Goal: Task Accomplishment & Management: Use online tool/utility

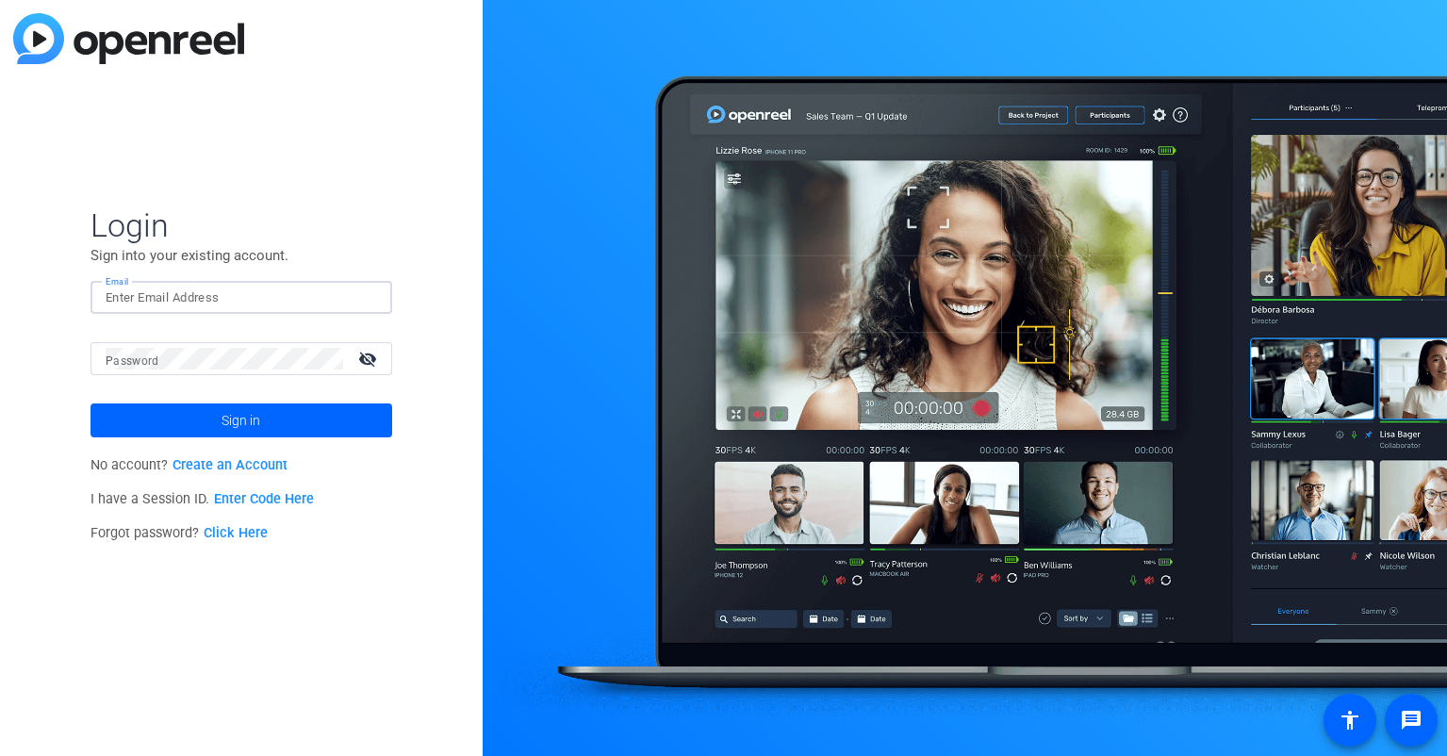
click at [144, 290] on input "Email" at bounding box center [241, 298] width 271 height 23
type input "[EMAIL_ADDRESS][DOMAIN_NAME]"
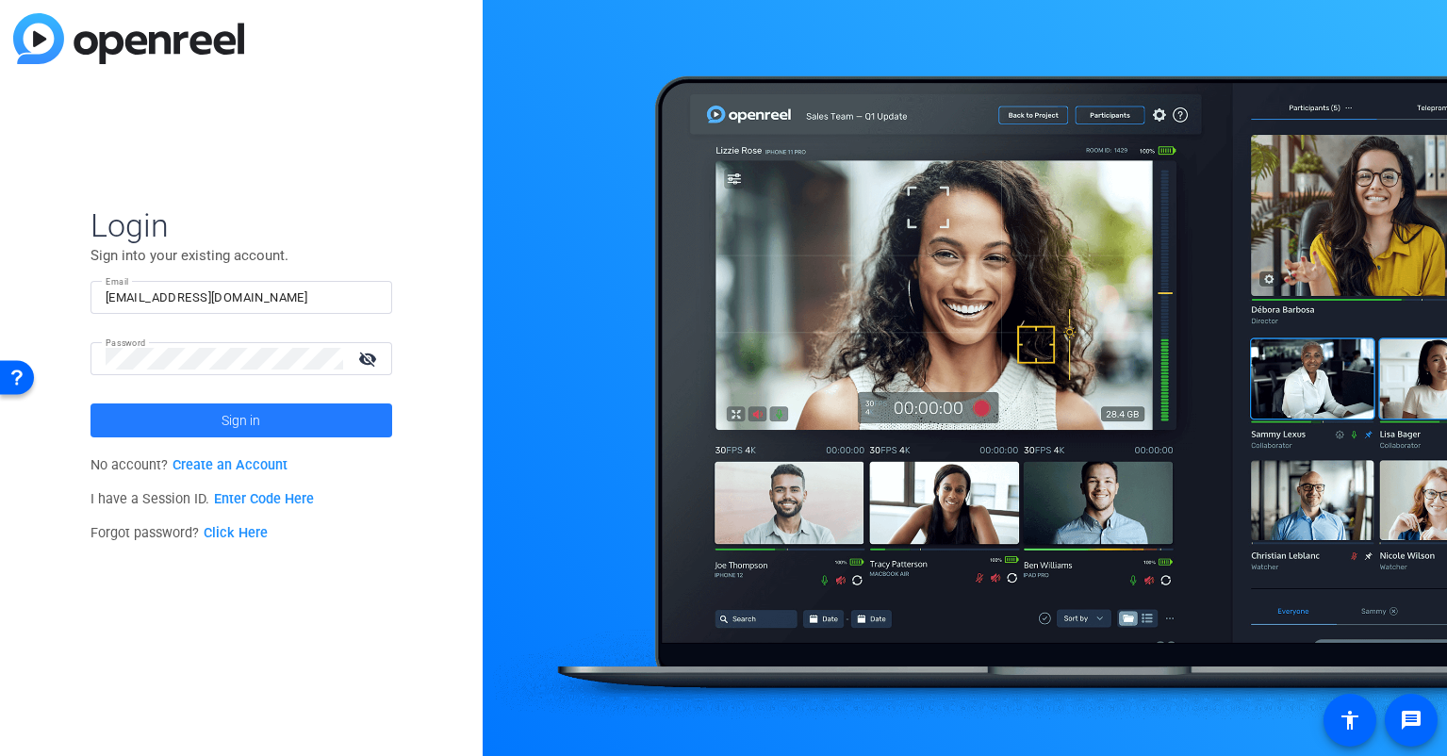
click at [209, 409] on span at bounding box center [241, 420] width 302 height 45
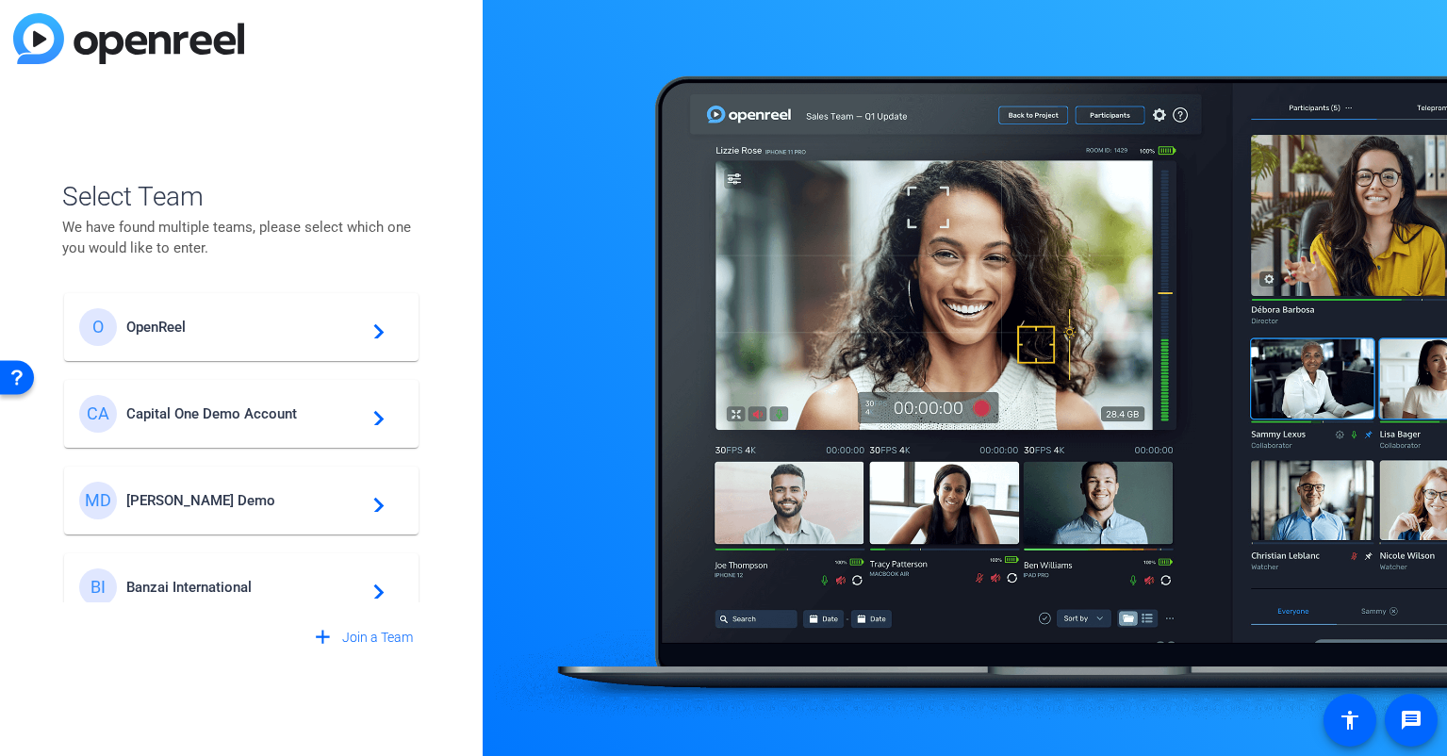
click at [179, 334] on span "OpenReel" at bounding box center [244, 327] width 236 height 17
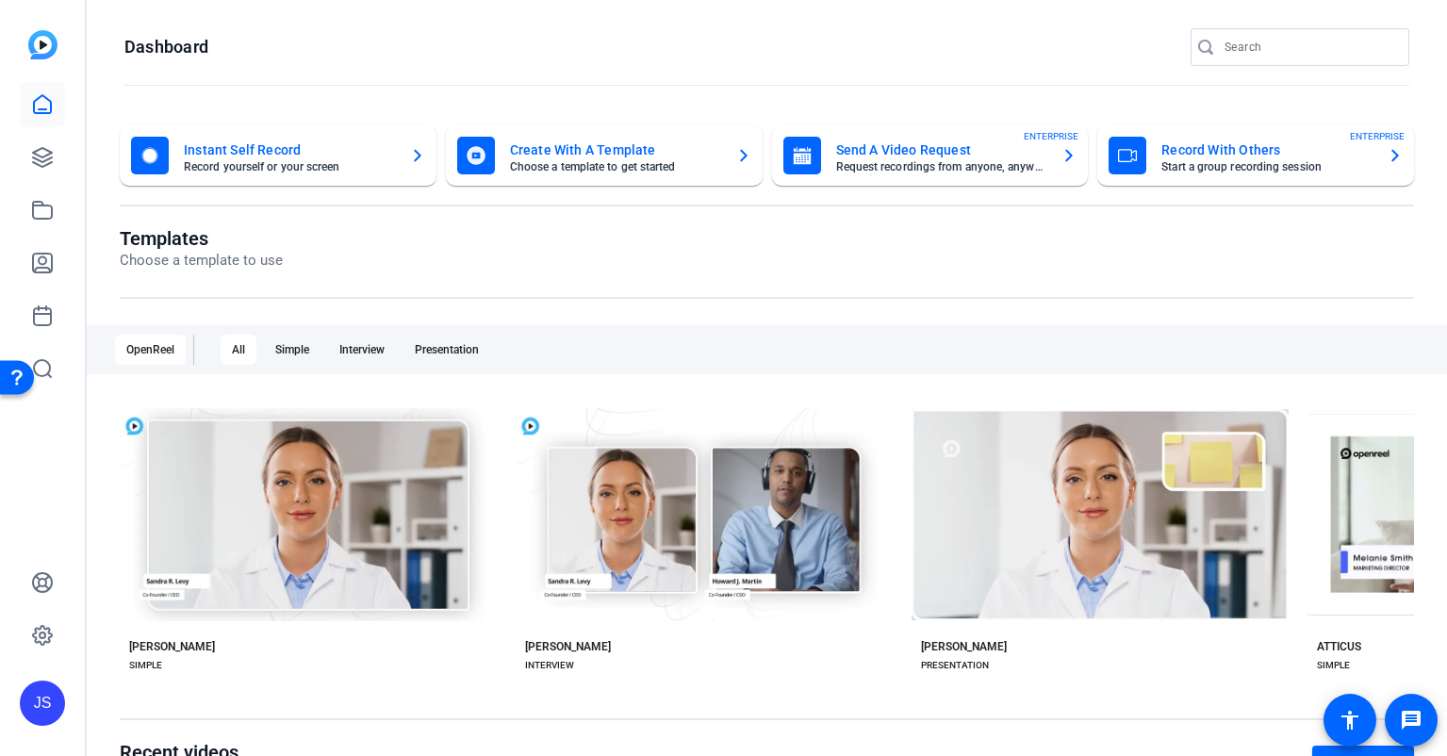
click at [1186, 153] on mat-card-title "Record With Others" at bounding box center [1266, 150] width 211 height 23
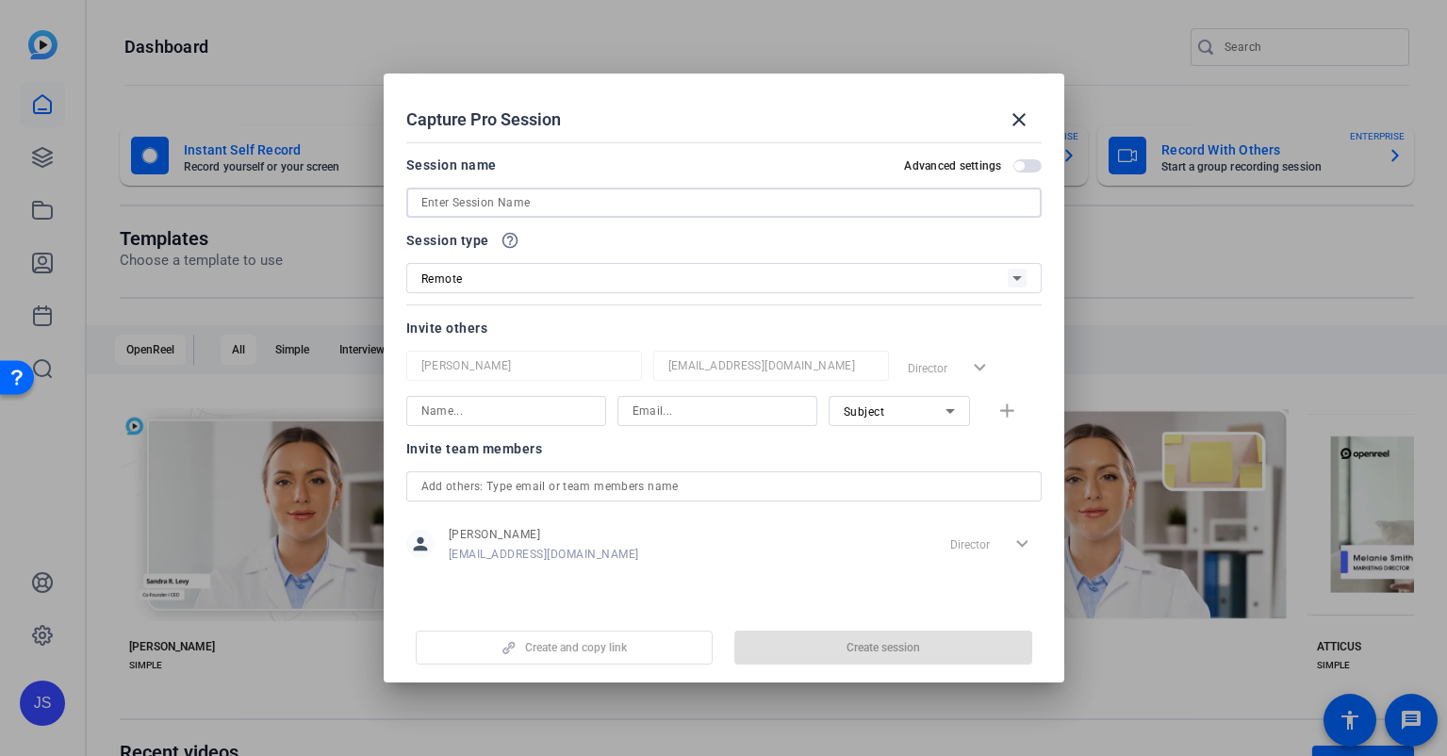
click at [437, 206] on input at bounding box center [723, 202] width 605 height 23
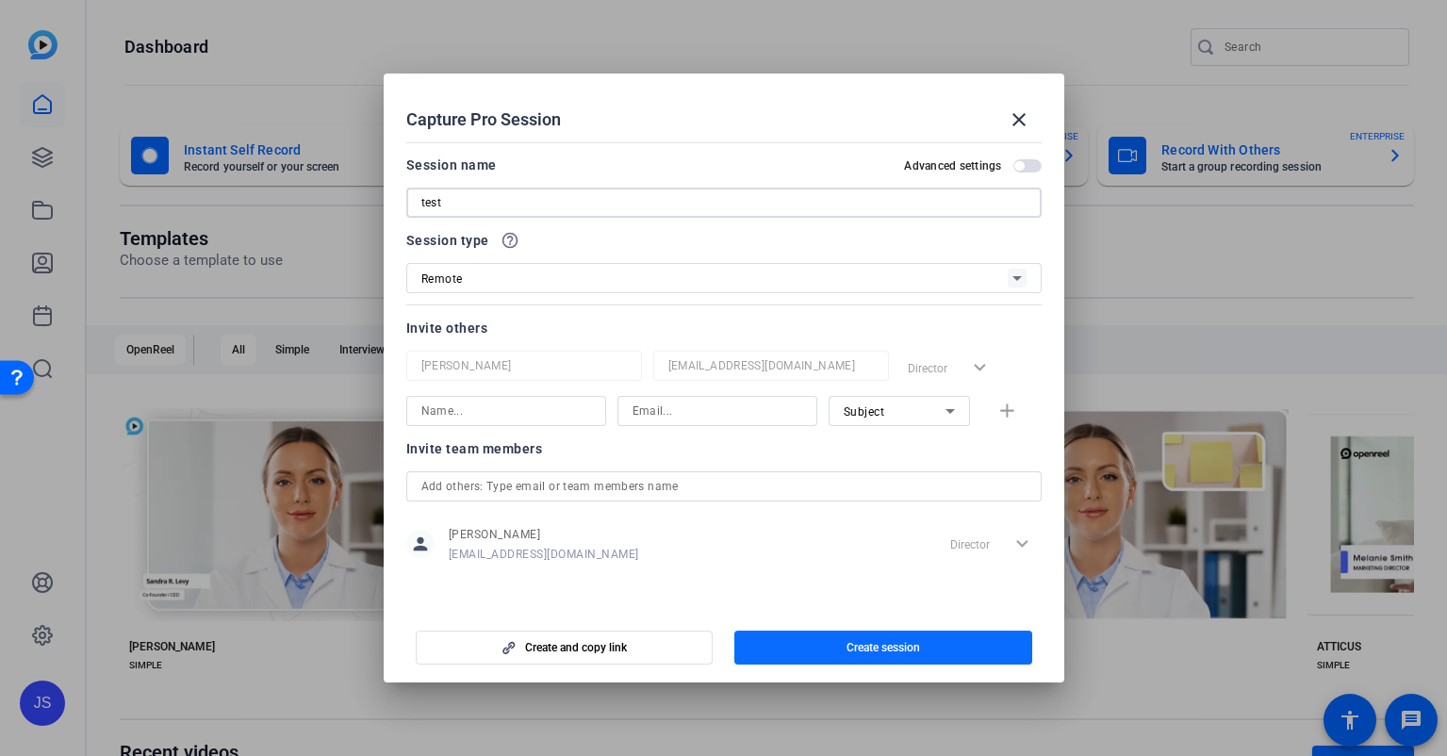
type input "test"
click at [867, 643] on span "Create session" at bounding box center [883, 647] width 74 height 15
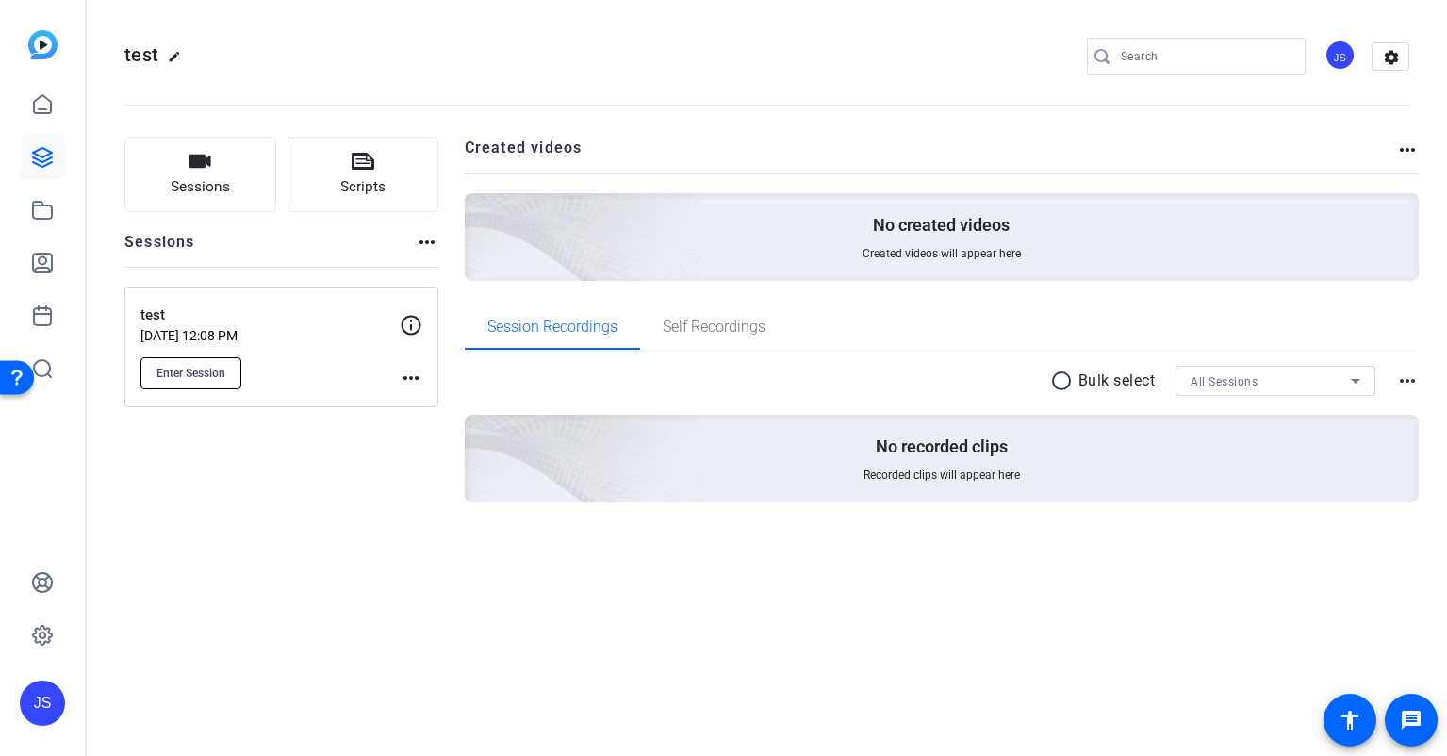
click at [193, 369] on span "Enter Session" at bounding box center [190, 373] width 69 height 15
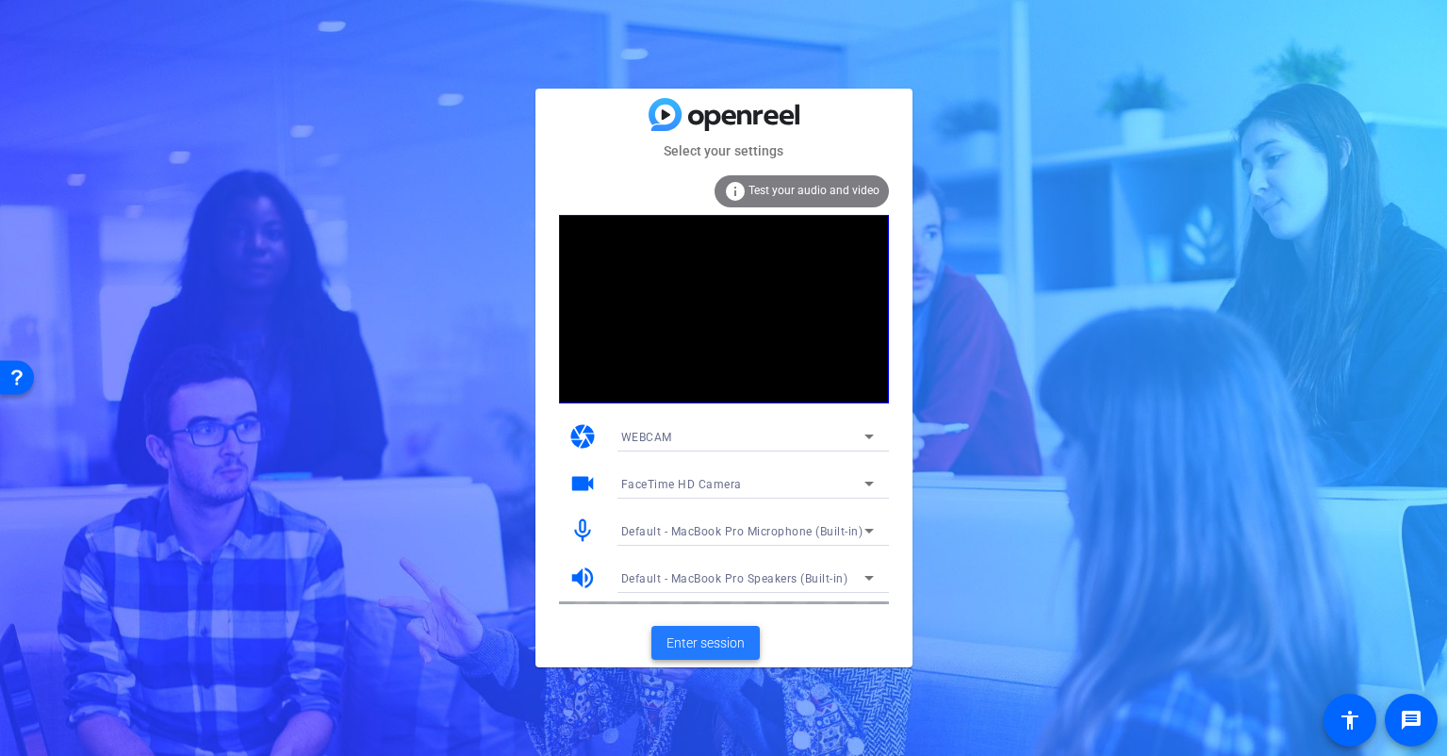
click at [717, 637] on span "Enter session" at bounding box center [705, 643] width 78 height 20
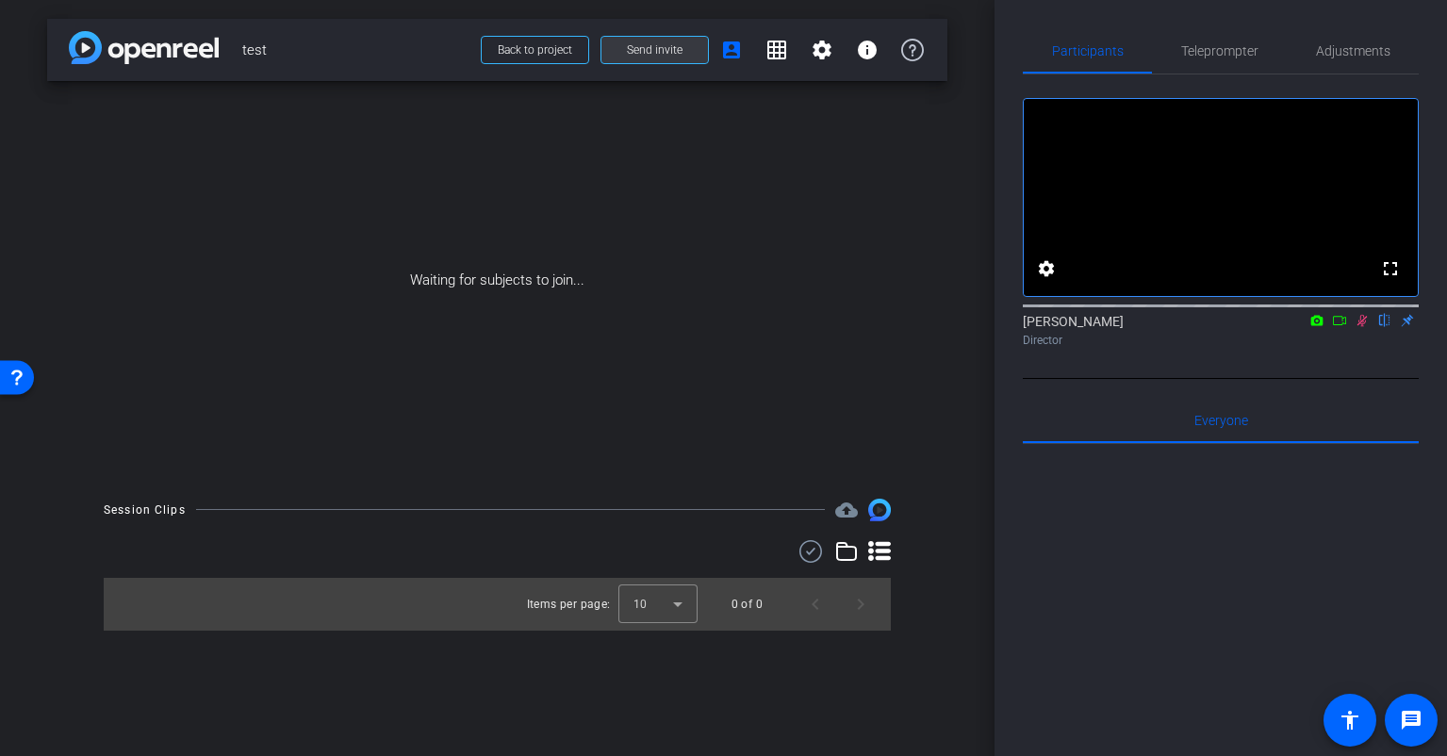
click at [660, 51] on span "Send invite" at bounding box center [655, 49] width 56 height 15
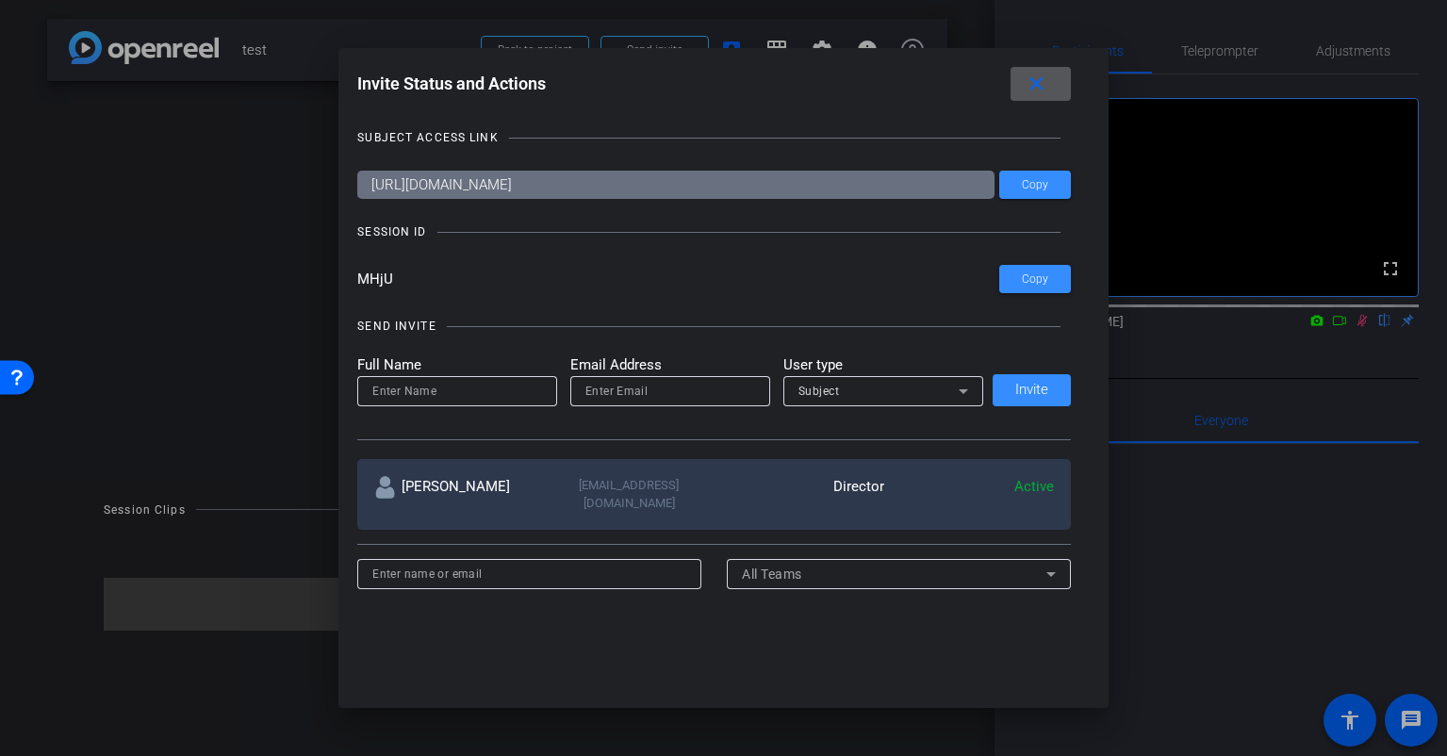
click at [1037, 86] on mat-icon "close" at bounding box center [1037, 85] width 24 height 24
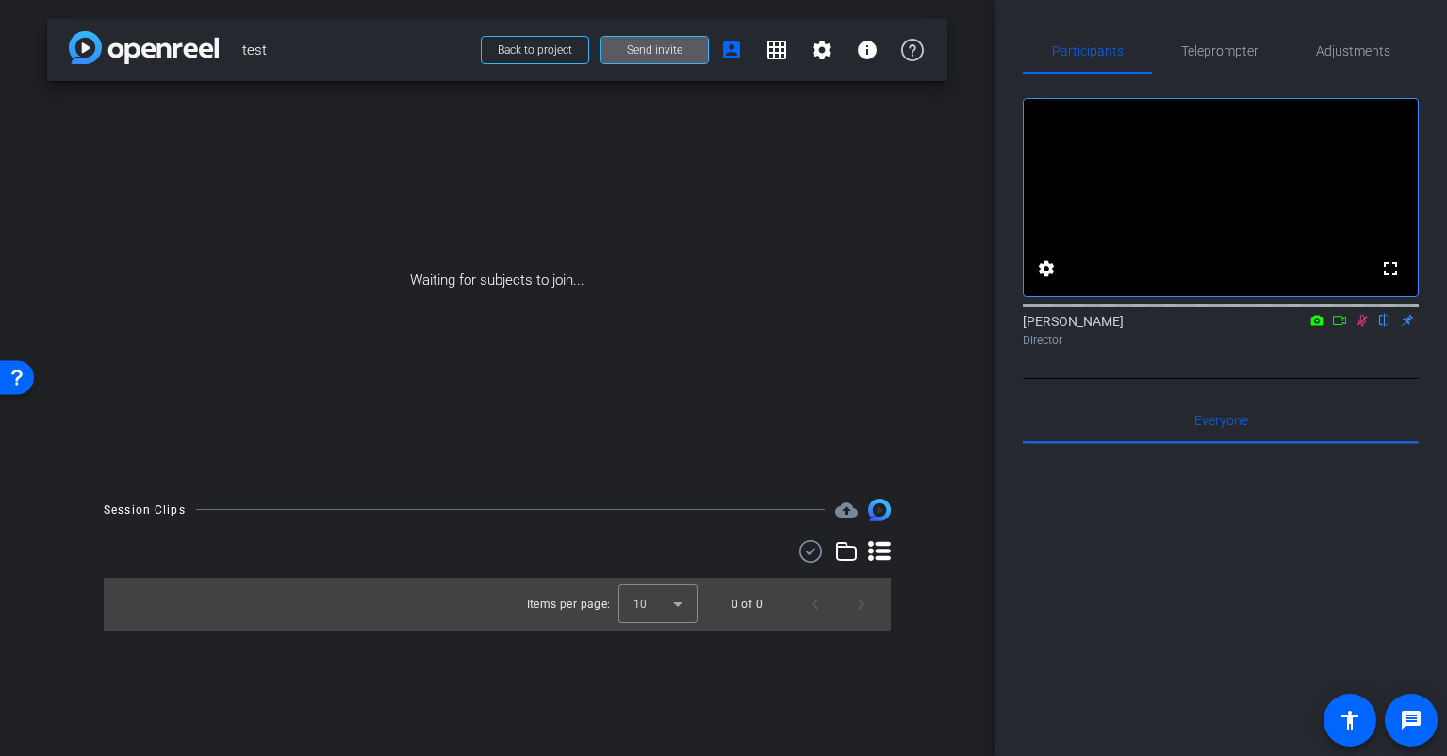
click at [641, 57] on span at bounding box center [654, 49] width 107 height 45
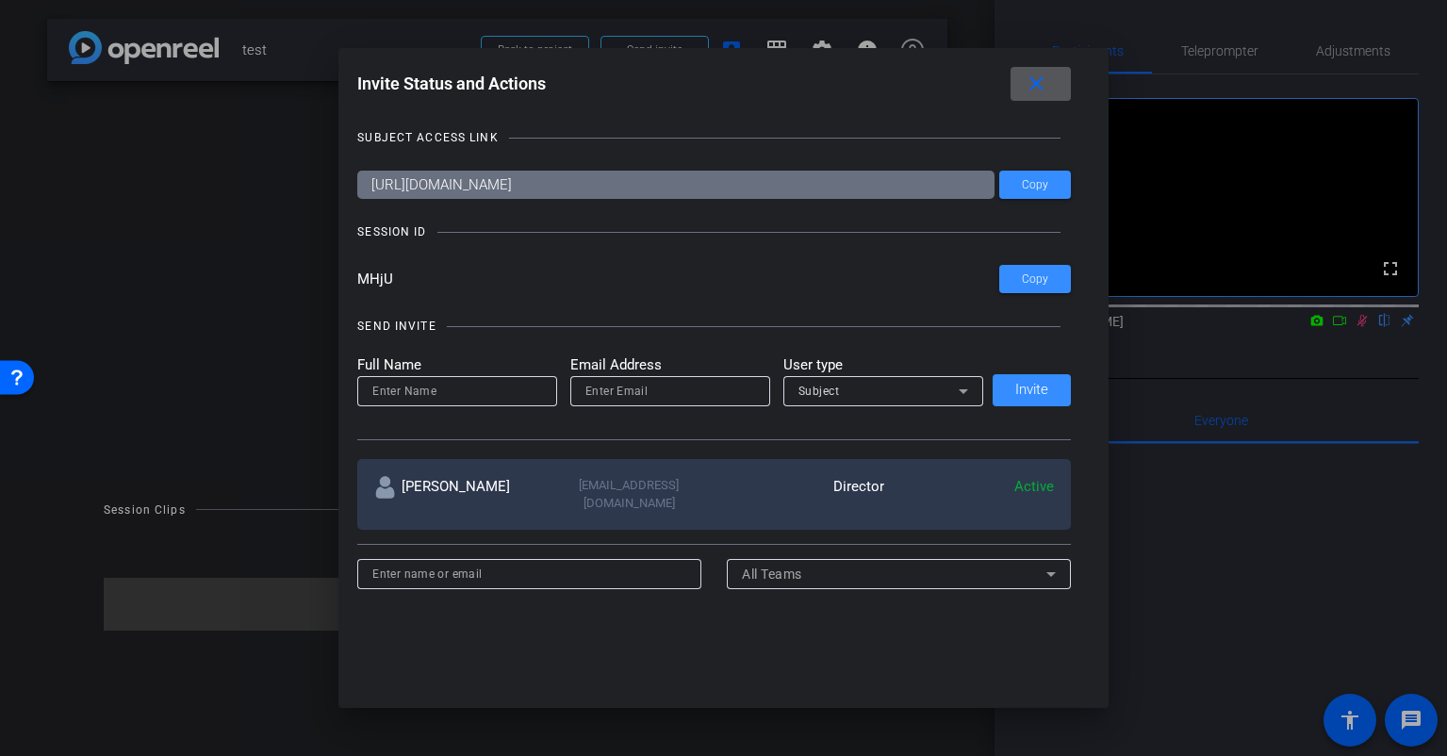
click at [1045, 84] on mat-icon "close" at bounding box center [1037, 85] width 24 height 24
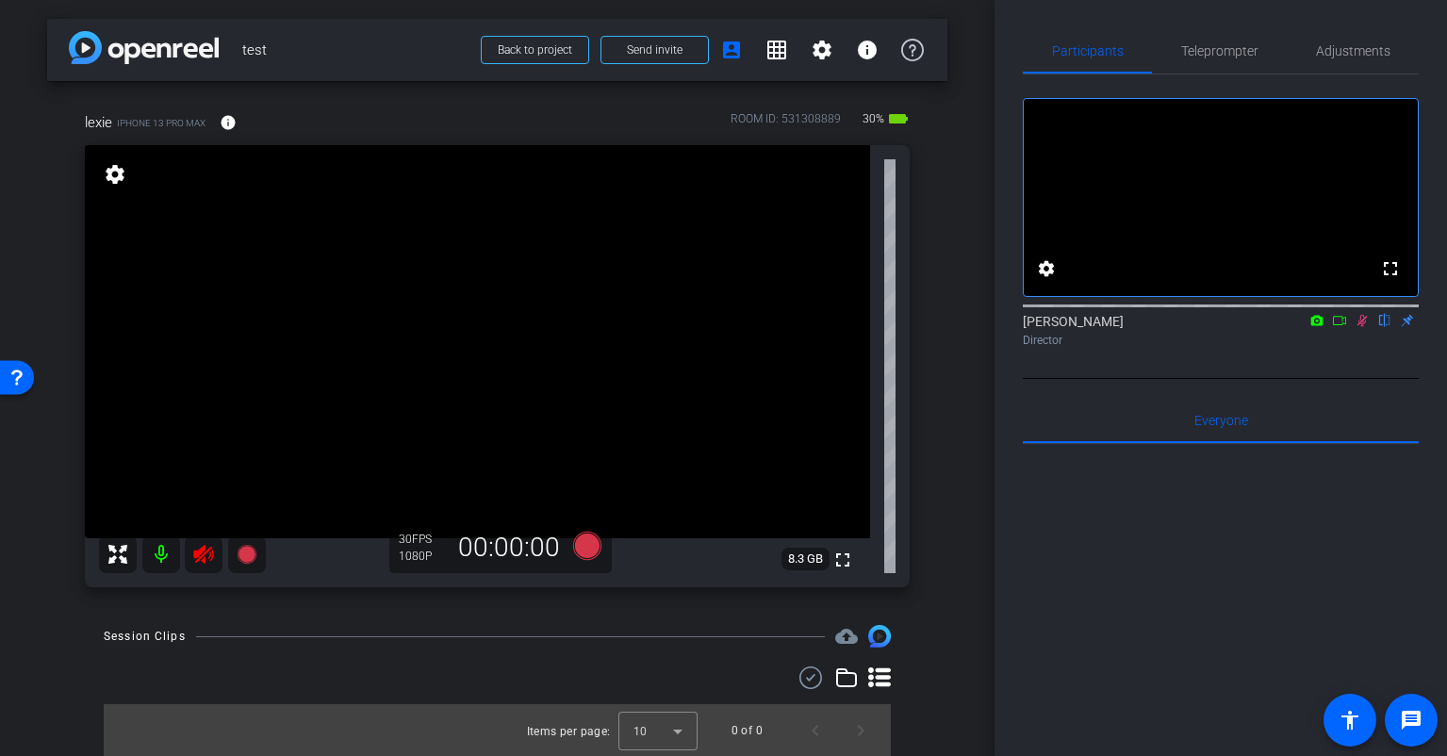
click at [158, 553] on mat-icon at bounding box center [161, 554] width 38 height 38
click at [1330, 46] on span "Adjustments" at bounding box center [1353, 50] width 74 height 13
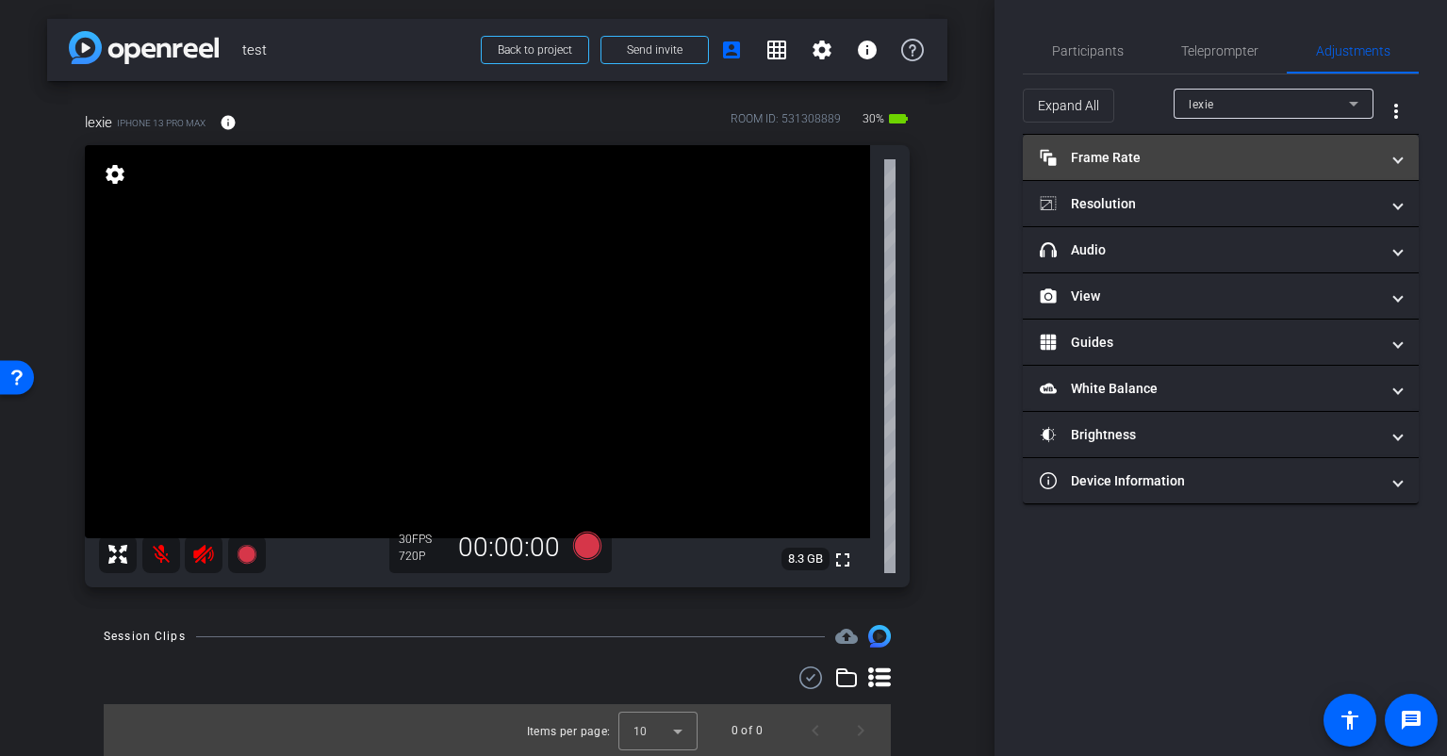
click at [1150, 157] on mat-panel-title "Frame Rate Frame Rate" at bounding box center [1209, 158] width 339 height 20
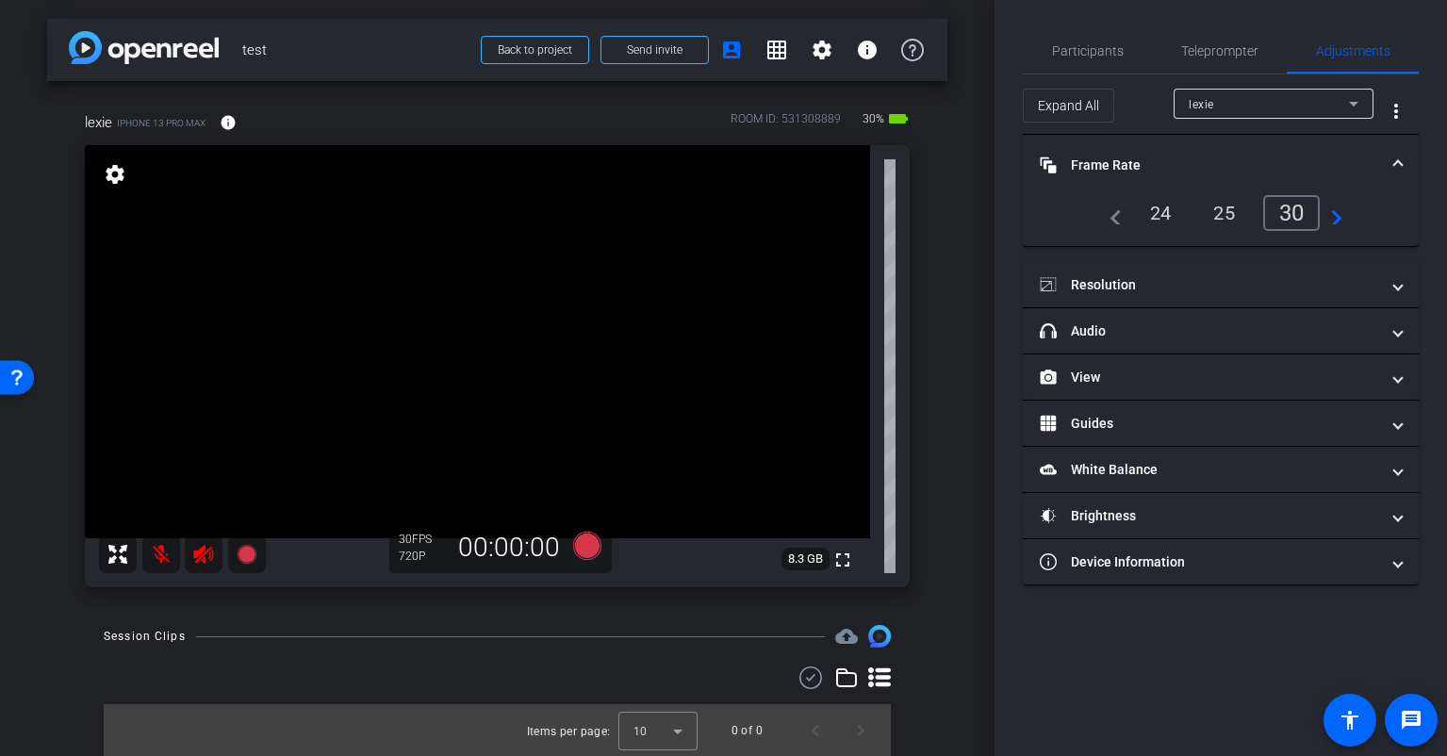
click at [1331, 216] on mat-icon "navigate_next" at bounding box center [1331, 213] width 23 height 23
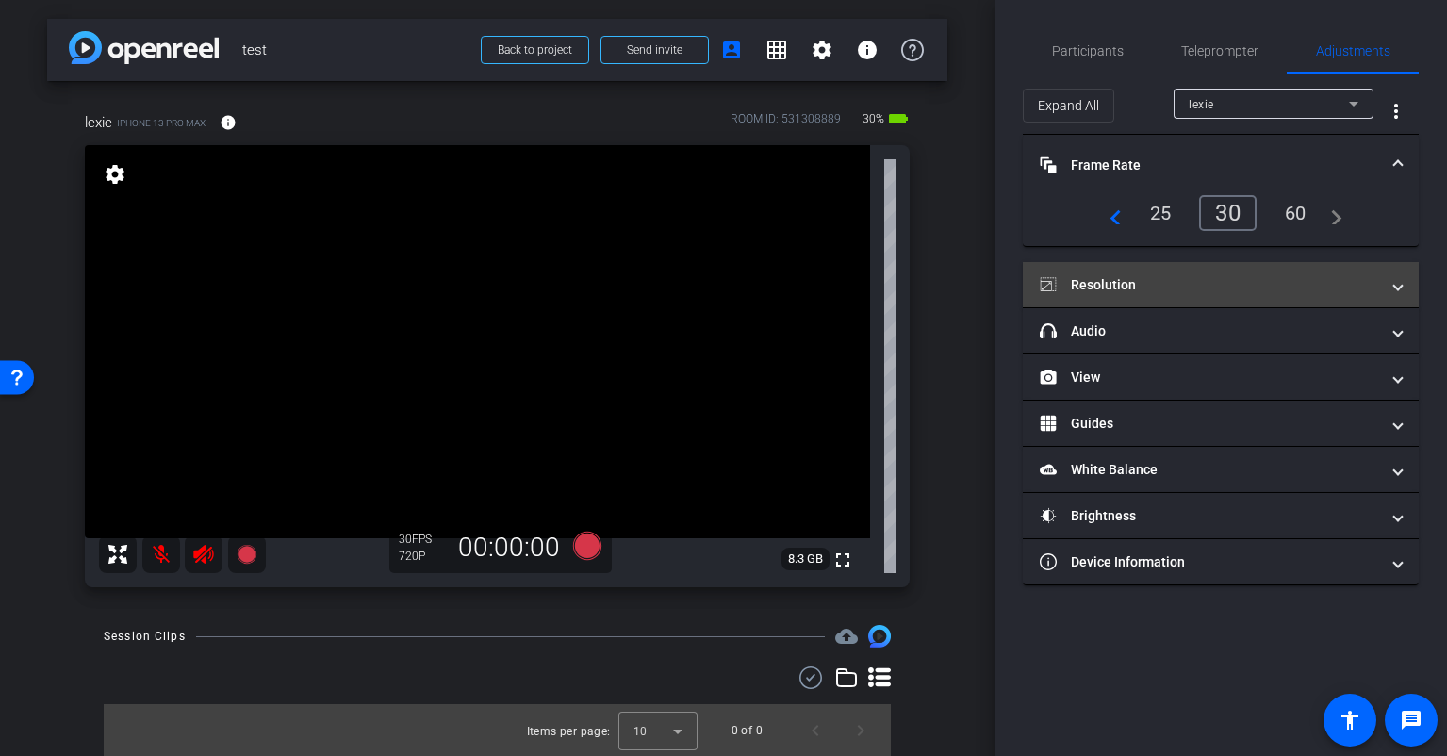
click at [1172, 279] on mat-panel-title "Resolution" at bounding box center [1209, 285] width 339 height 20
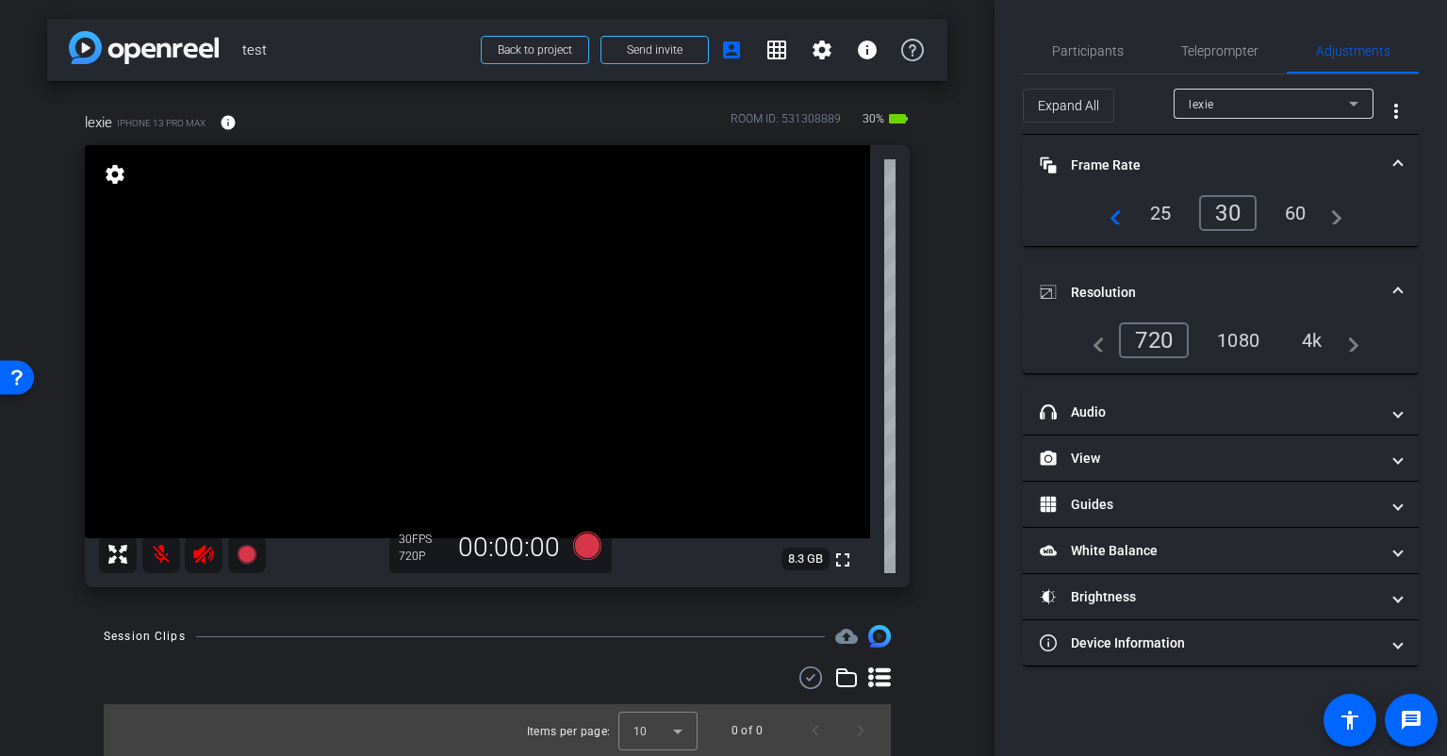
click at [1308, 336] on div "4k" at bounding box center [1312, 340] width 49 height 32
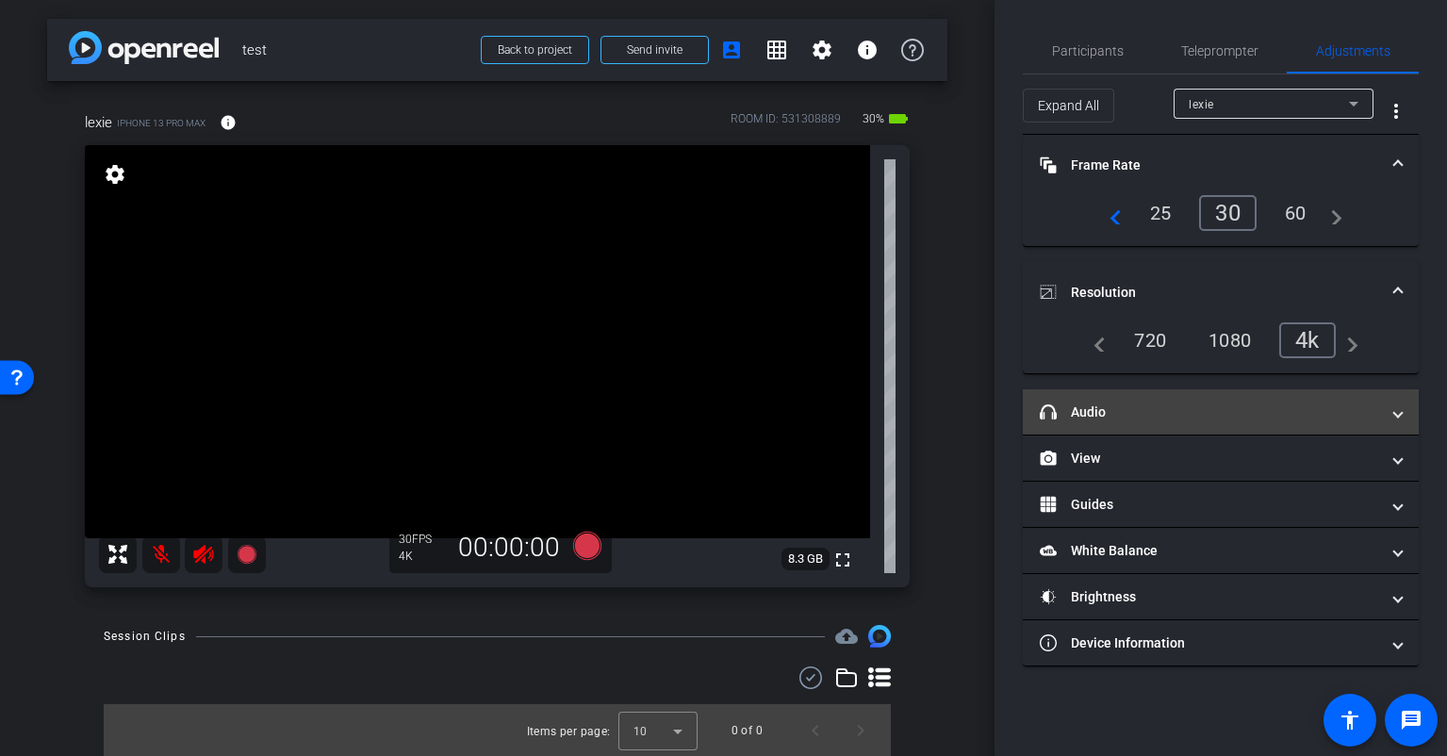
click at [1157, 412] on mat-panel-title "headphone icon Audio" at bounding box center [1209, 412] width 339 height 20
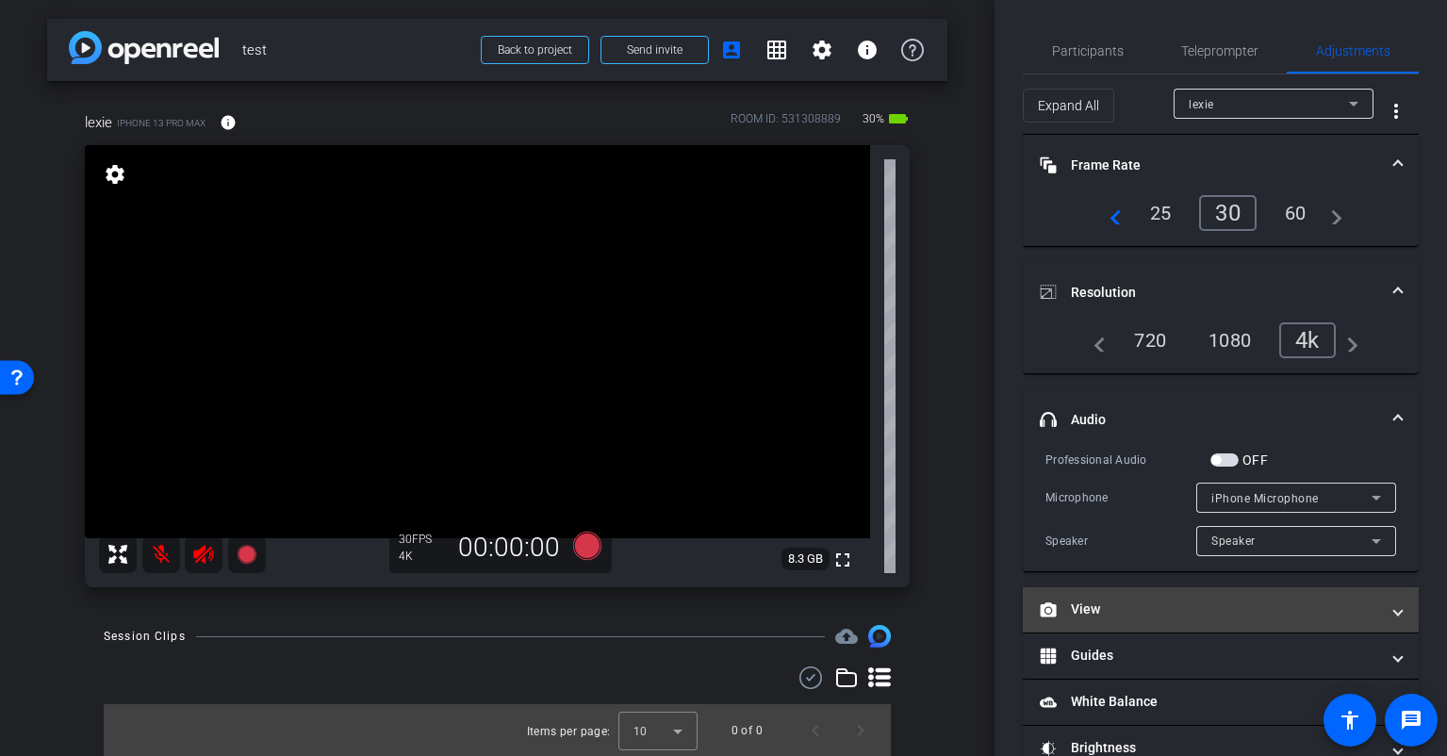
click at [1156, 607] on mat-panel-title "View" at bounding box center [1209, 609] width 339 height 20
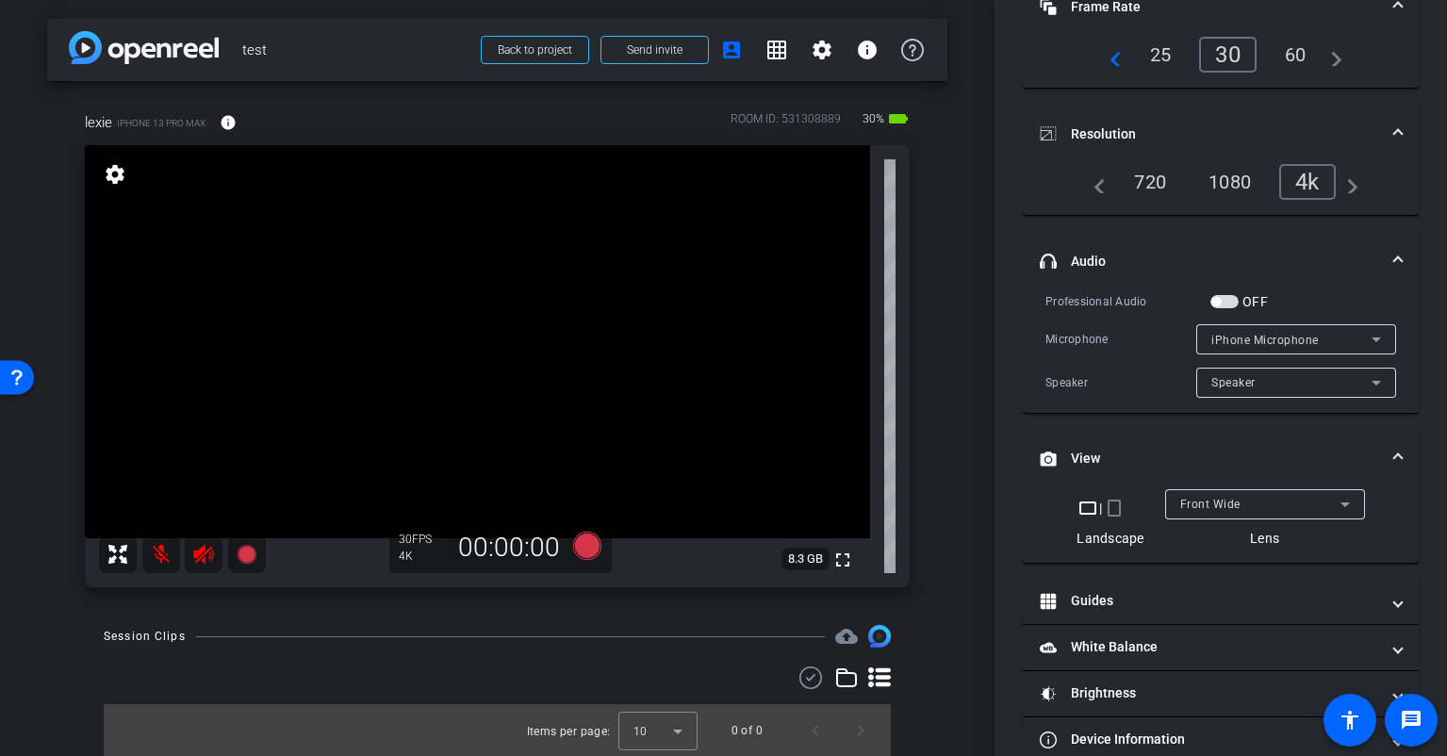
scroll to position [189, 0]
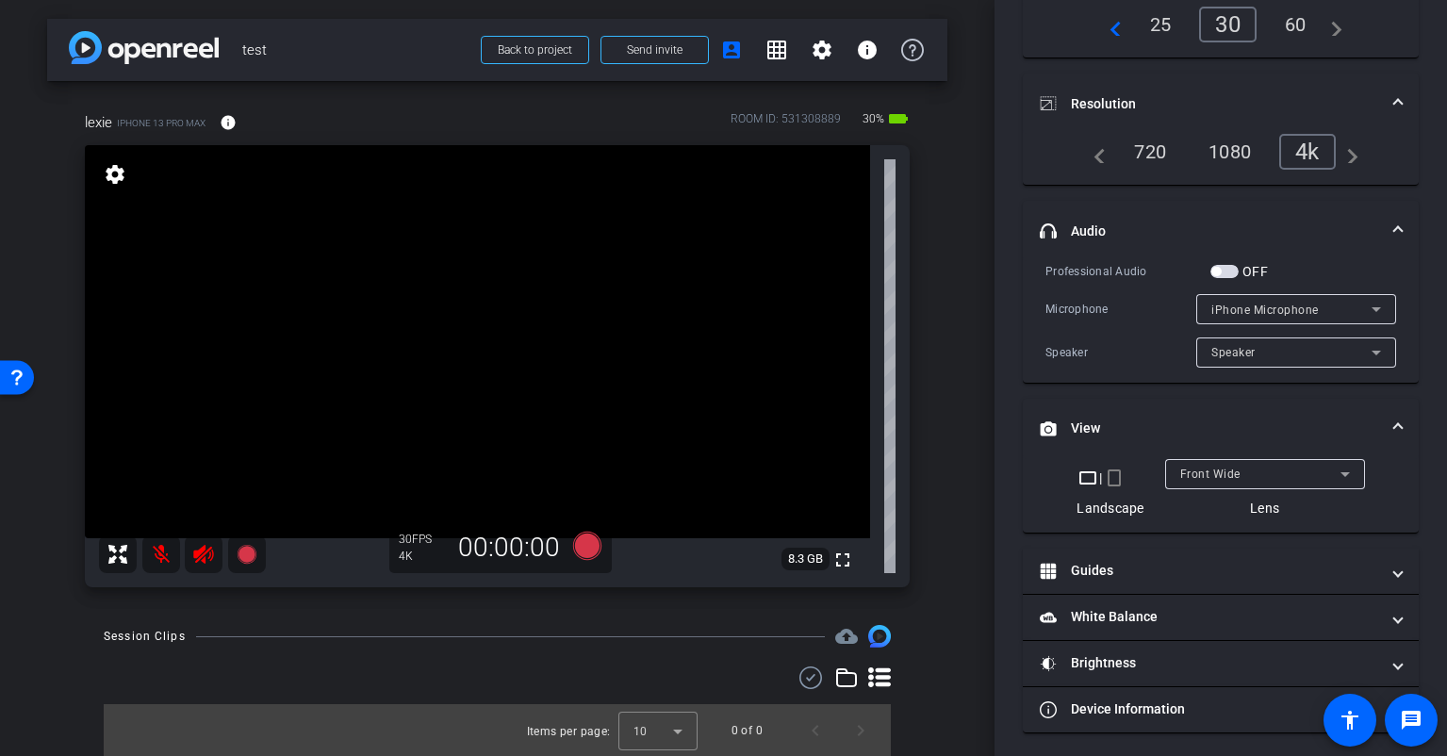
click at [1114, 470] on mat-icon "crop_portrait" at bounding box center [1114, 478] width 23 height 23
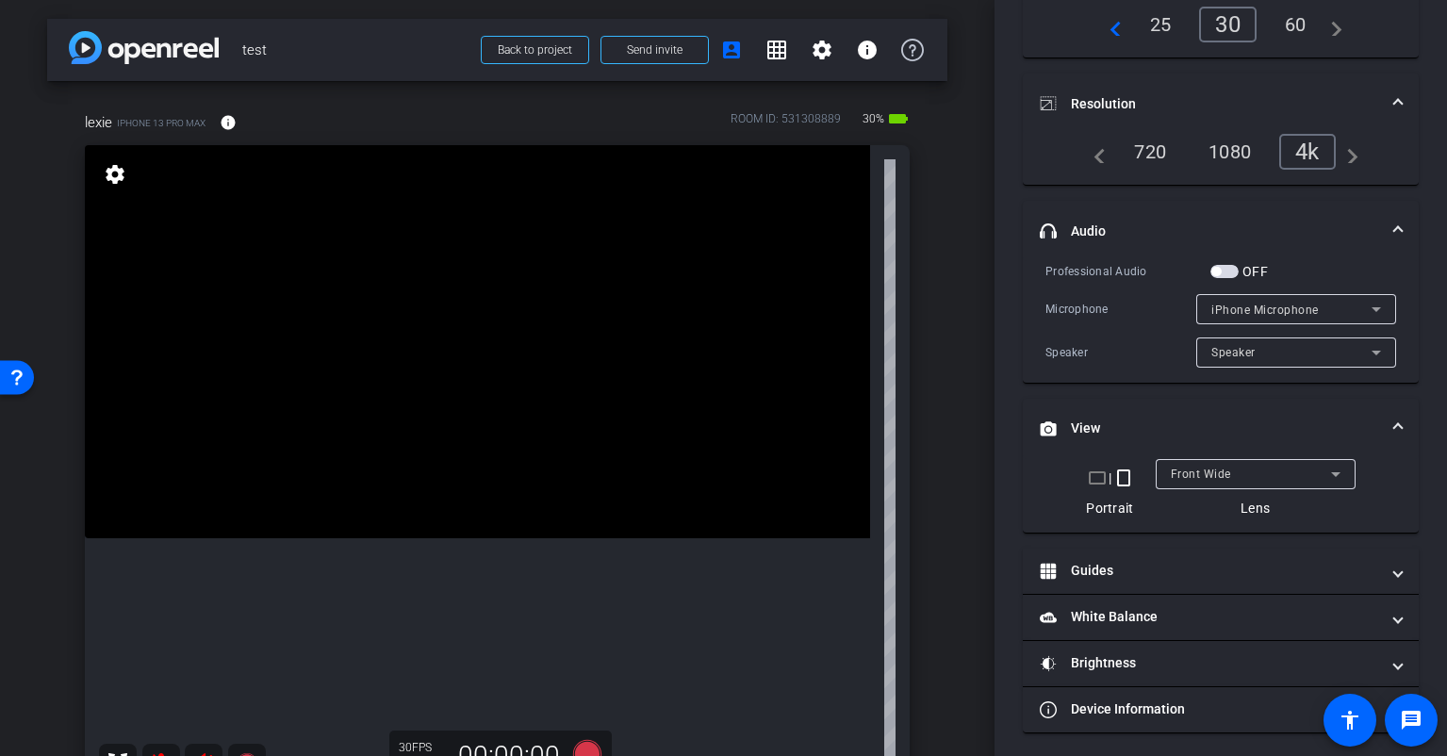
click at [1096, 472] on mat-icon "crop_landscape" at bounding box center [1097, 478] width 23 height 23
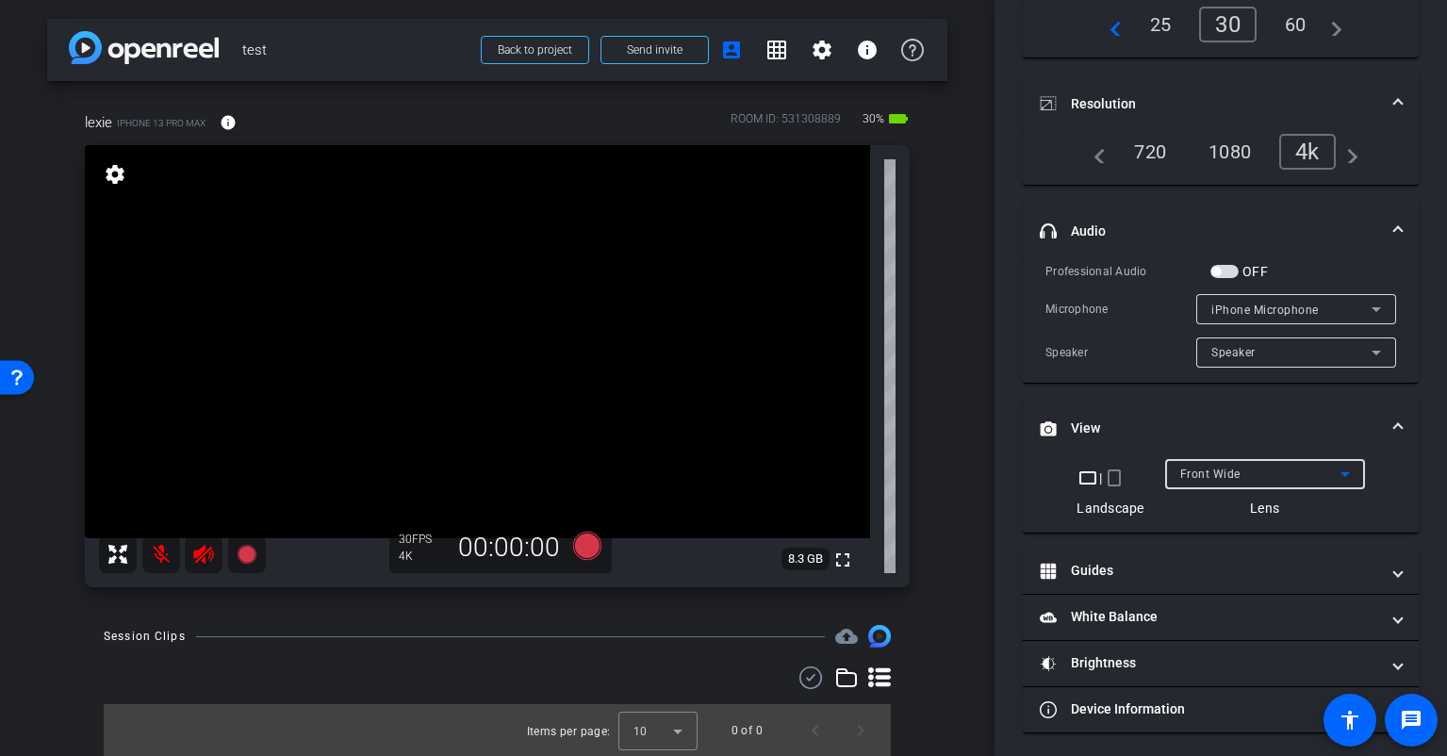
click at [1223, 469] on span "Front Wide" at bounding box center [1210, 474] width 60 height 13
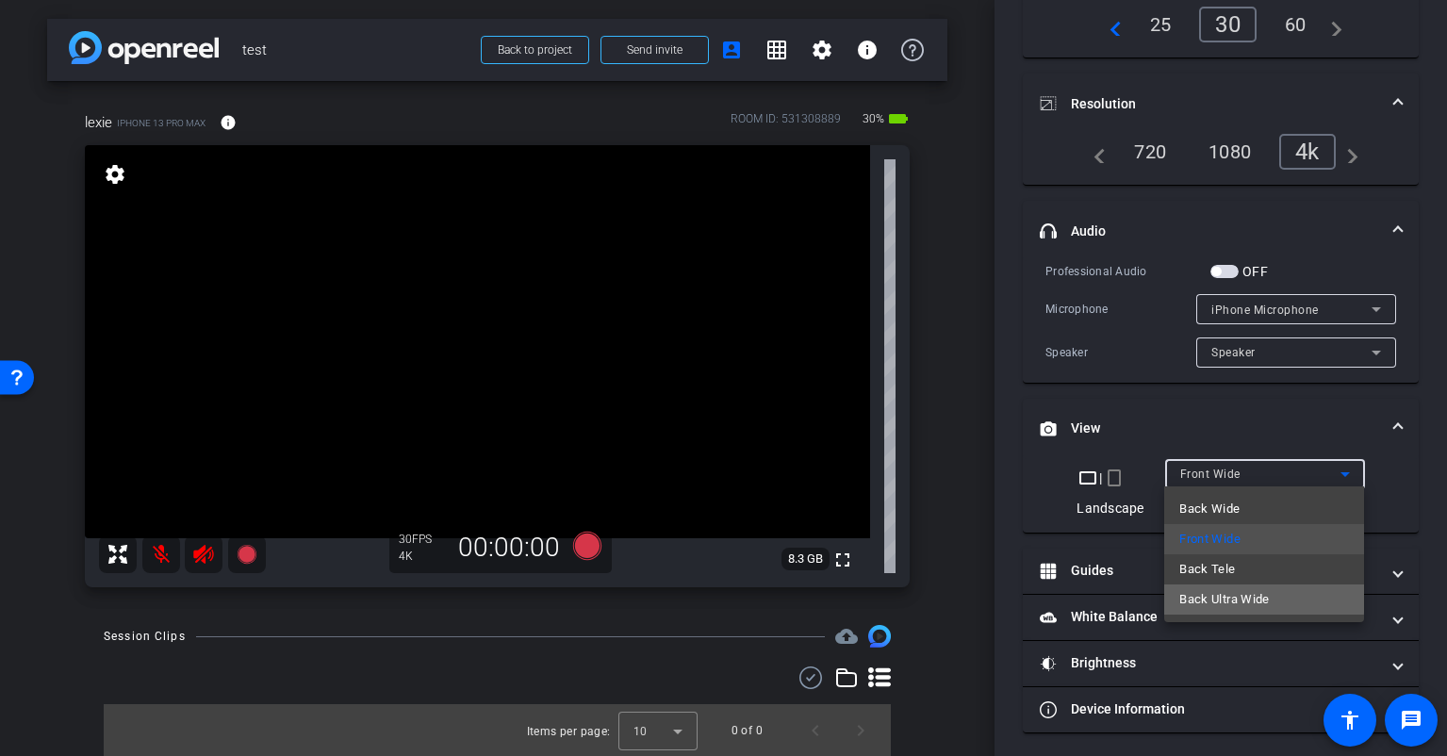
click at [1206, 595] on span "Back Ultra Wide" at bounding box center [1224, 599] width 90 height 23
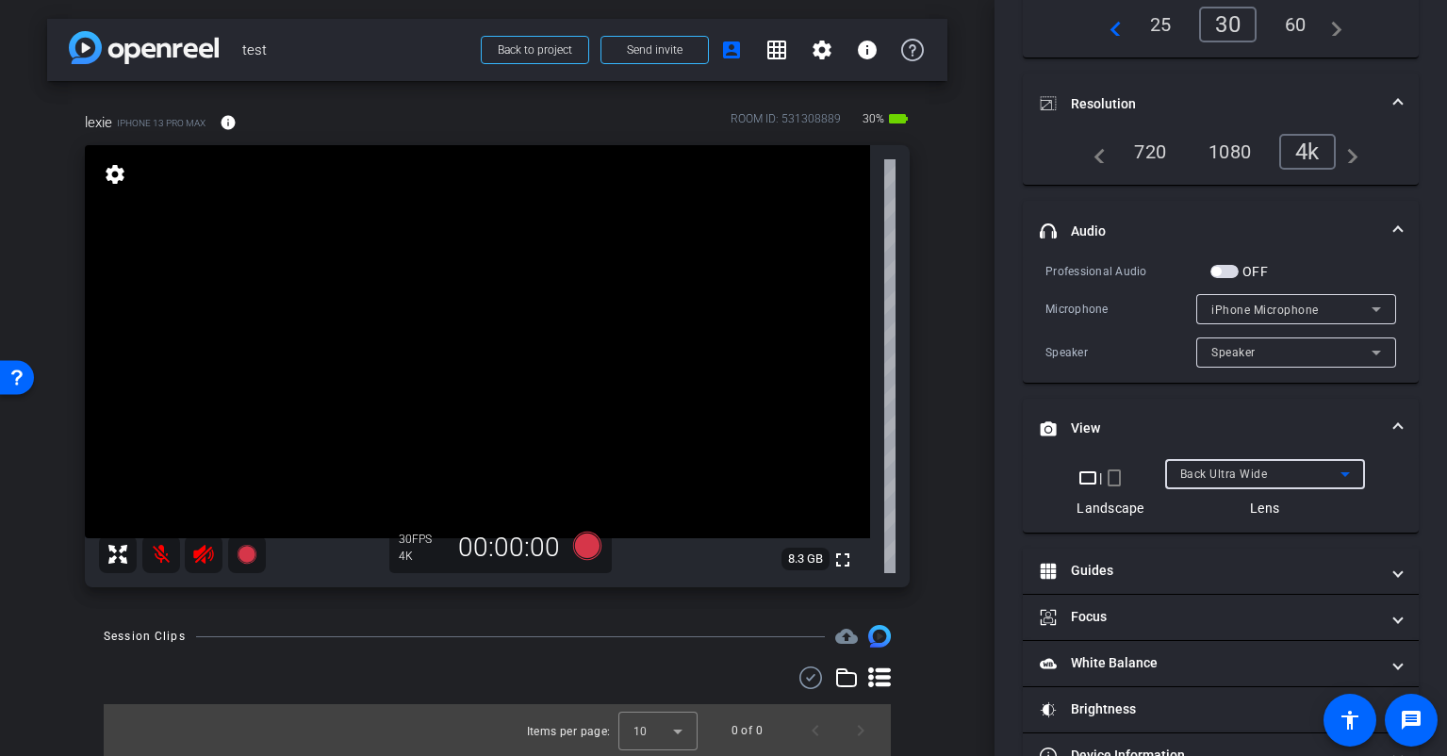
click at [1233, 471] on span "Back Ultra Wide" at bounding box center [1224, 474] width 88 height 13
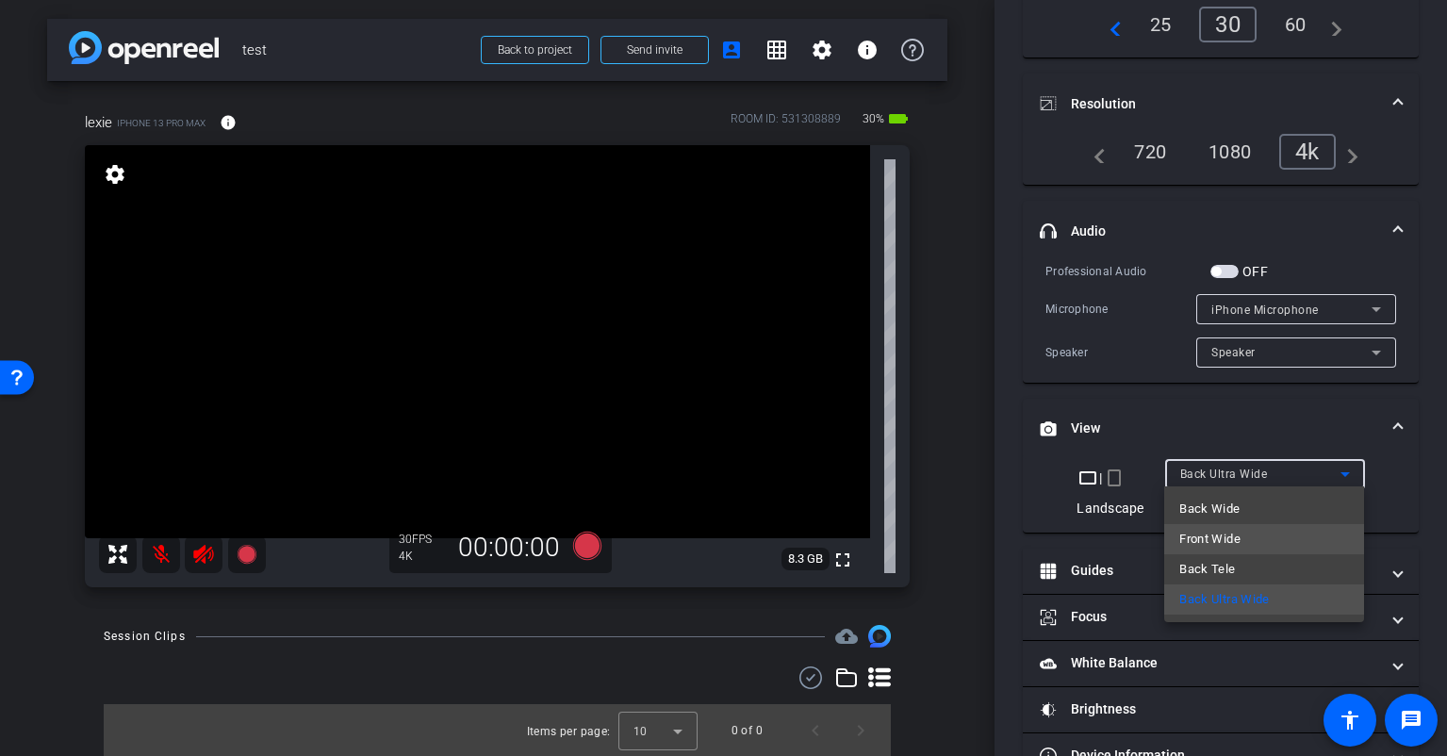
click at [1206, 535] on span "Front Wide" at bounding box center [1209, 539] width 61 height 23
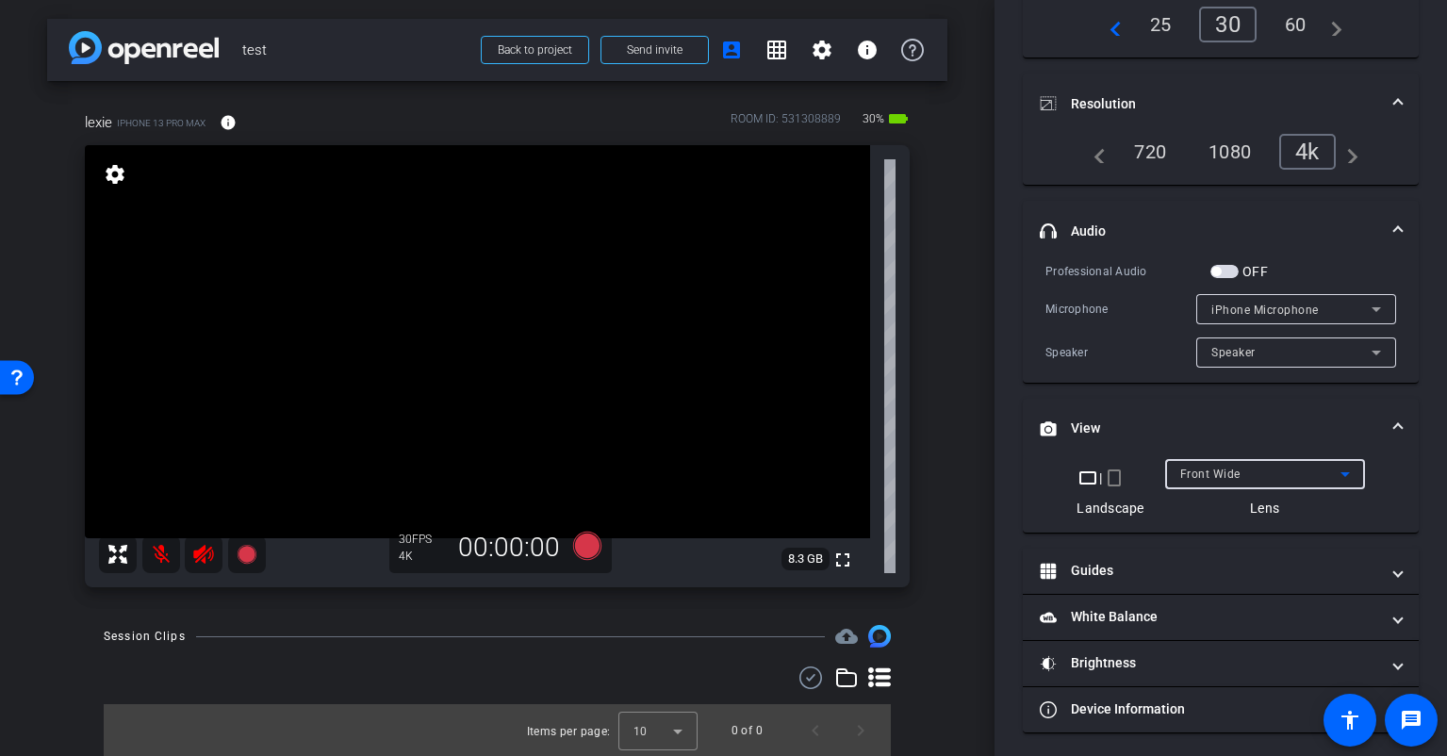
click at [1222, 468] on span "Front Wide" at bounding box center [1210, 474] width 60 height 13
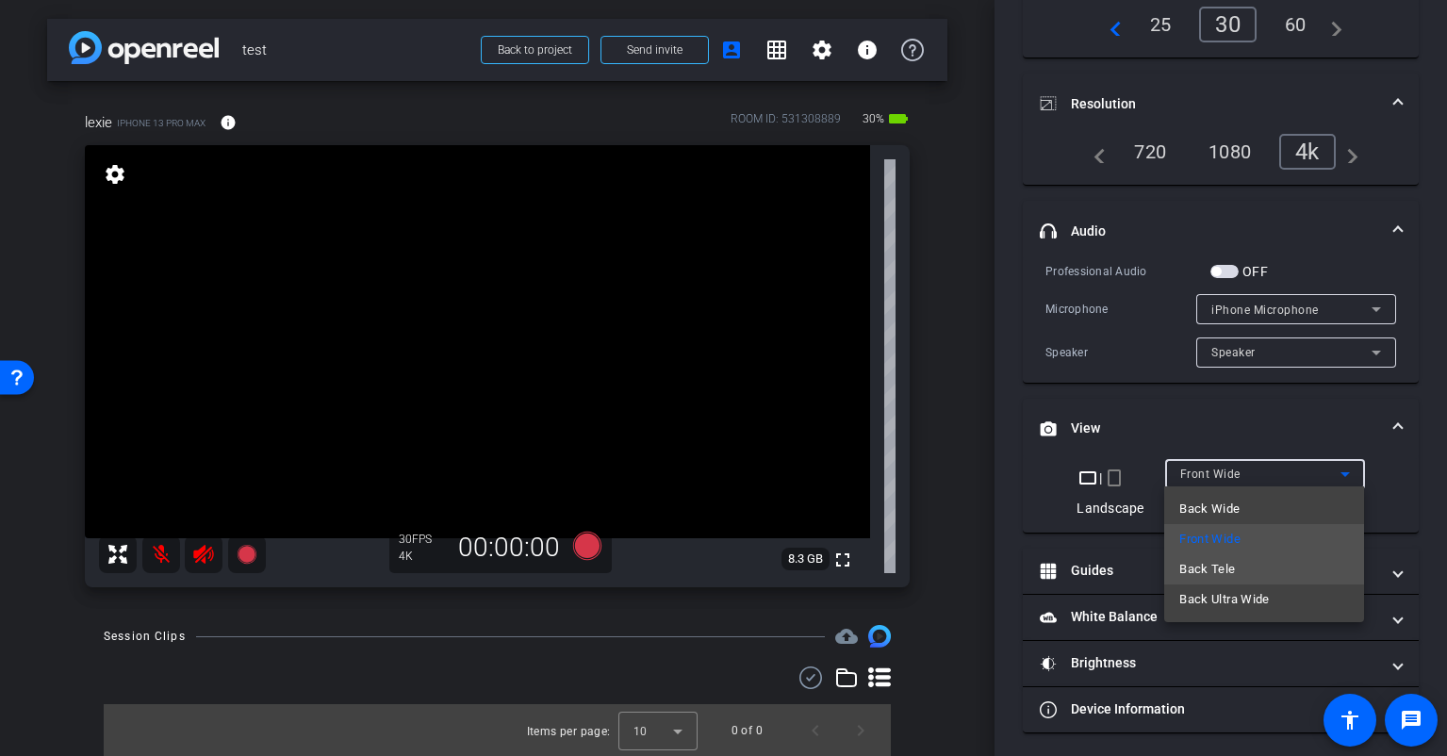
click at [1213, 567] on span "Back Tele" at bounding box center [1207, 569] width 56 height 23
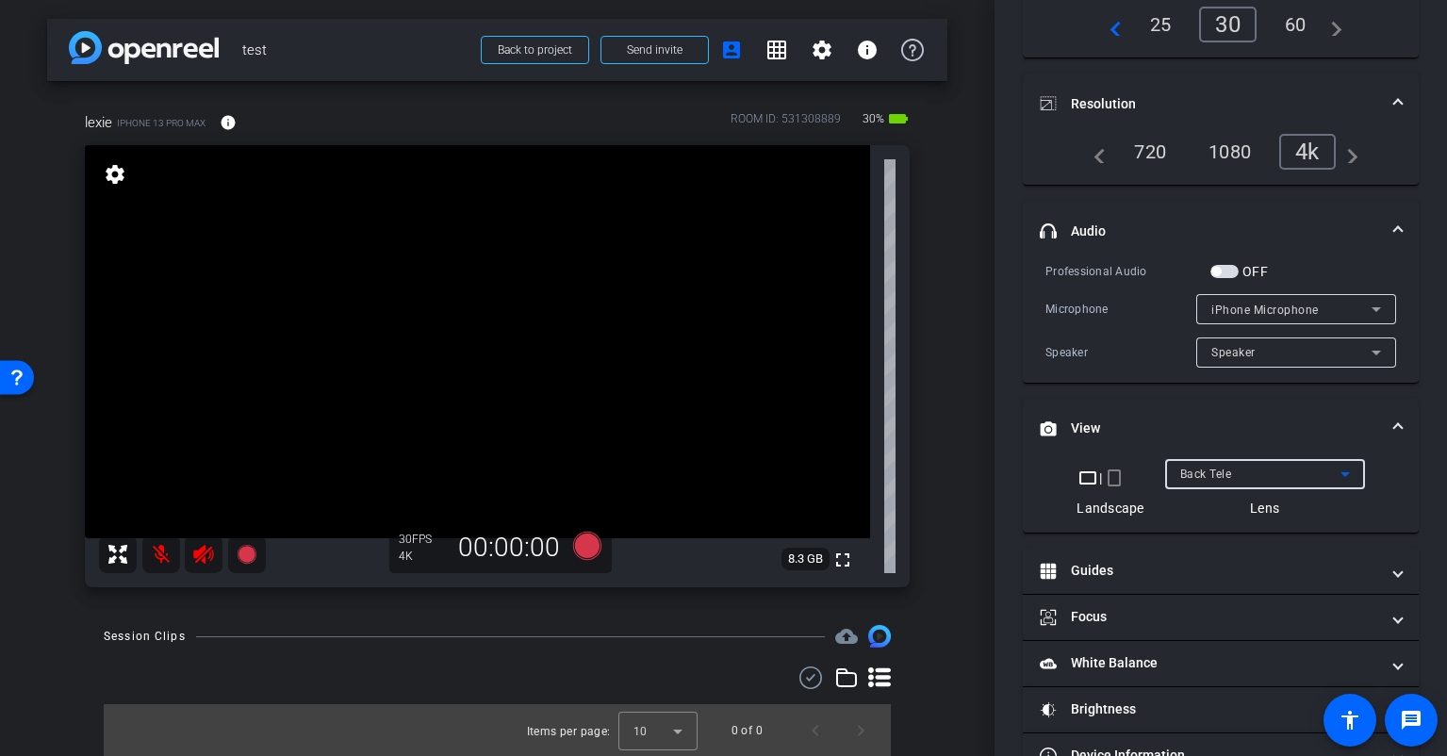
click at [1225, 468] on span "Back Tele" at bounding box center [1206, 474] width 52 height 13
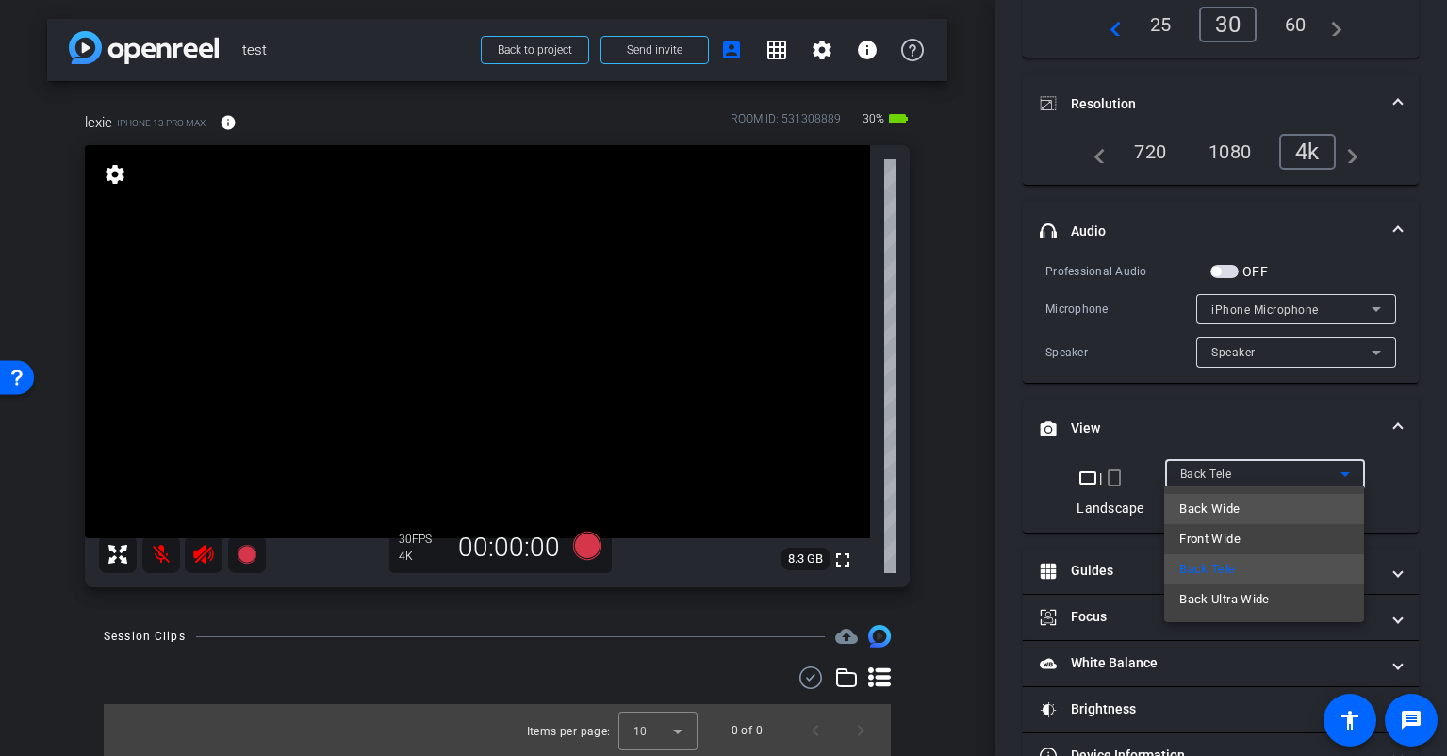
click at [1201, 506] on span "Back Wide" at bounding box center [1209, 509] width 60 height 23
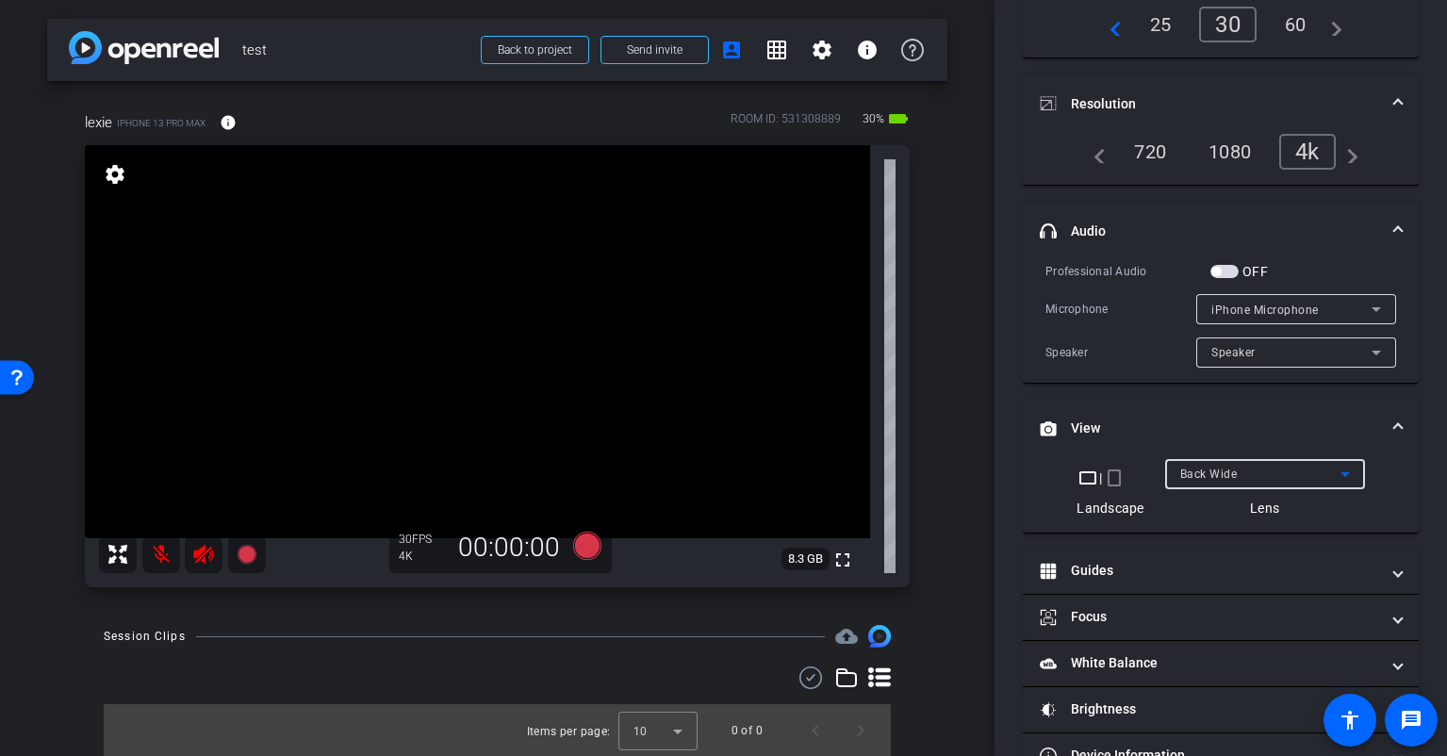
click at [1219, 468] on span "Back Wide" at bounding box center [1208, 474] width 57 height 13
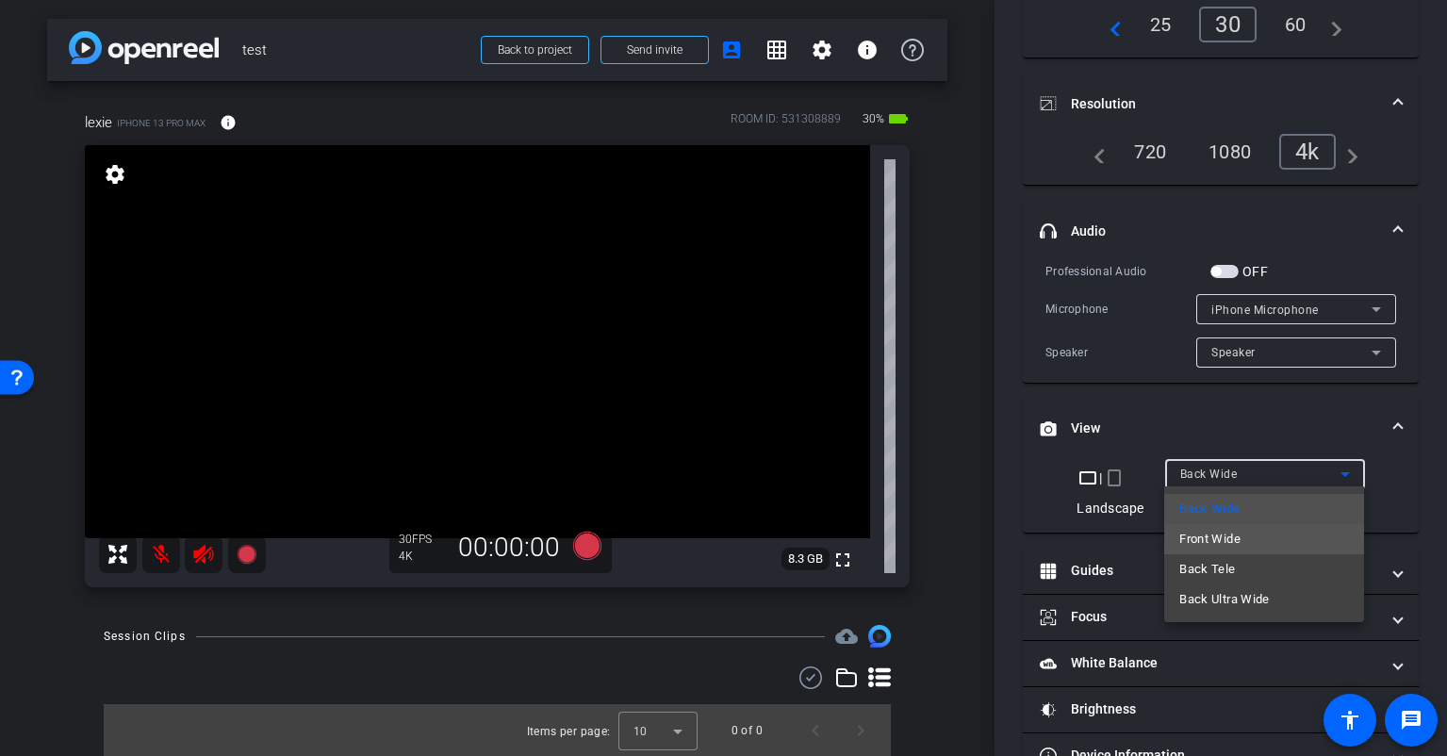
click at [1206, 537] on span "Front Wide" at bounding box center [1209, 539] width 61 height 23
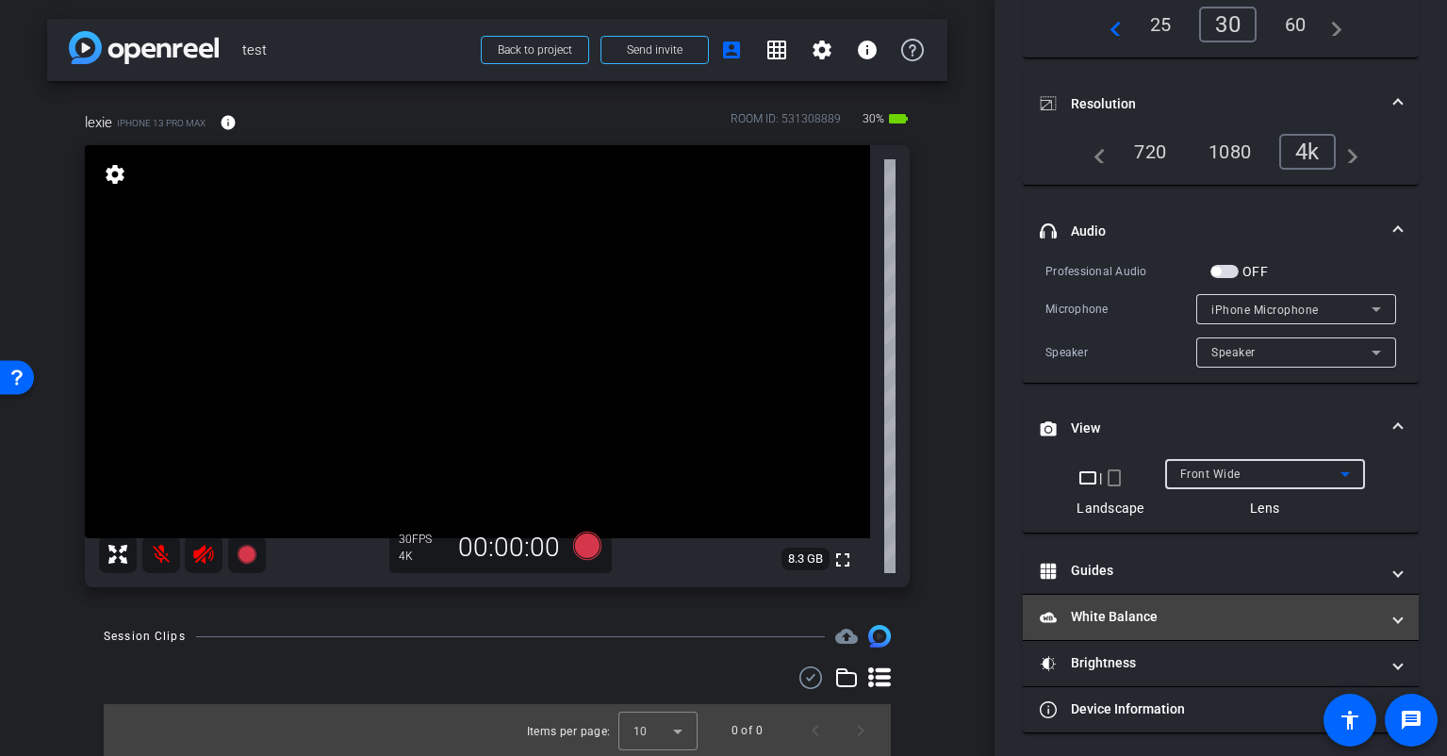
click at [1132, 607] on mat-panel-title "White Balance White Balance" at bounding box center [1209, 617] width 339 height 20
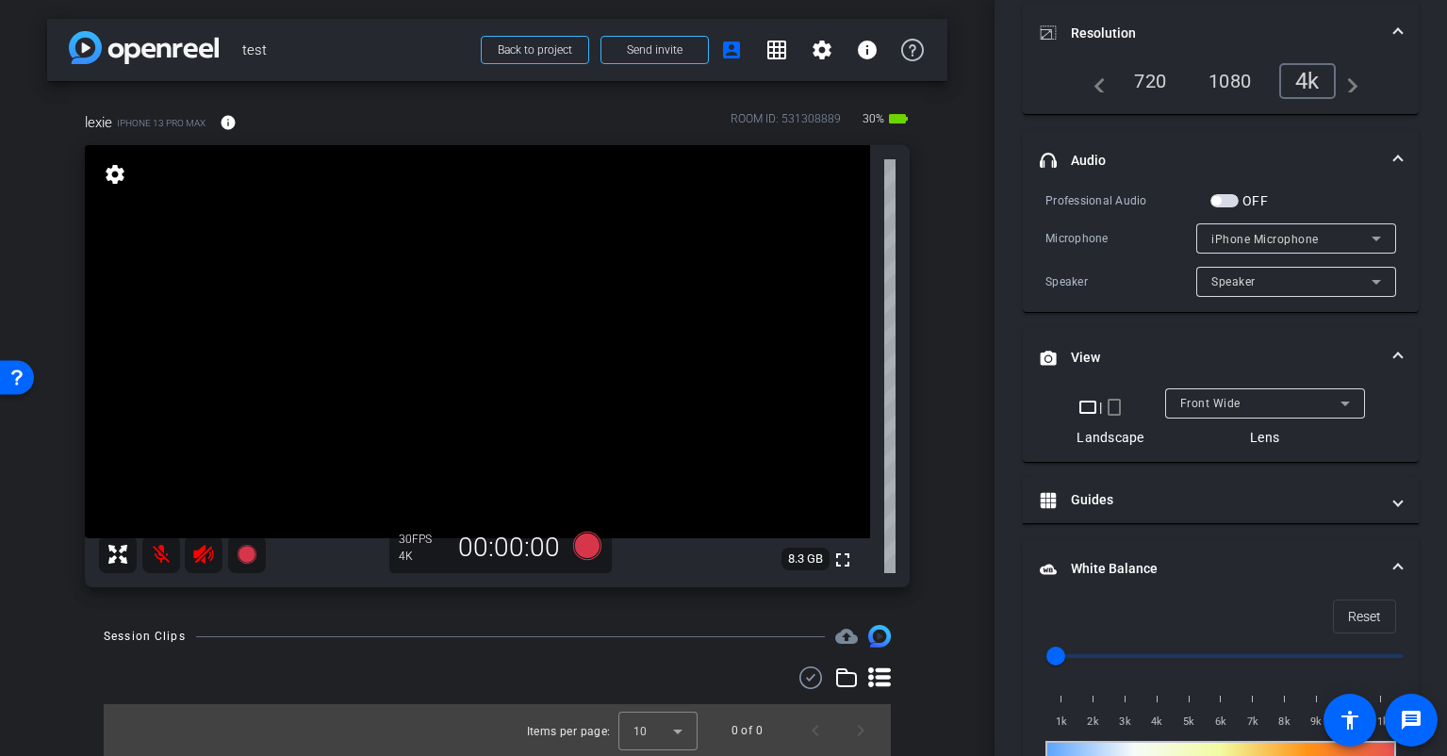
scroll to position [276, 0]
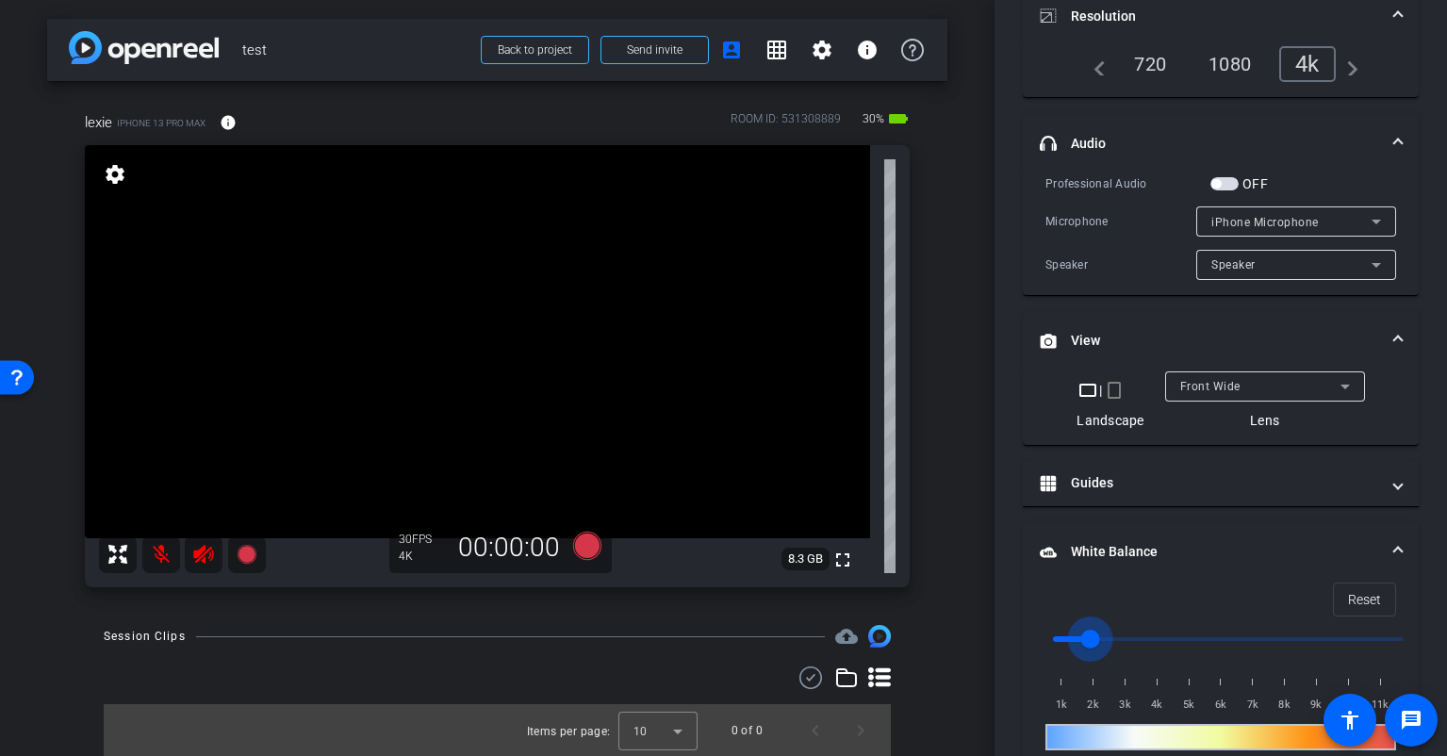
drag, startPoint x: 1059, startPoint y: 635, endPoint x: 1288, endPoint y: 634, distance: 229.0
click at [1284, 634] on input "range" at bounding box center [1228, 638] width 390 height 41
drag, startPoint x: 1285, startPoint y: 632, endPoint x: 1032, endPoint y: 614, distance: 253.3
type input "1000"
click at [1033, 618] on input "range" at bounding box center [1228, 638] width 390 height 41
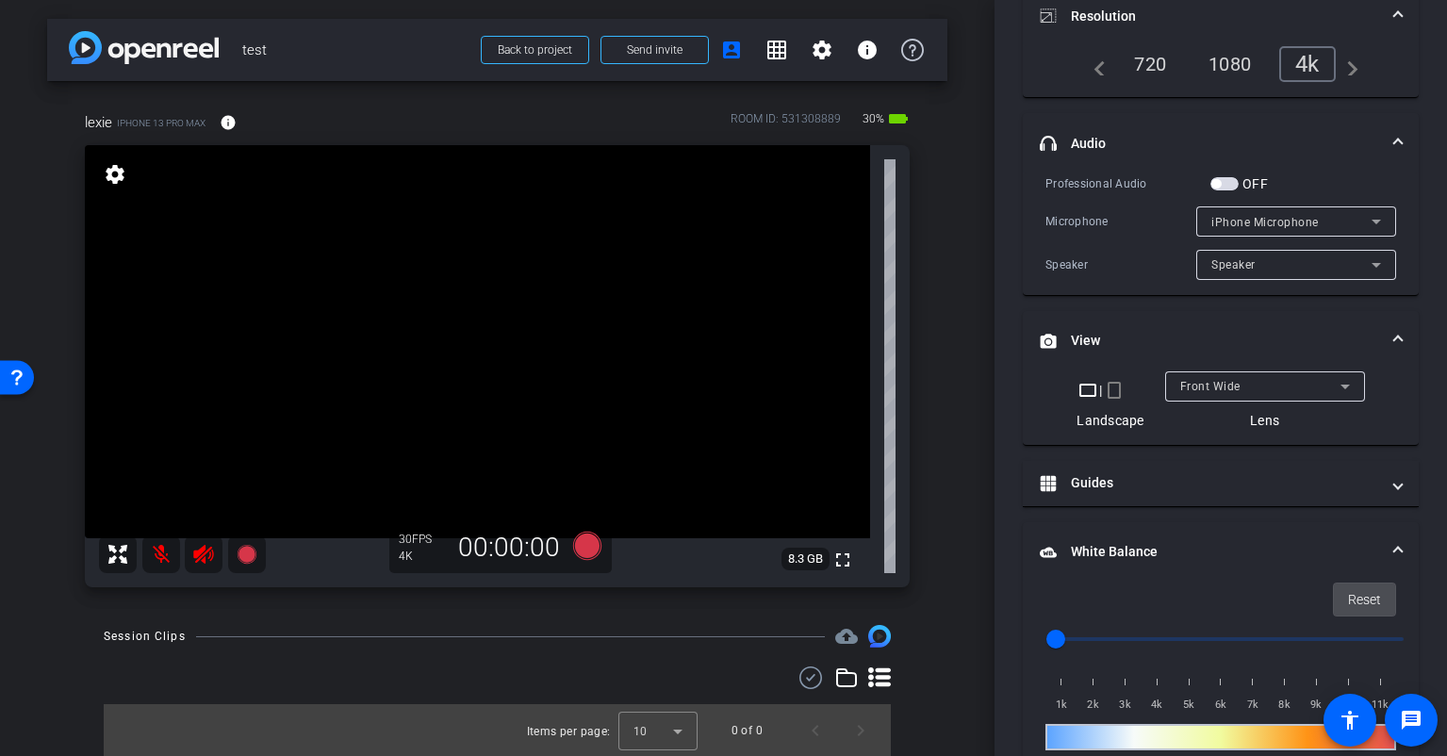
click at [1363, 592] on span "Reset" at bounding box center [1364, 600] width 33 height 36
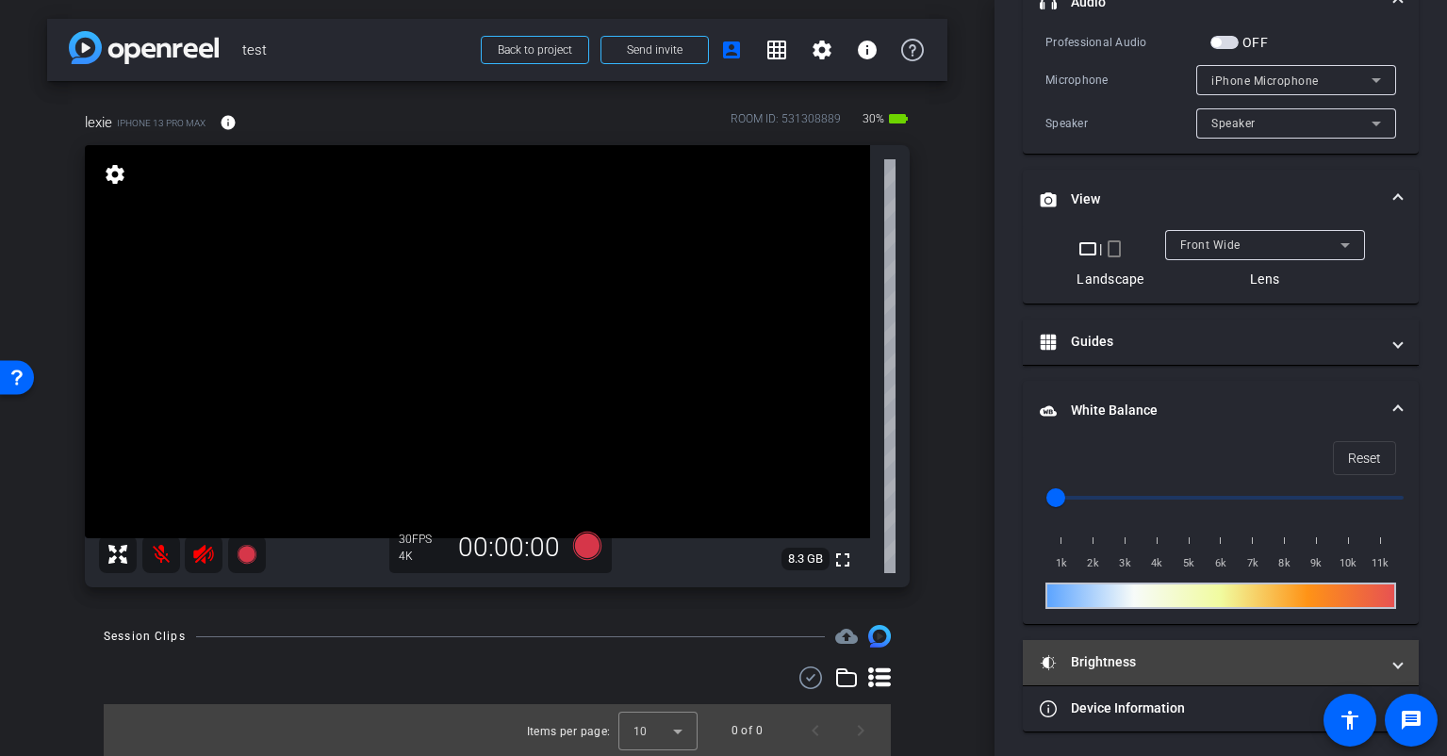
click at [1112, 648] on mat-expansion-panel-header "Brightness" at bounding box center [1221, 662] width 396 height 45
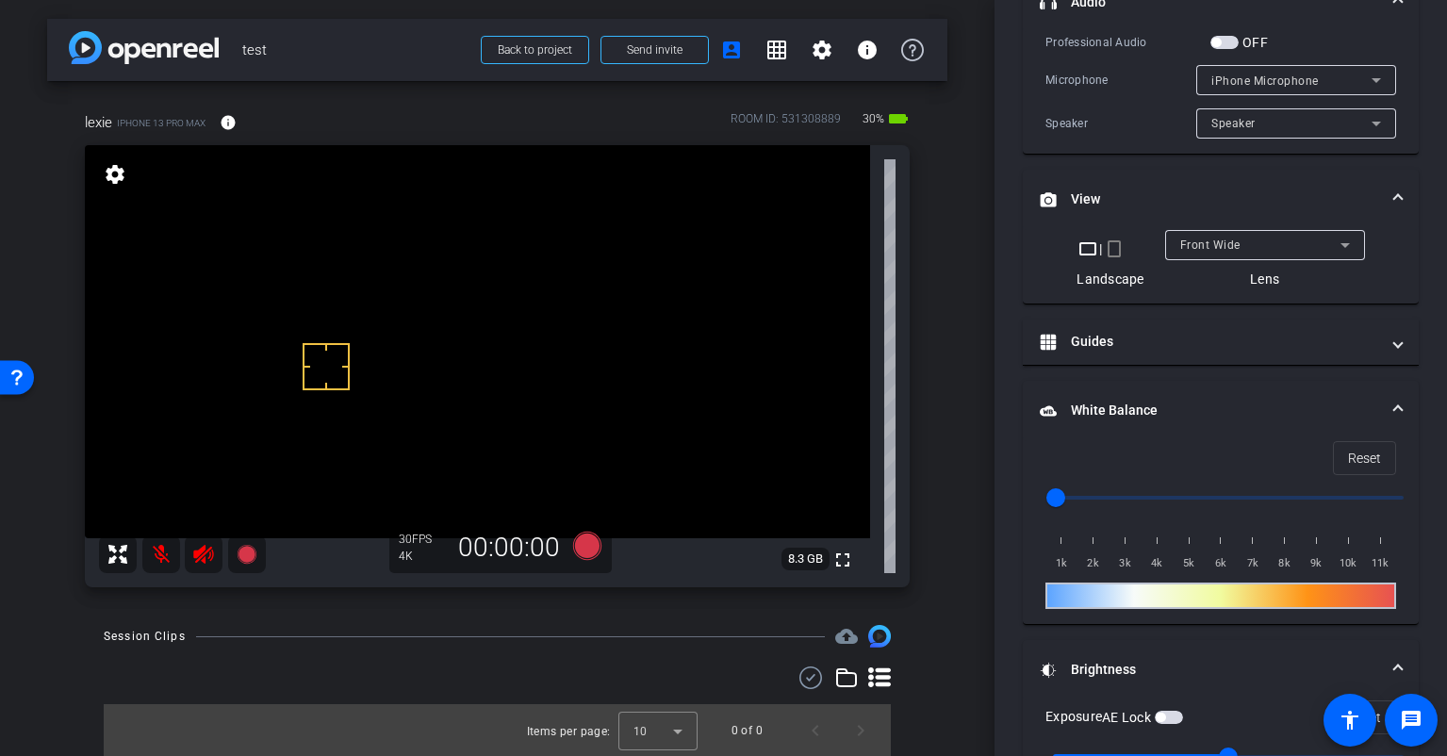
scroll to position [0, 0]
click at [282, 328] on video at bounding box center [477, 341] width 785 height 393
click at [131, 369] on video at bounding box center [477, 341] width 785 height 393
click at [201, 368] on video at bounding box center [477, 341] width 785 height 393
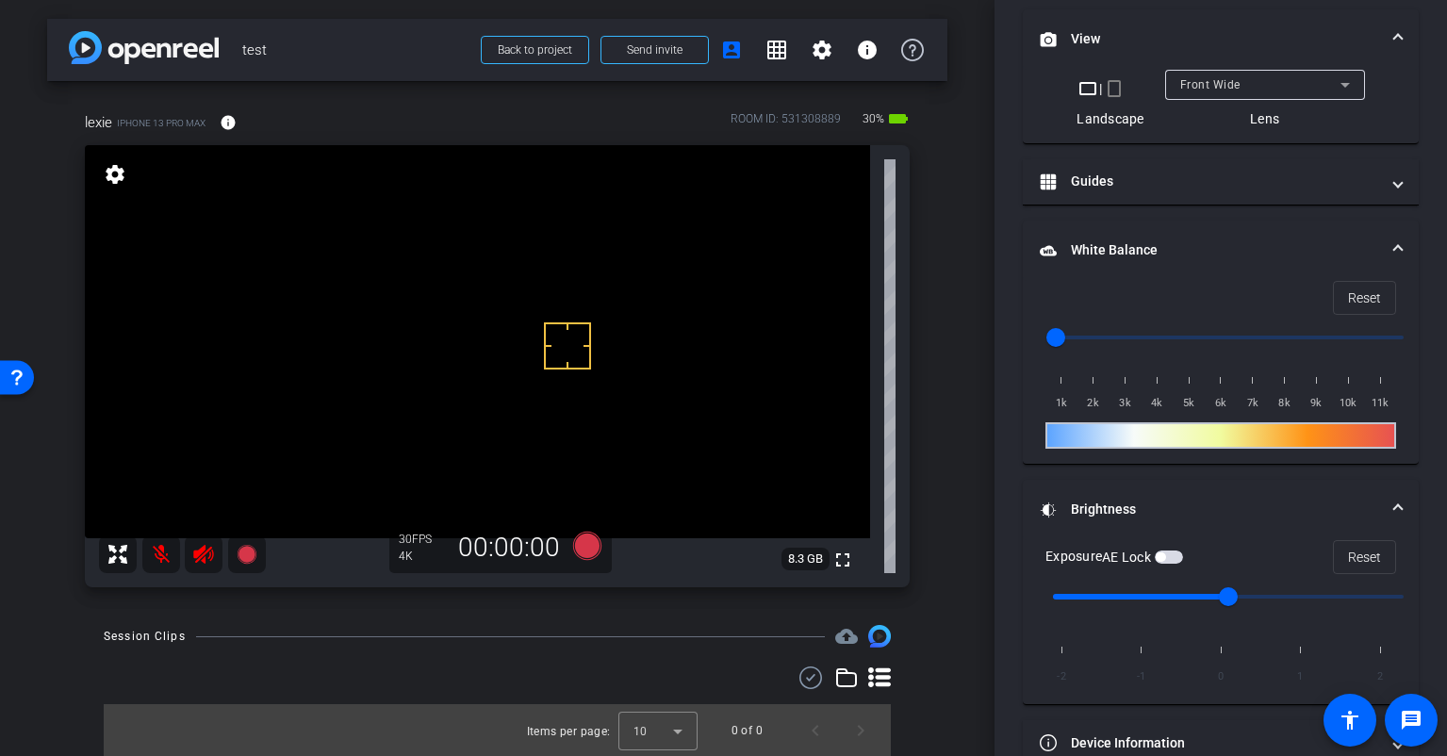
scroll to position [612, 0]
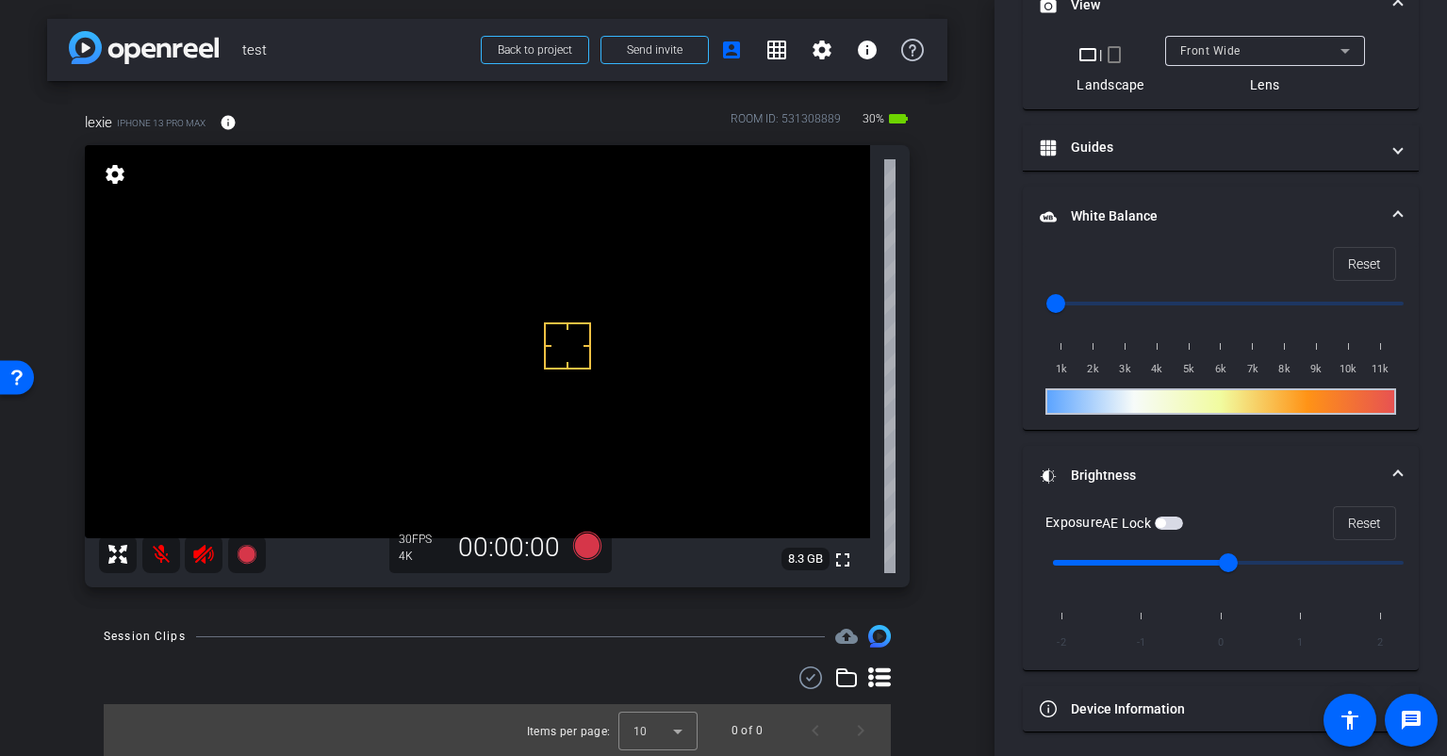
click at [1180, 518] on span "button" at bounding box center [1169, 523] width 28 height 13
click at [1165, 519] on span "button" at bounding box center [1169, 523] width 28 height 13
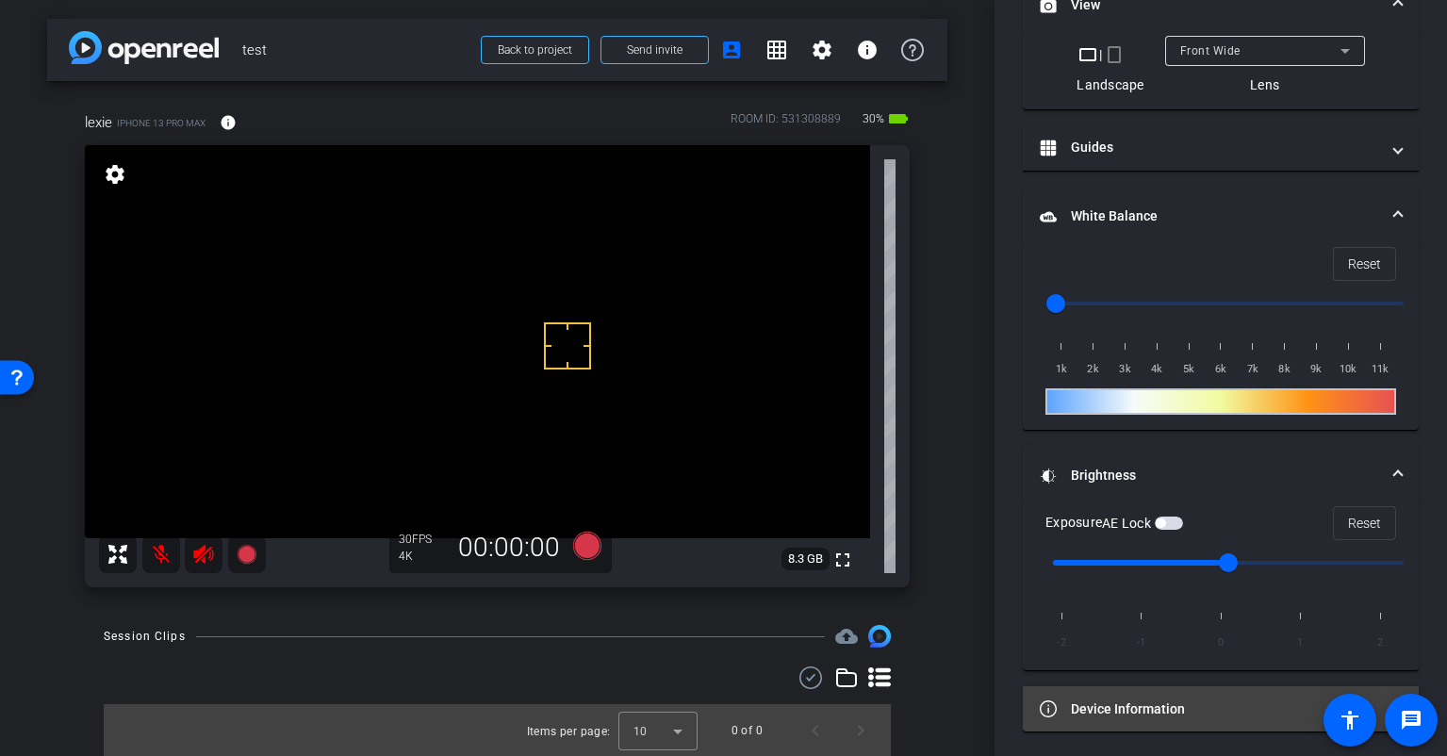
click at [1150, 699] on mat-panel-title "Device Information" at bounding box center [1209, 709] width 339 height 20
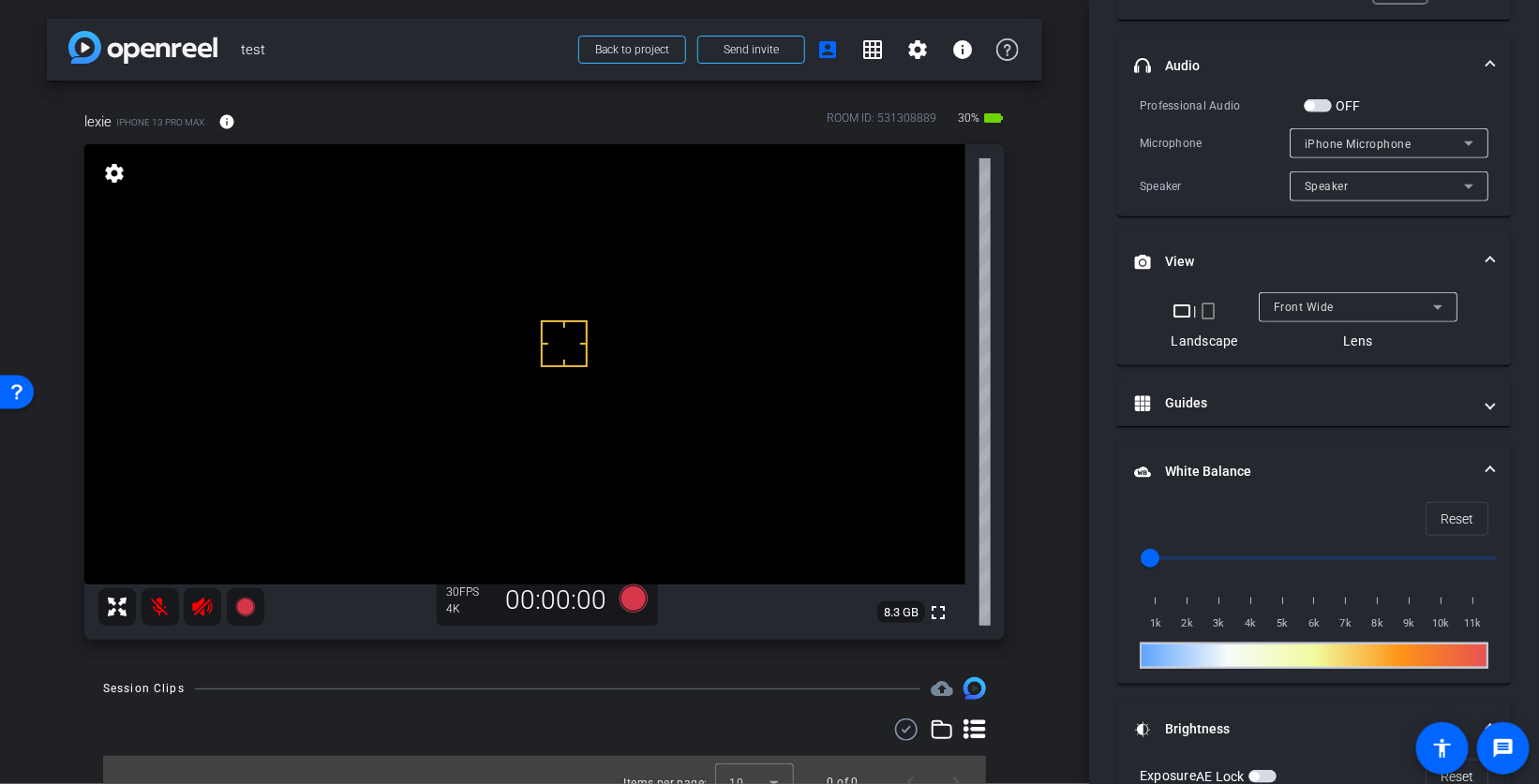
scroll to position [0, 0]
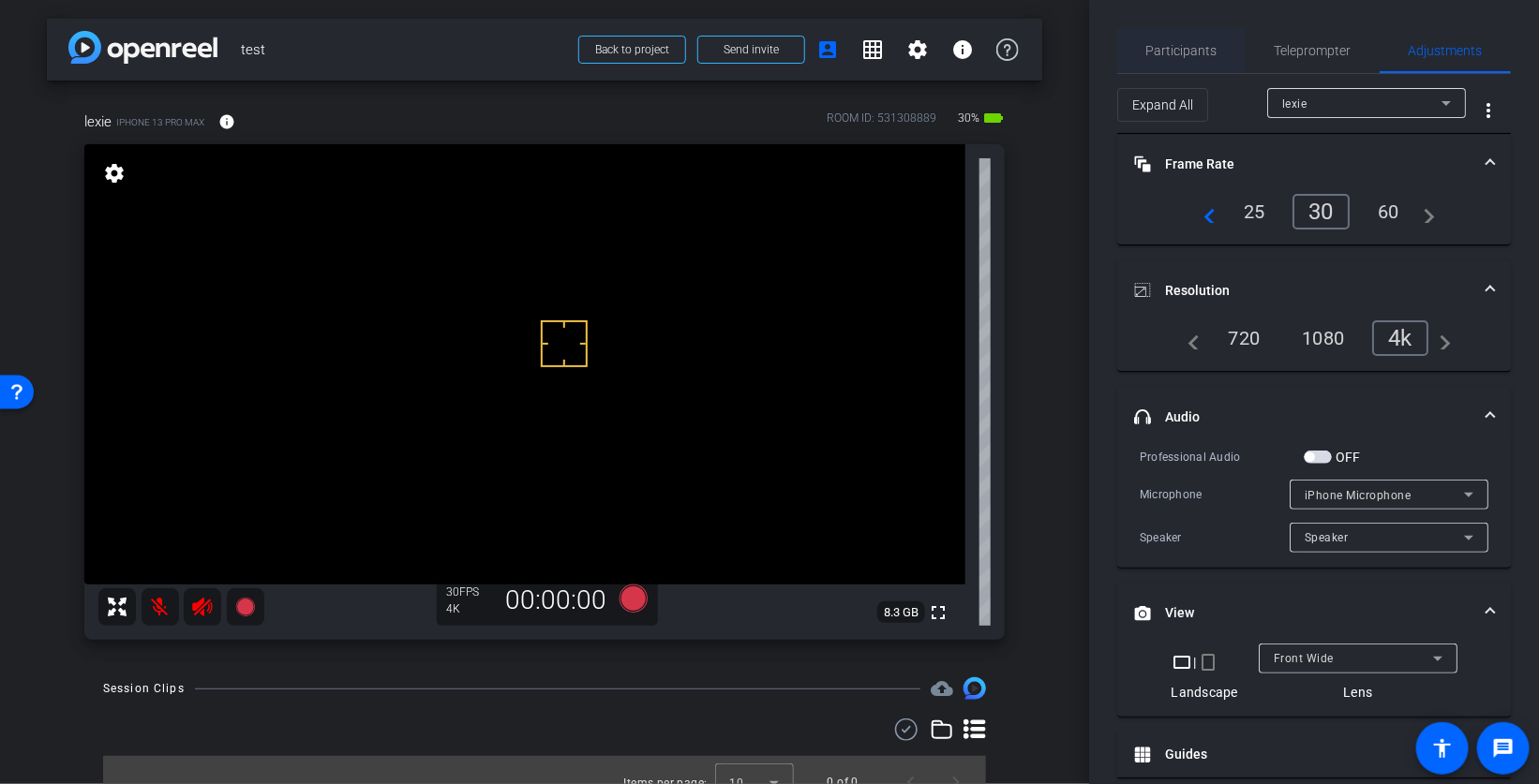
click at [1175, 53] on span "Participants" at bounding box center [1182, 50] width 72 height 13
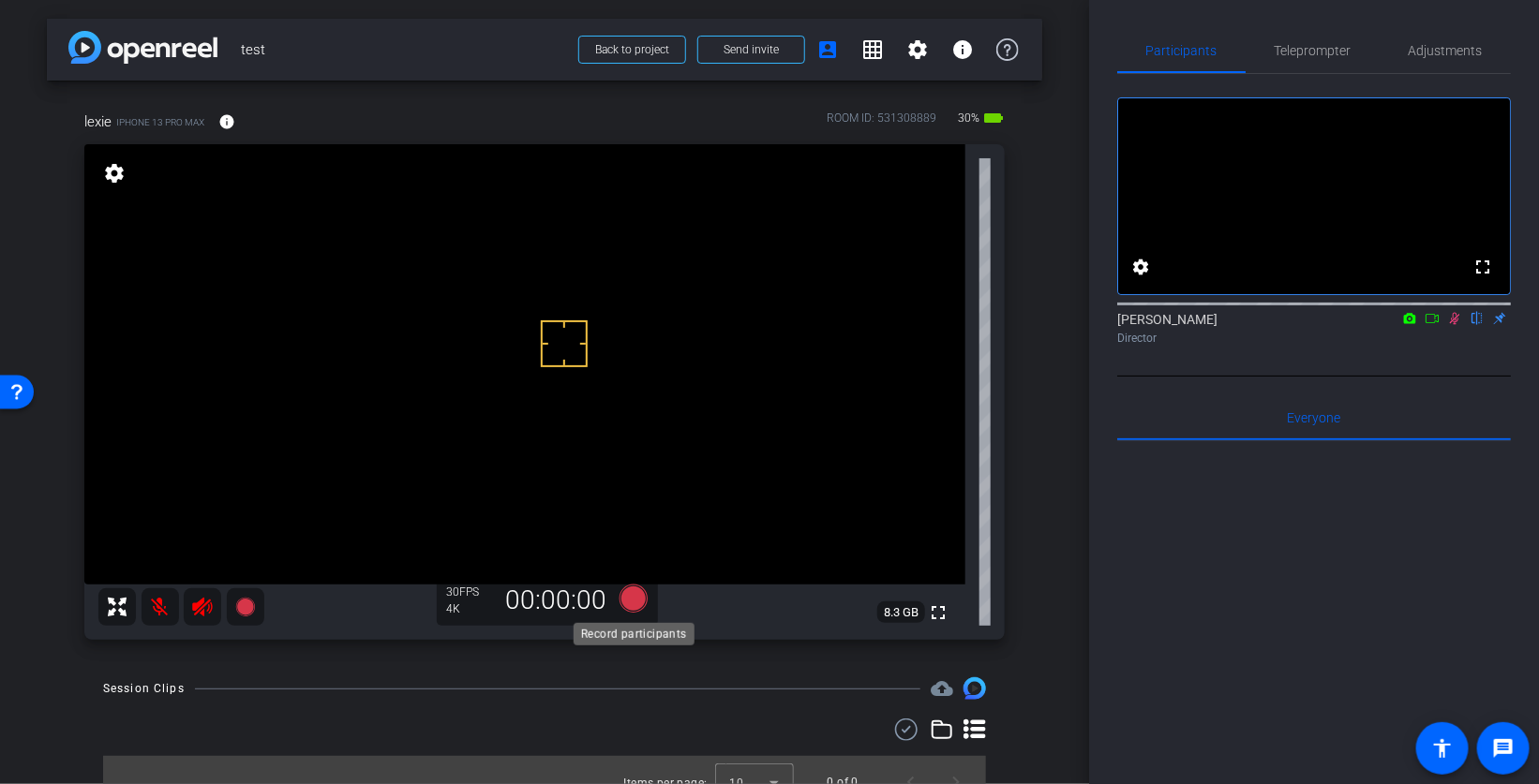
click at [635, 595] on icon at bounding box center [633, 598] width 28 height 28
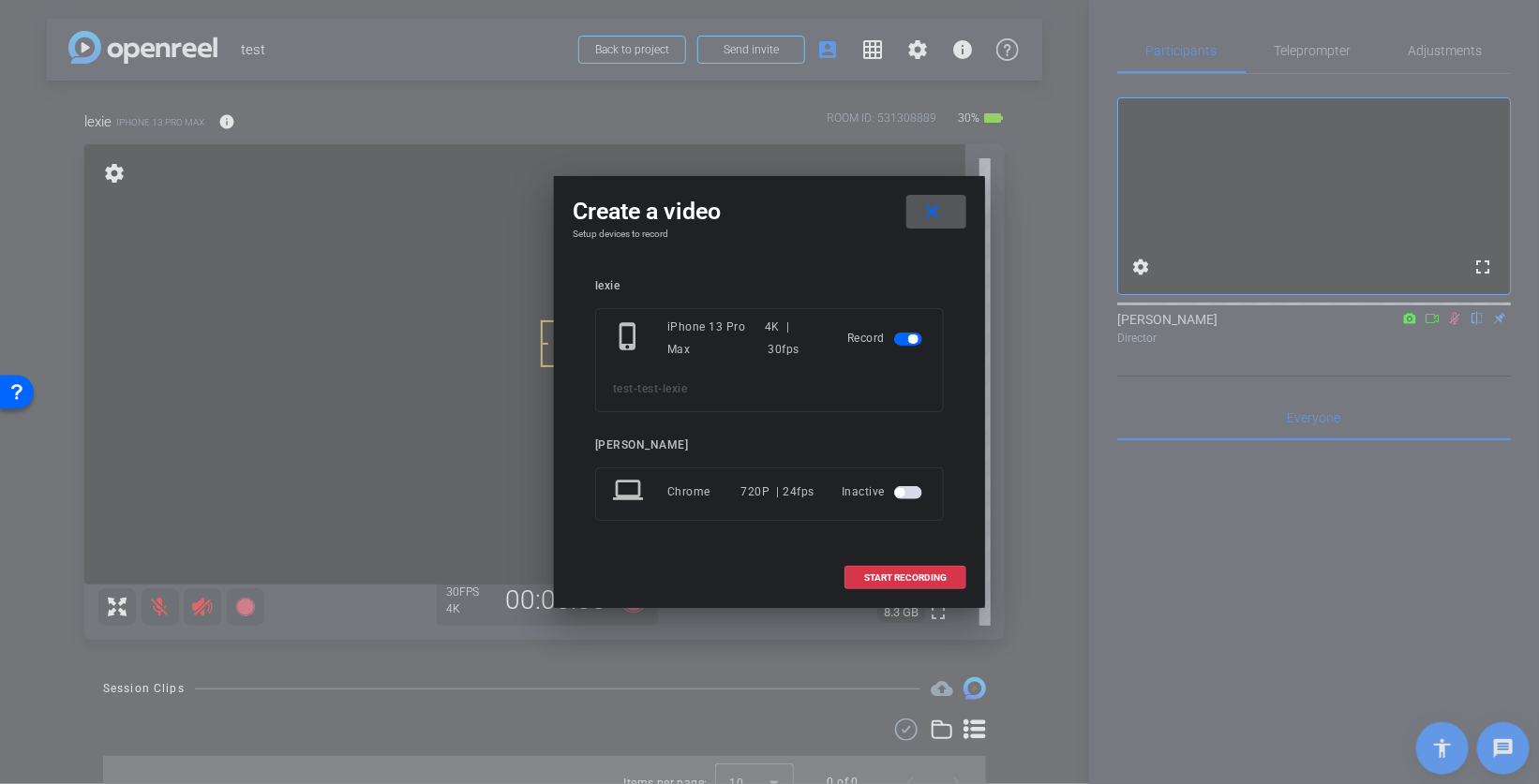
click at [920, 493] on span "button" at bounding box center [908, 492] width 28 height 13
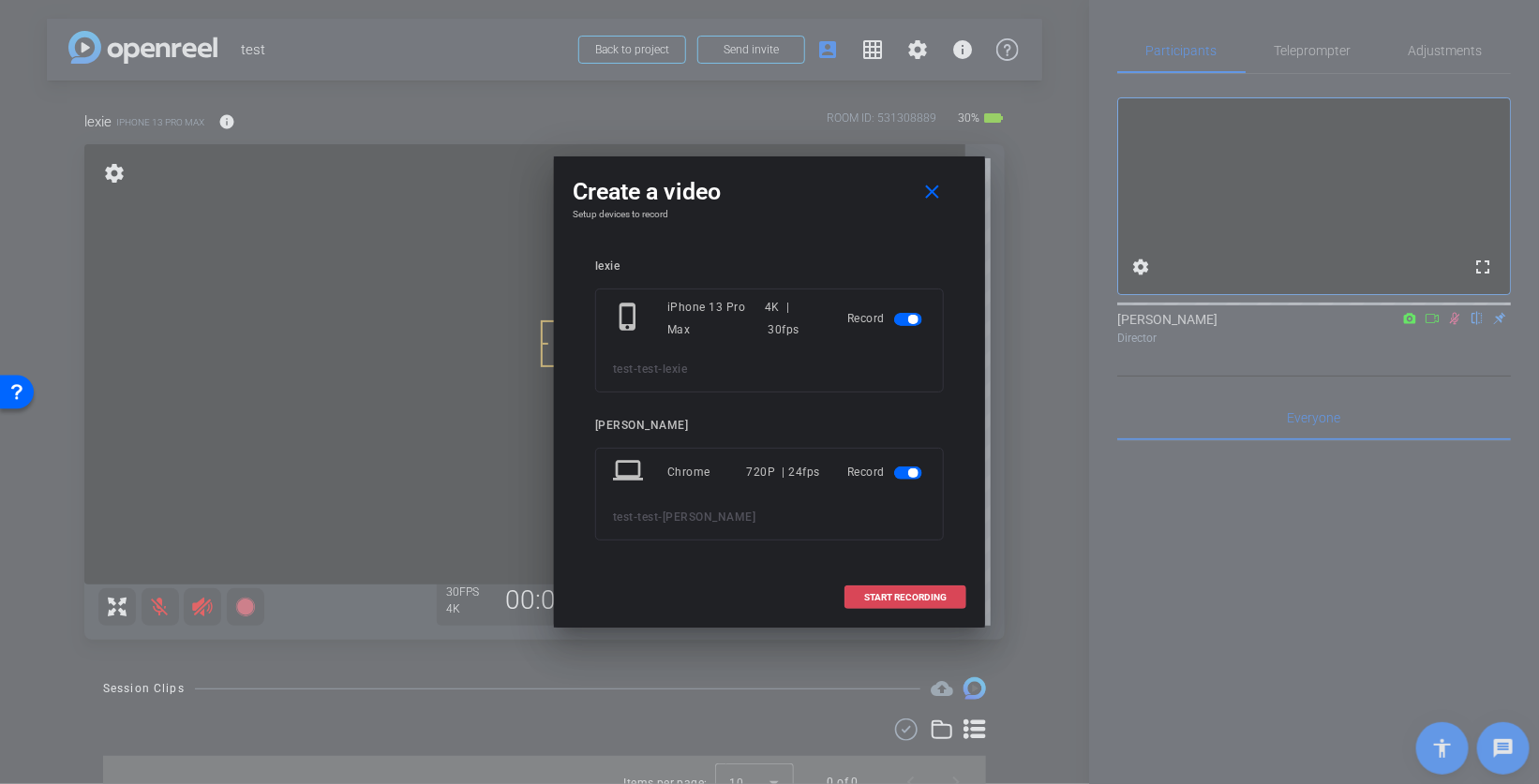
click at [901, 593] on span "START RECORDING" at bounding box center [905, 597] width 83 height 9
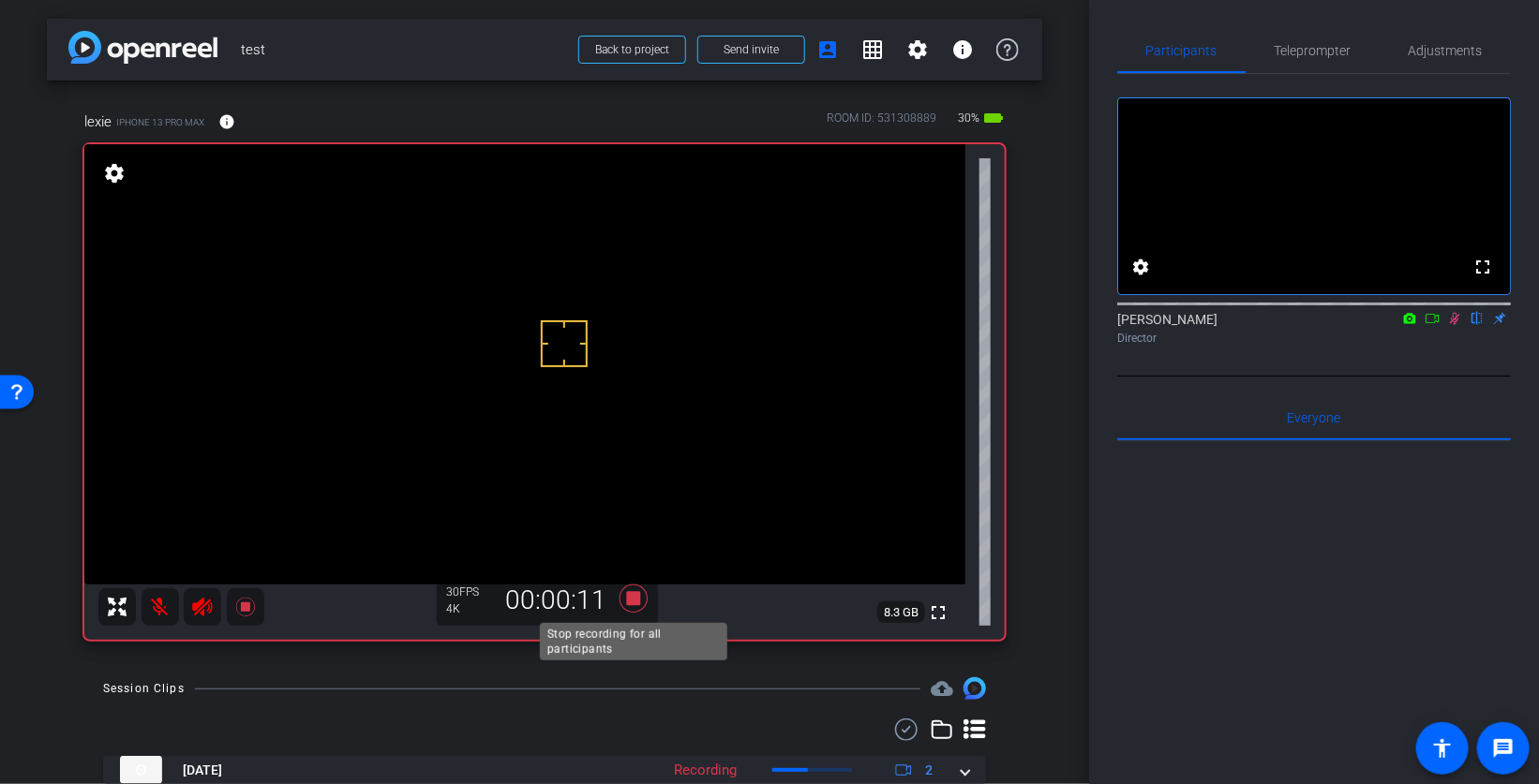
click at [634, 600] on icon at bounding box center [633, 598] width 28 height 28
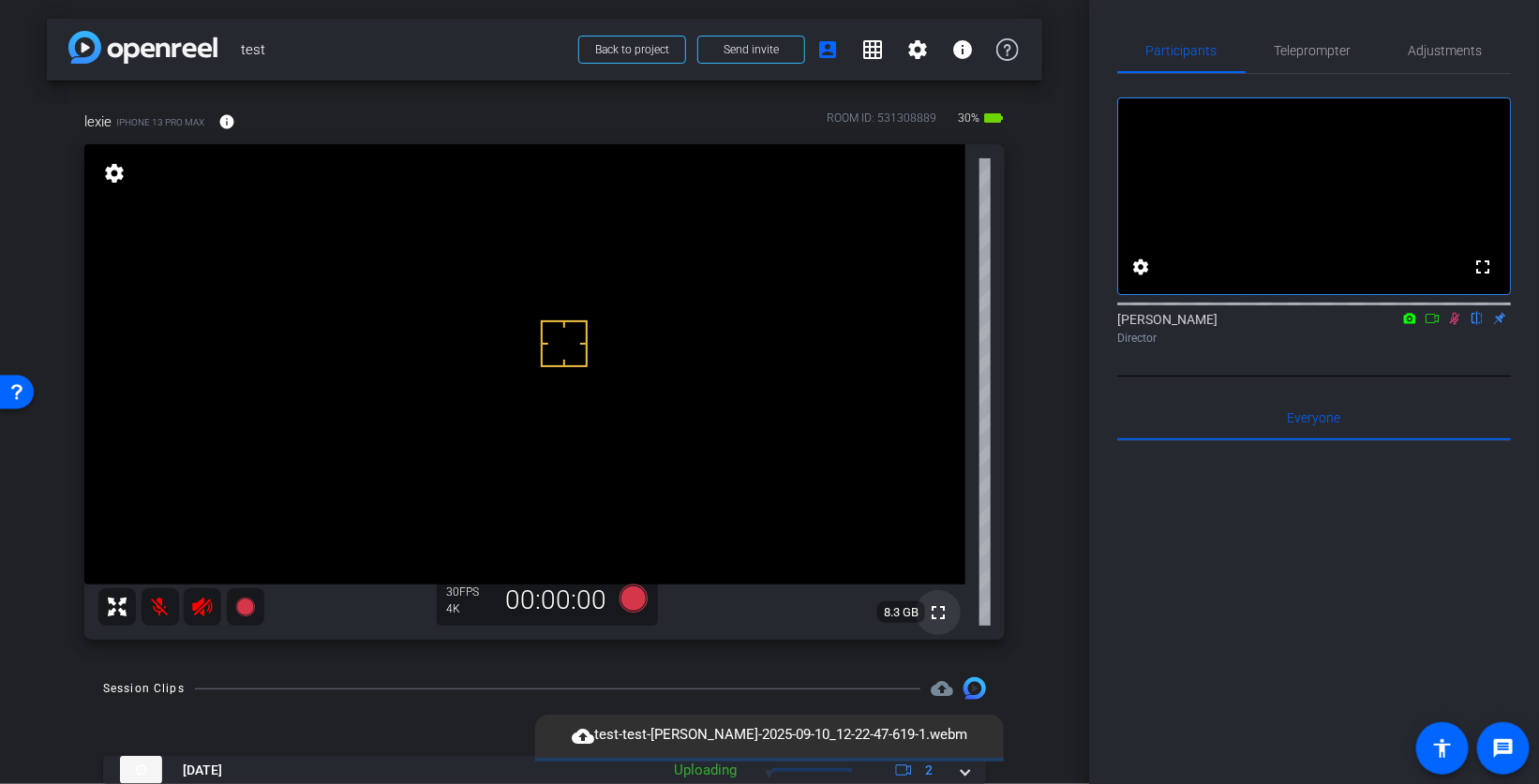
scroll to position [66, 0]
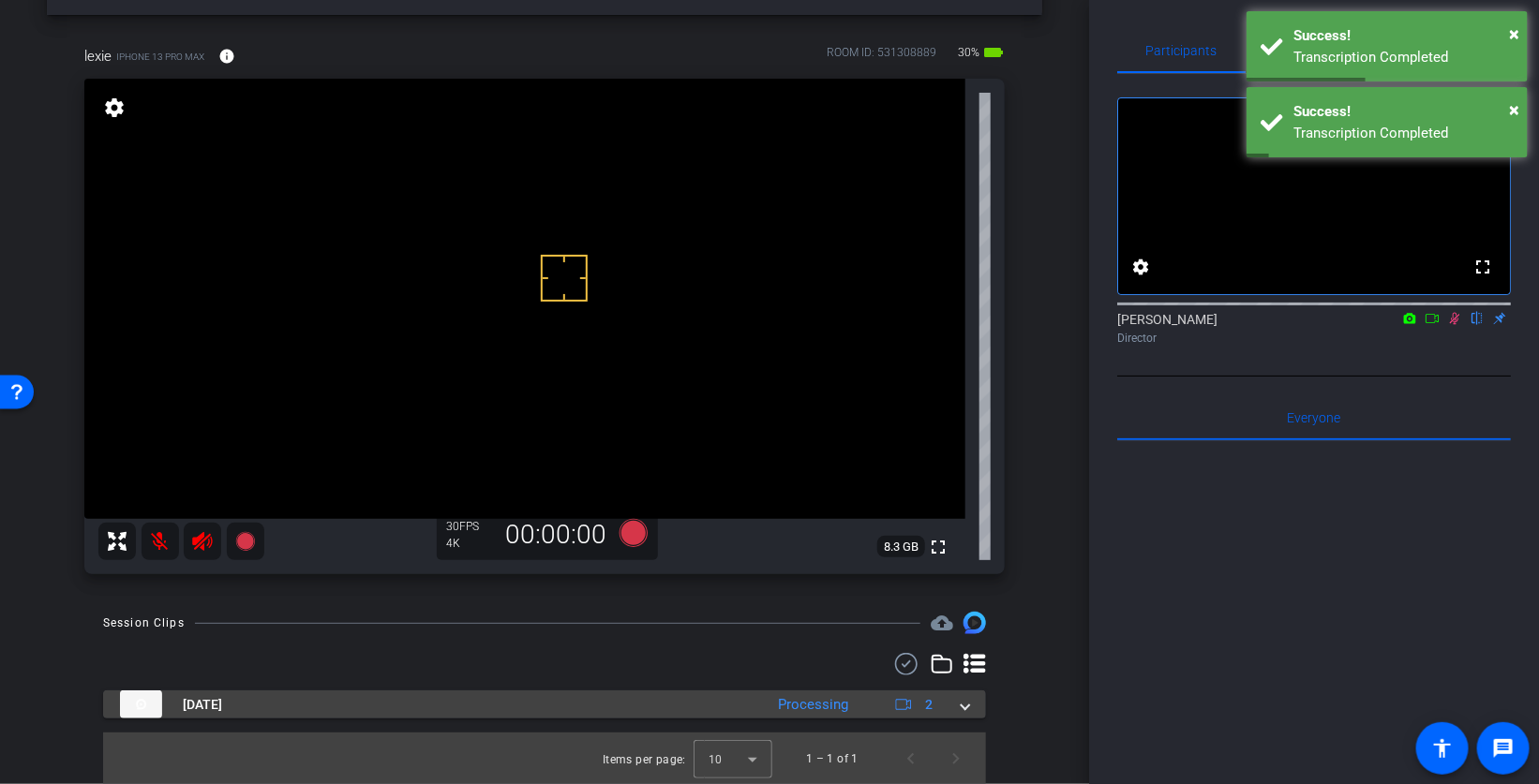
click at [965, 702] on span at bounding box center [965, 705] width 8 height 20
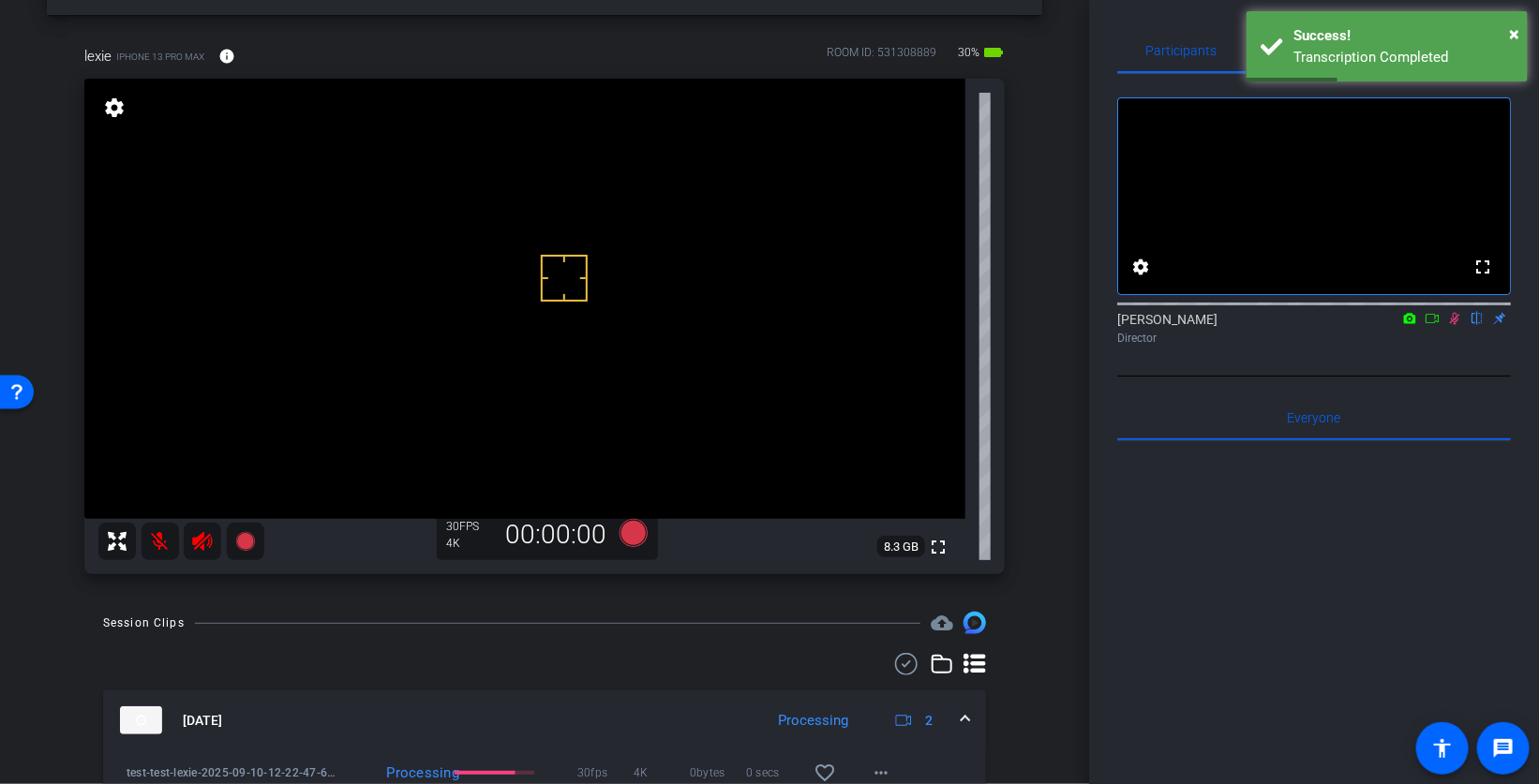
scroll to position [199, 0]
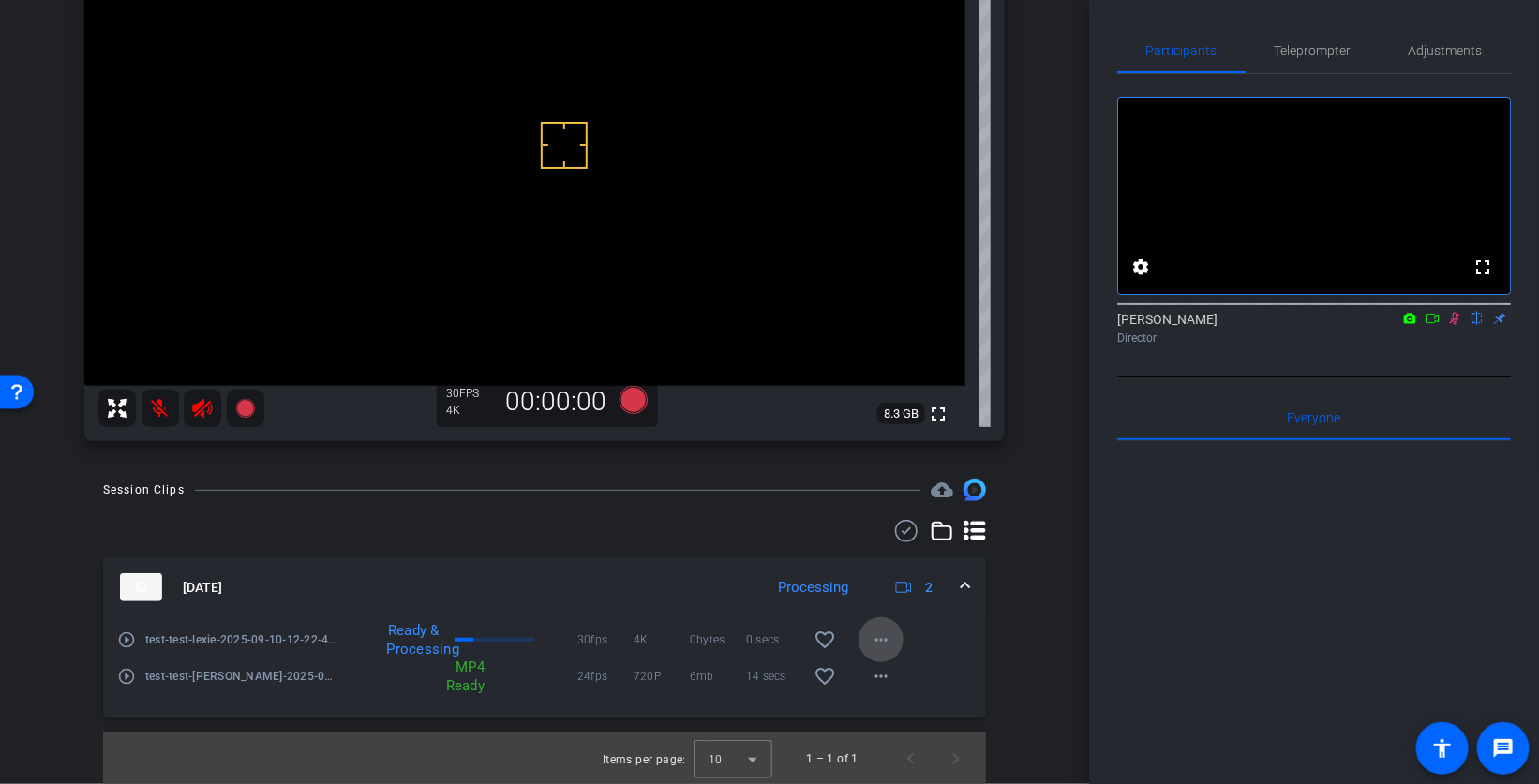
click at [882, 638] on mat-icon "more_horiz" at bounding box center [881, 639] width 23 height 23
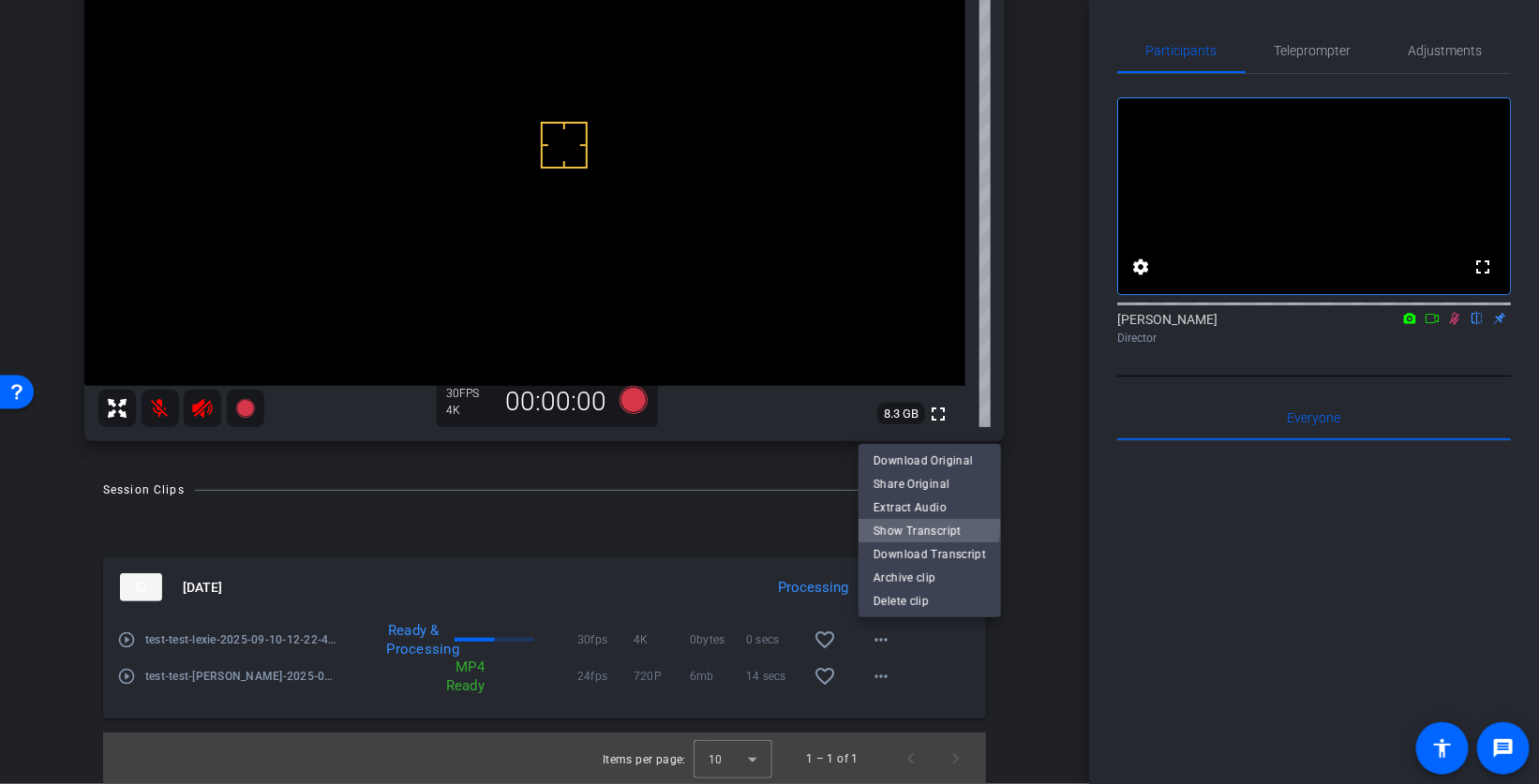
click at [922, 527] on span "Show Transcript" at bounding box center [929, 530] width 112 height 23
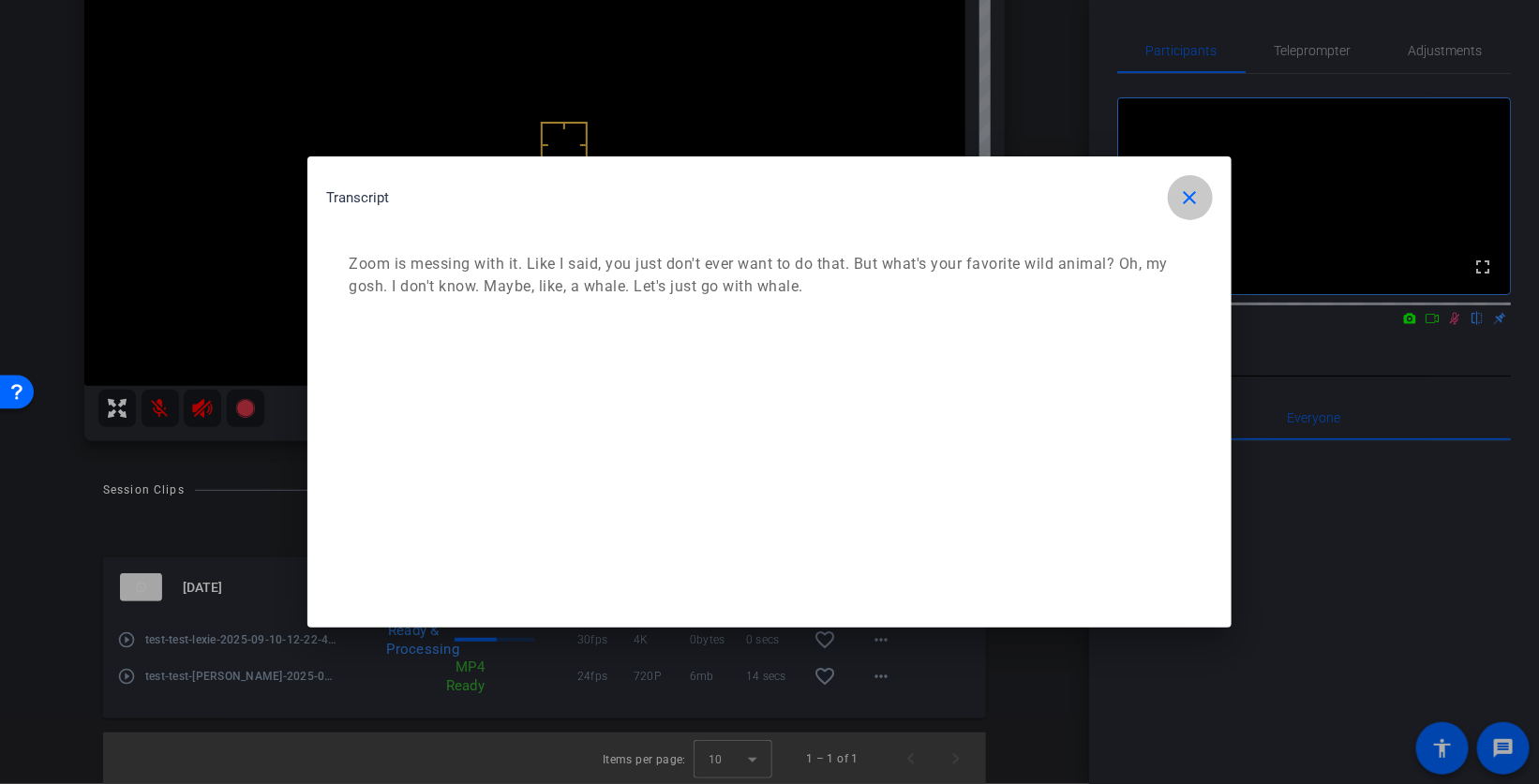
click at [1192, 196] on mat-icon "close" at bounding box center [1190, 198] width 23 height 23
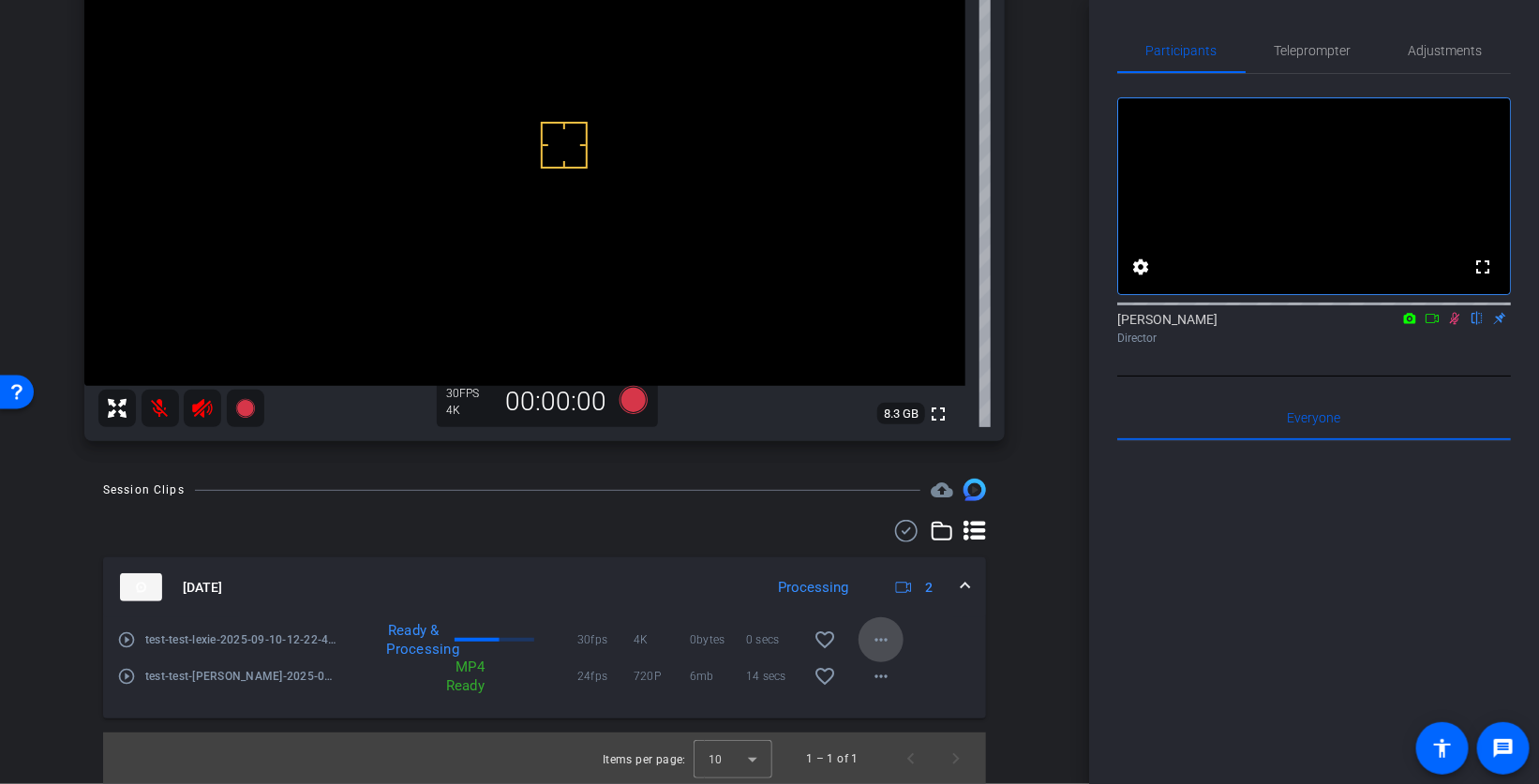
click at [884, 632] on mat-icon "more_horiz" at bounding box center [881, 639] width 23 height 23
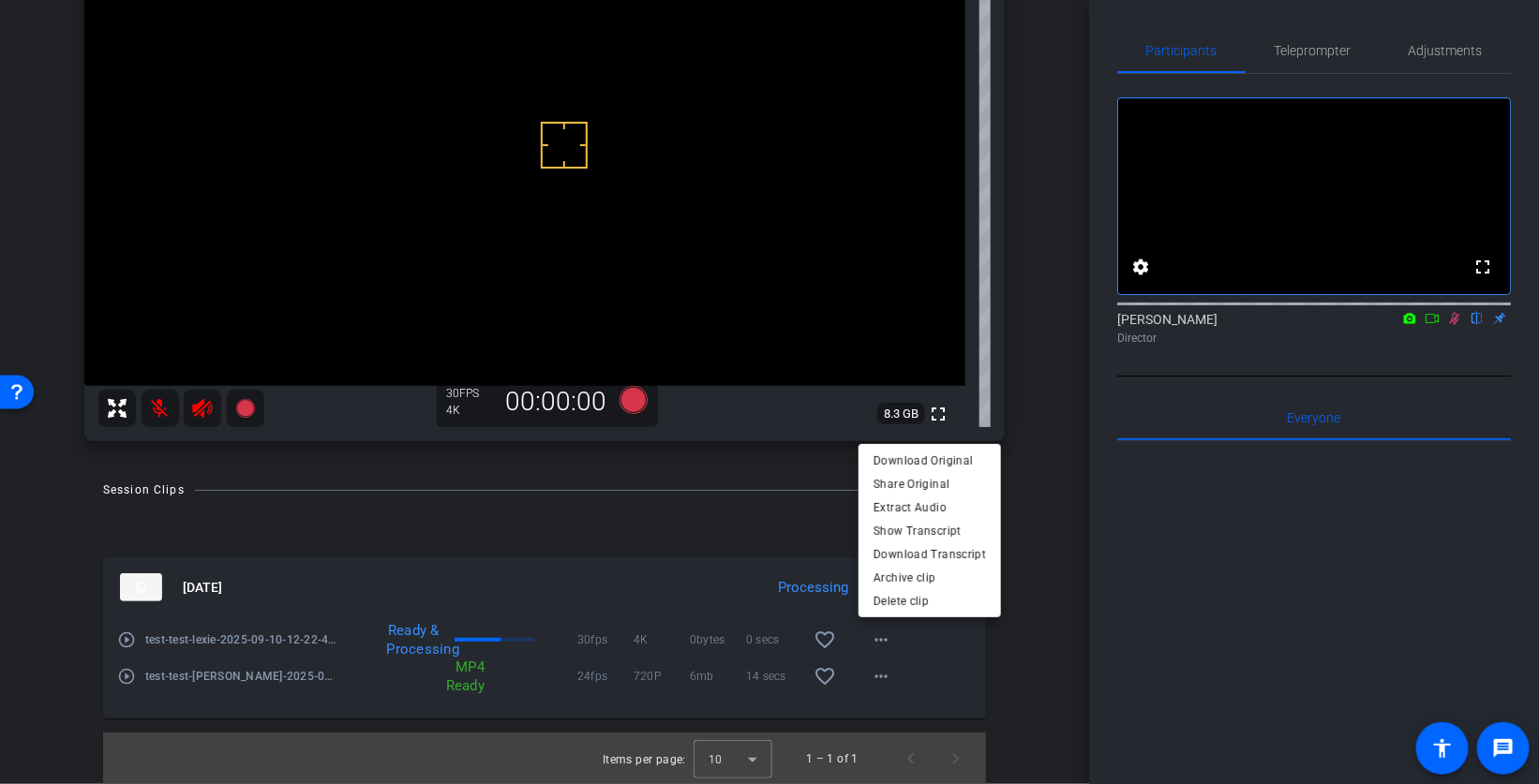
click at [1036, 486] on div at bounding box center [770, 392] width 1539 height 784
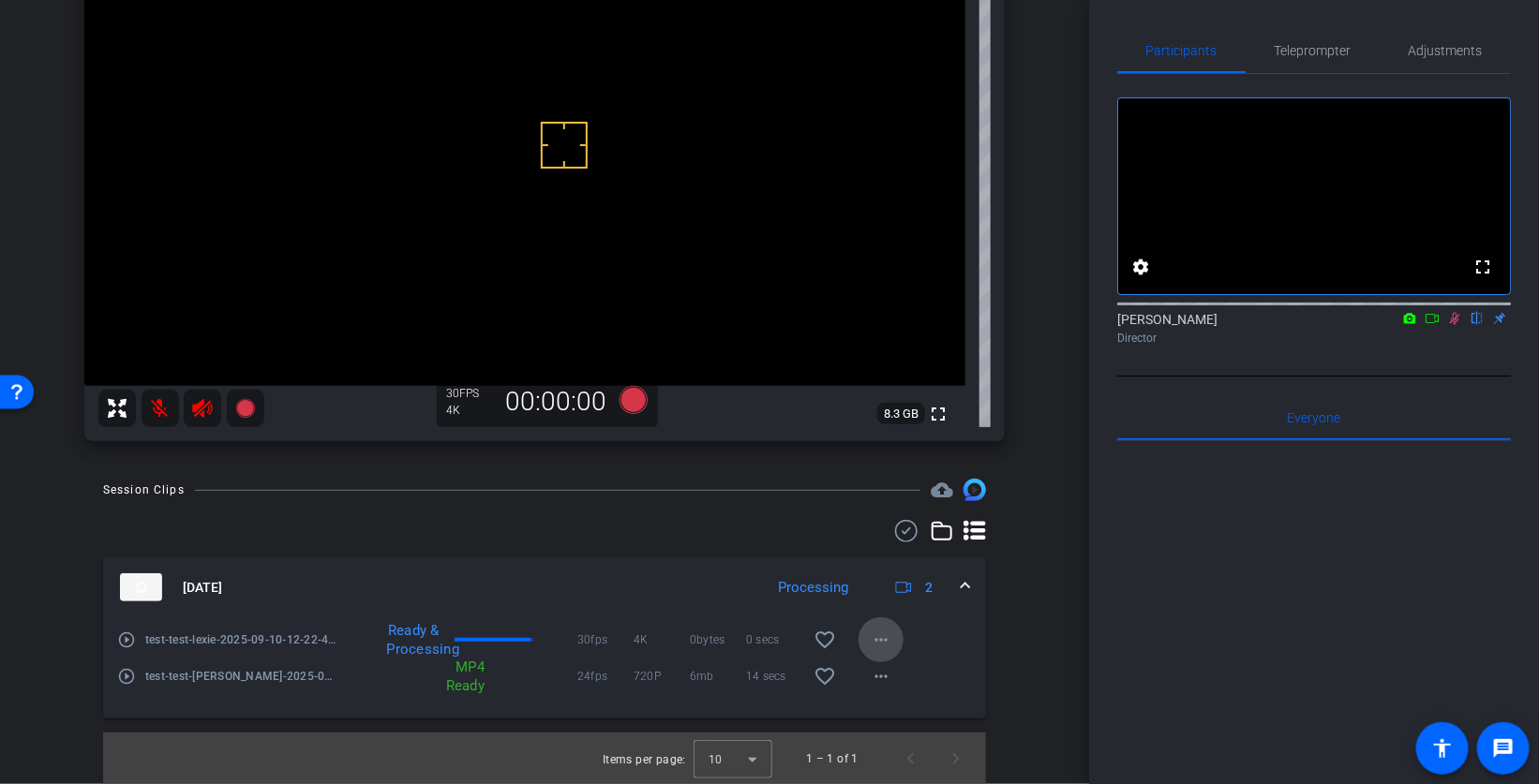
click at [882, 641] on mat-icon "more_horiz" at bounding box center [881, 639] width 23 height 23
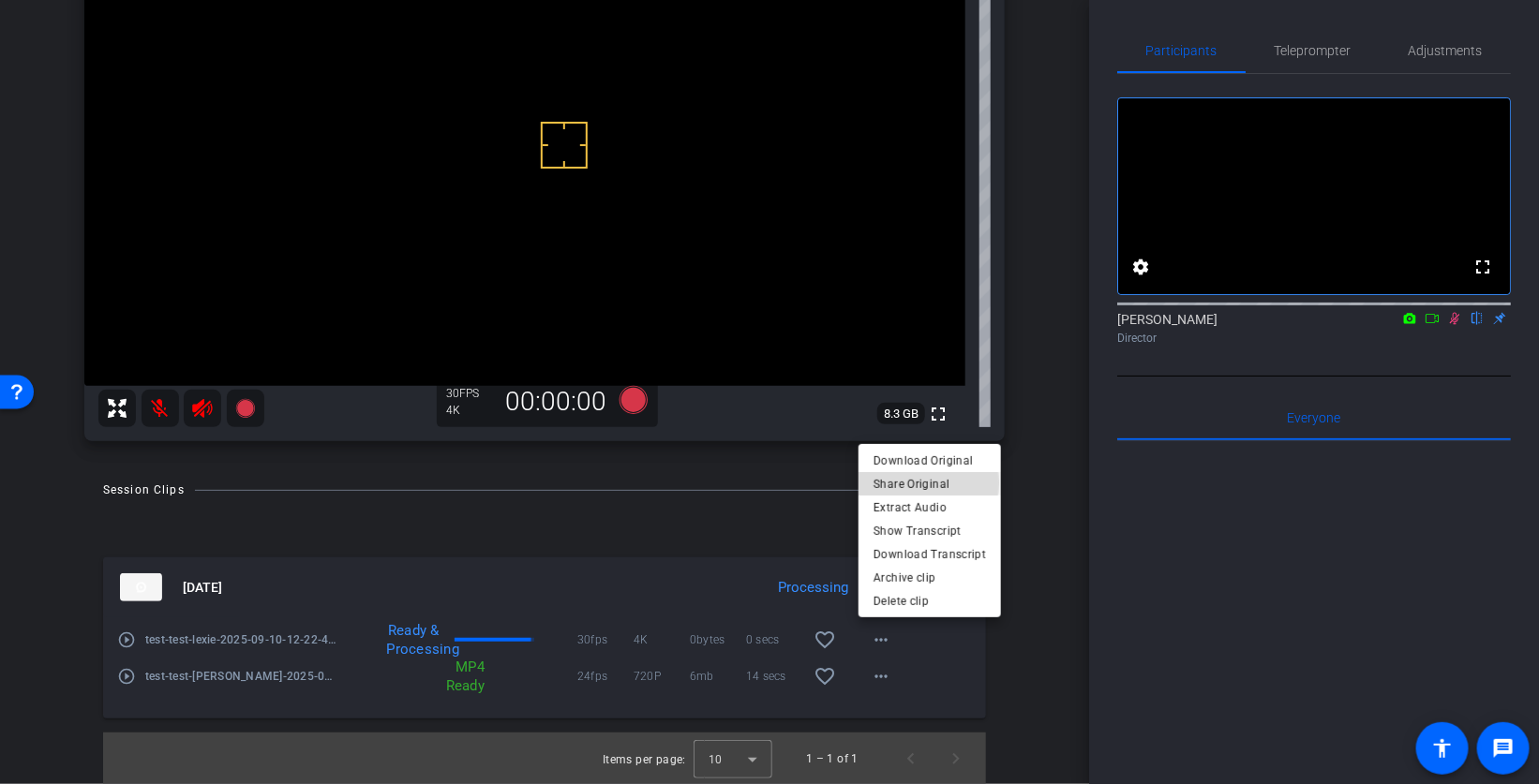
click at [903, 483] on span "Share Original" at bounding box center [929, 483] width 112 height 23
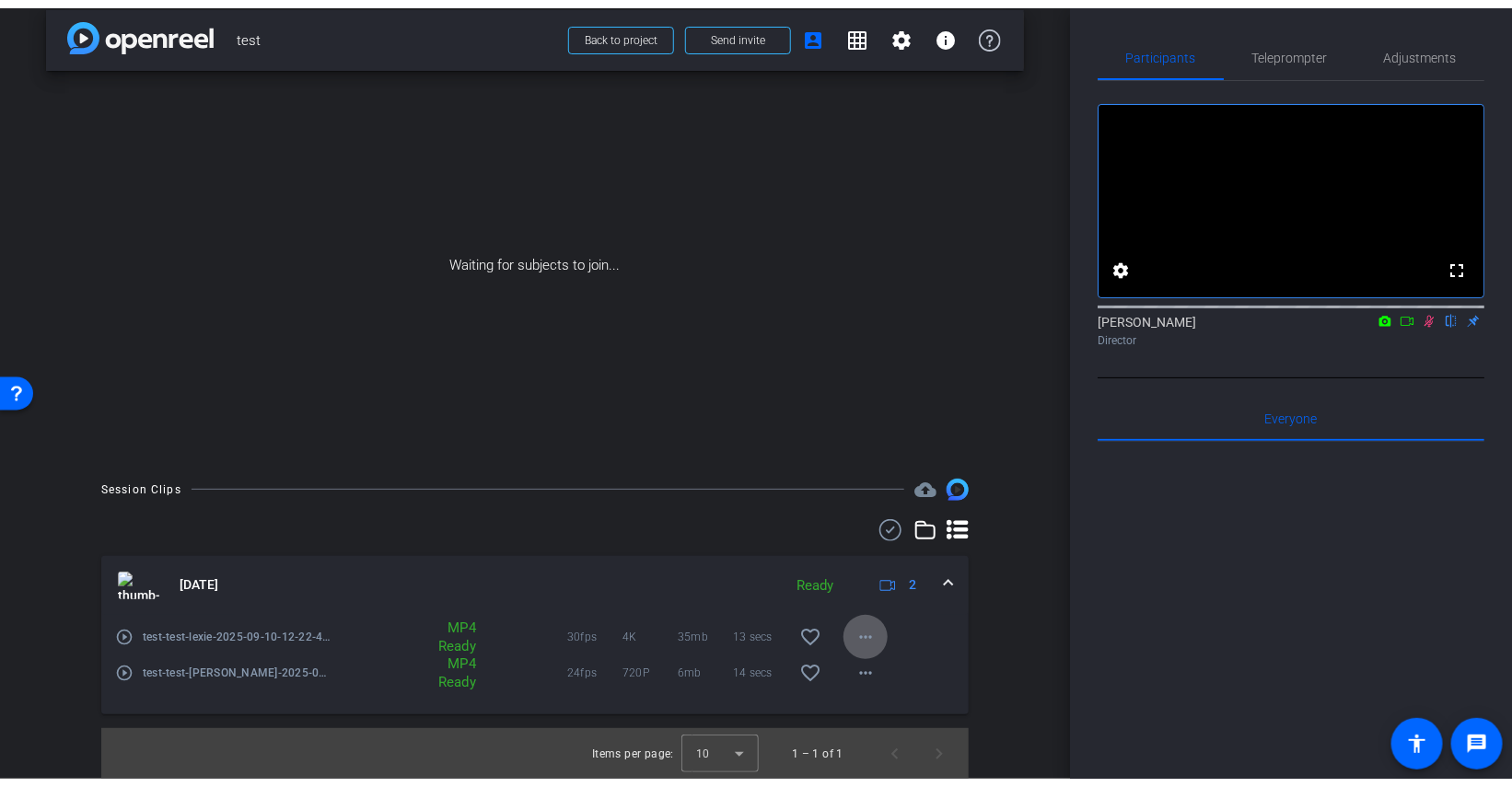
scroll to position [0, 0]
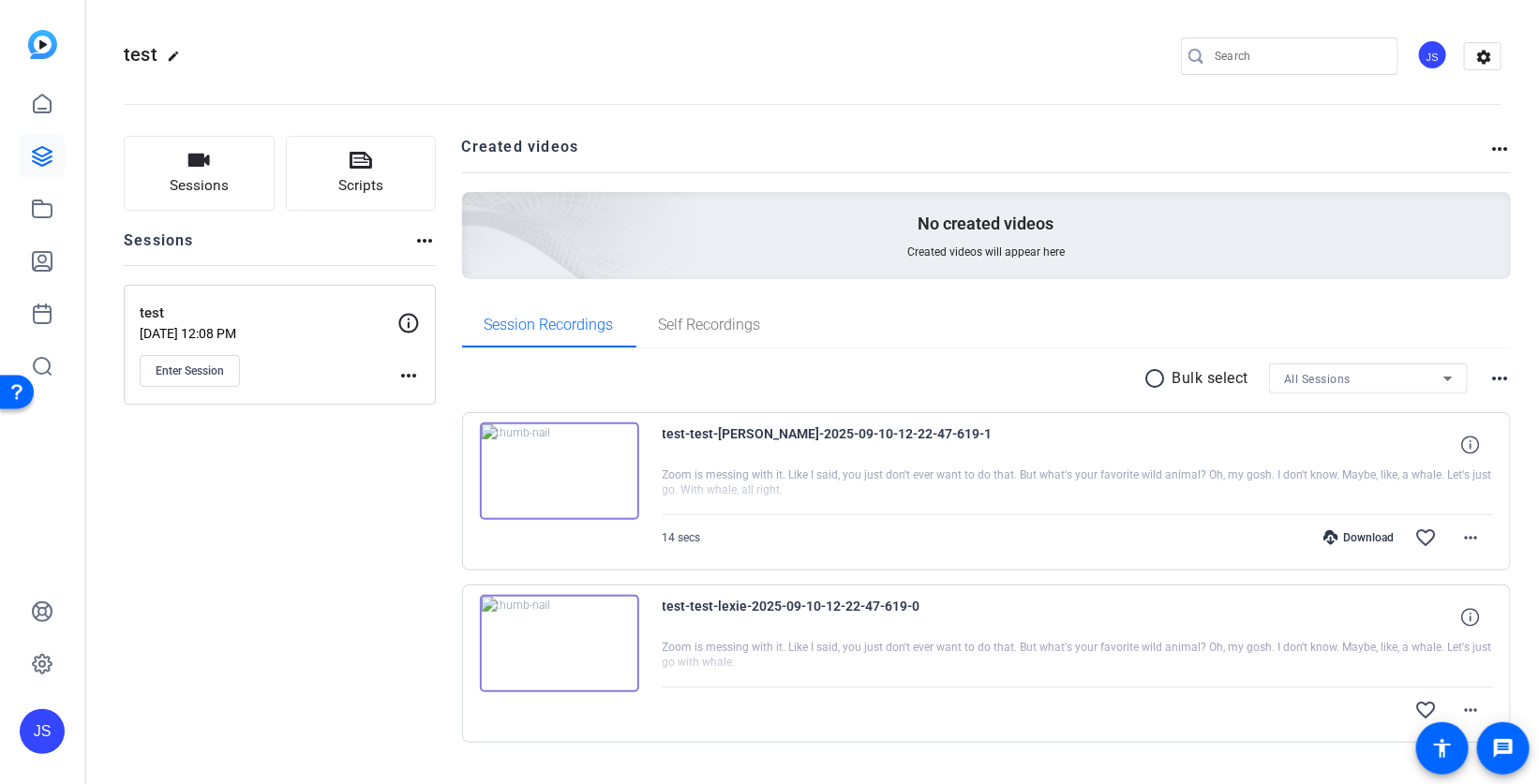
click at [1435, 57] on div "JS" at bounding box center [1432, 55] width 31 height 31
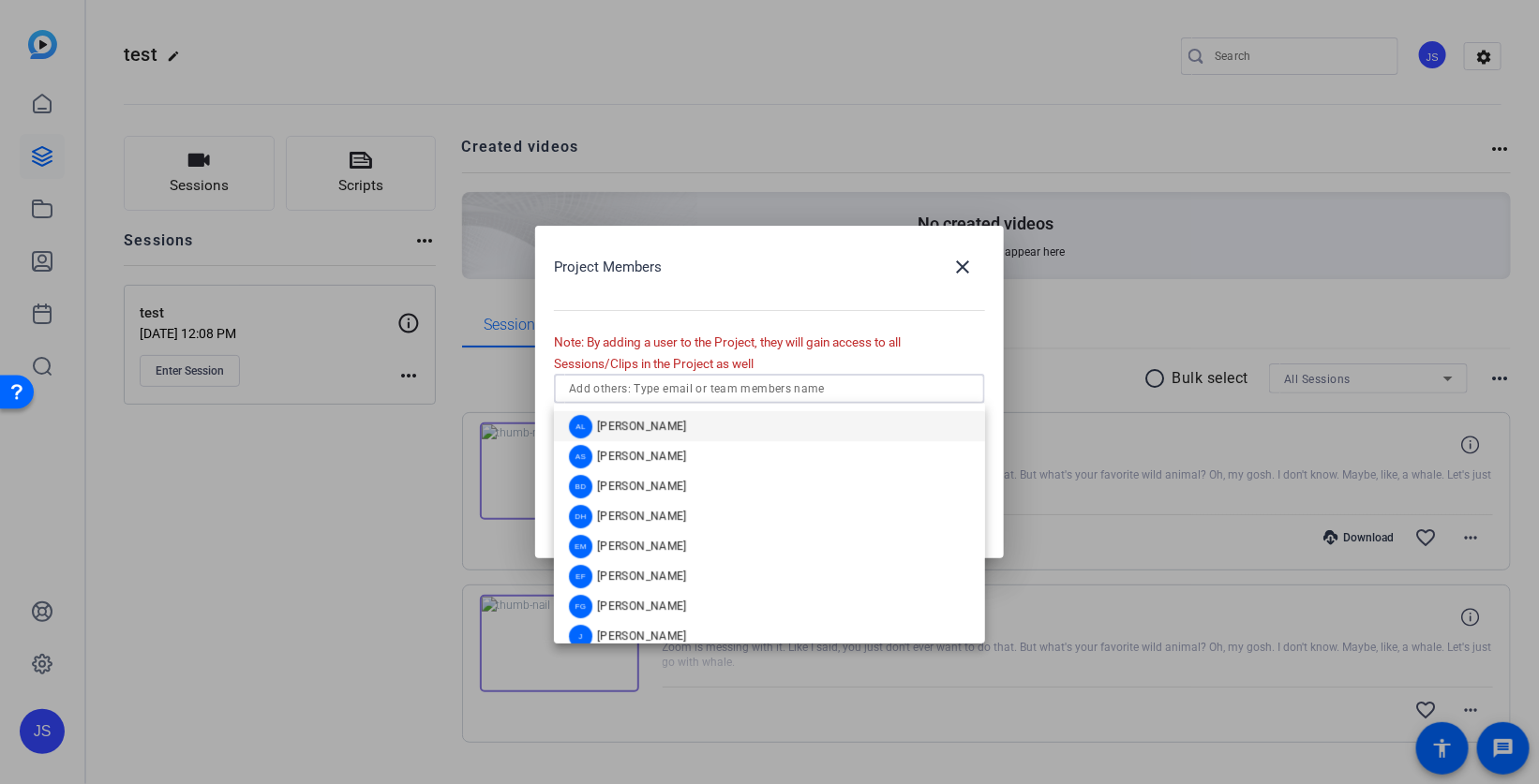
click at [597, 387] on input "text" at bounding box center [769, 389] width 401 height 23
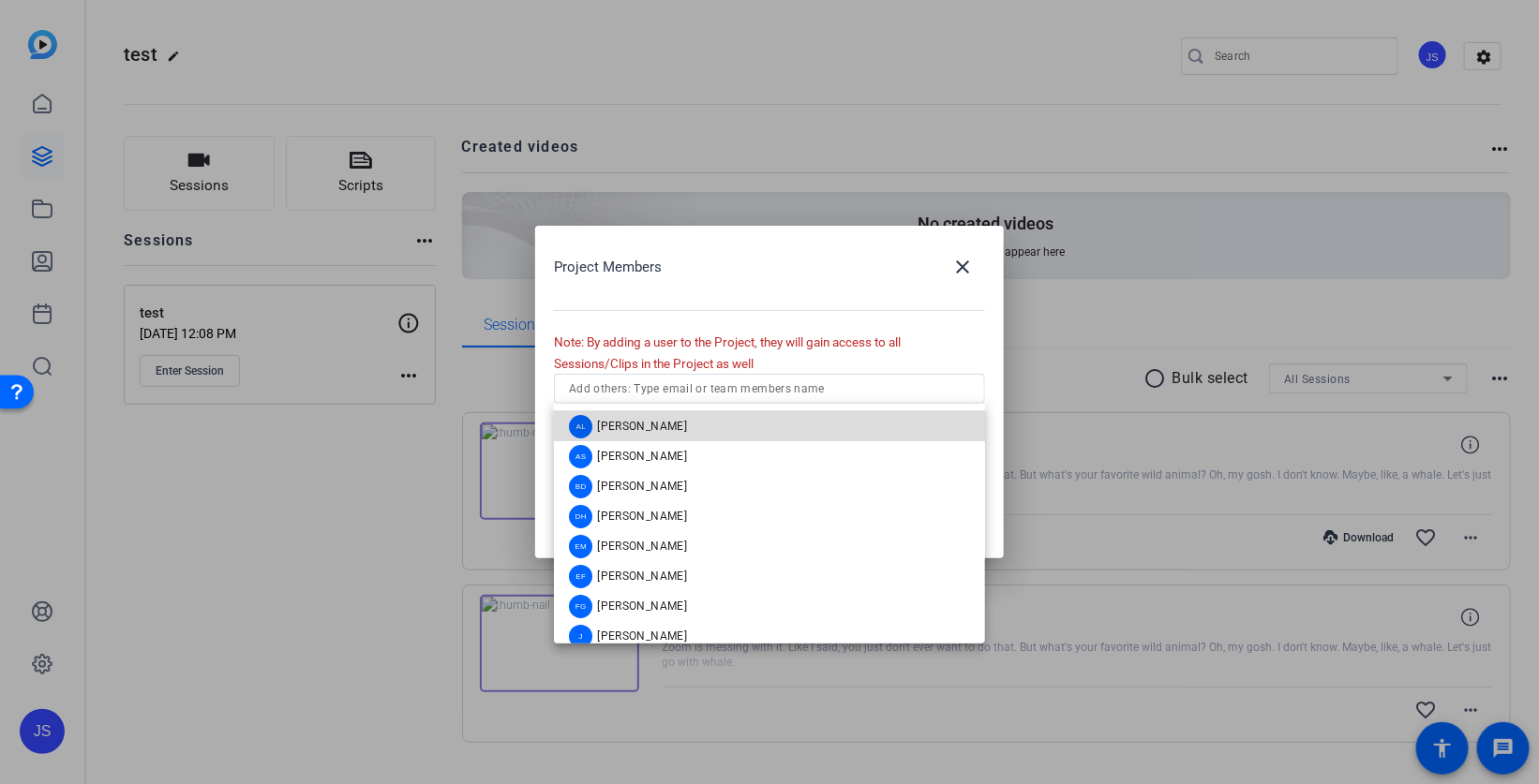
click at [629, 428] on span "[PERSON_NAME]" at bounding box center [641, 425] width 89 height 15
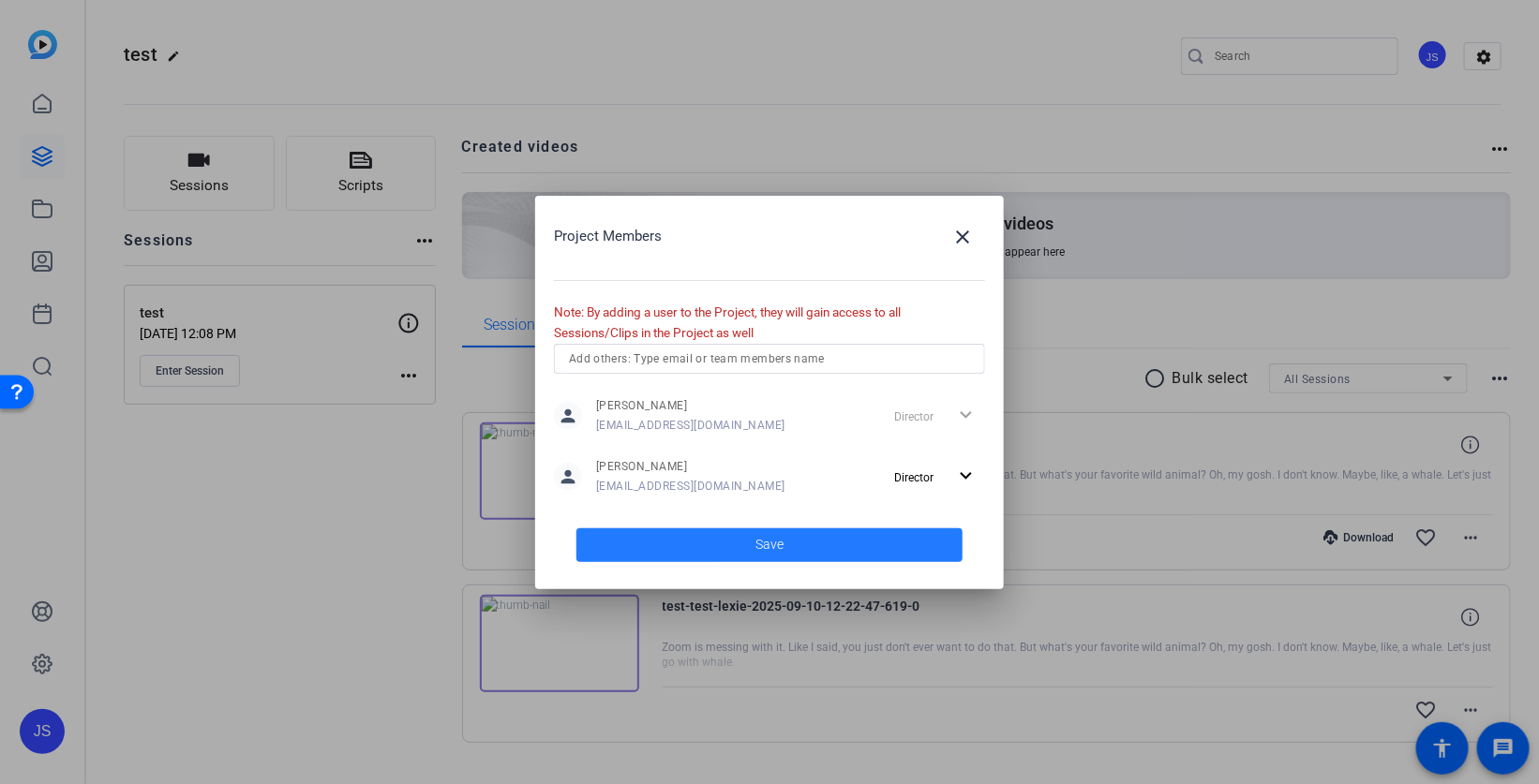
click at [796, 550] on span at bounding box center [770, 545] width 386 height 45
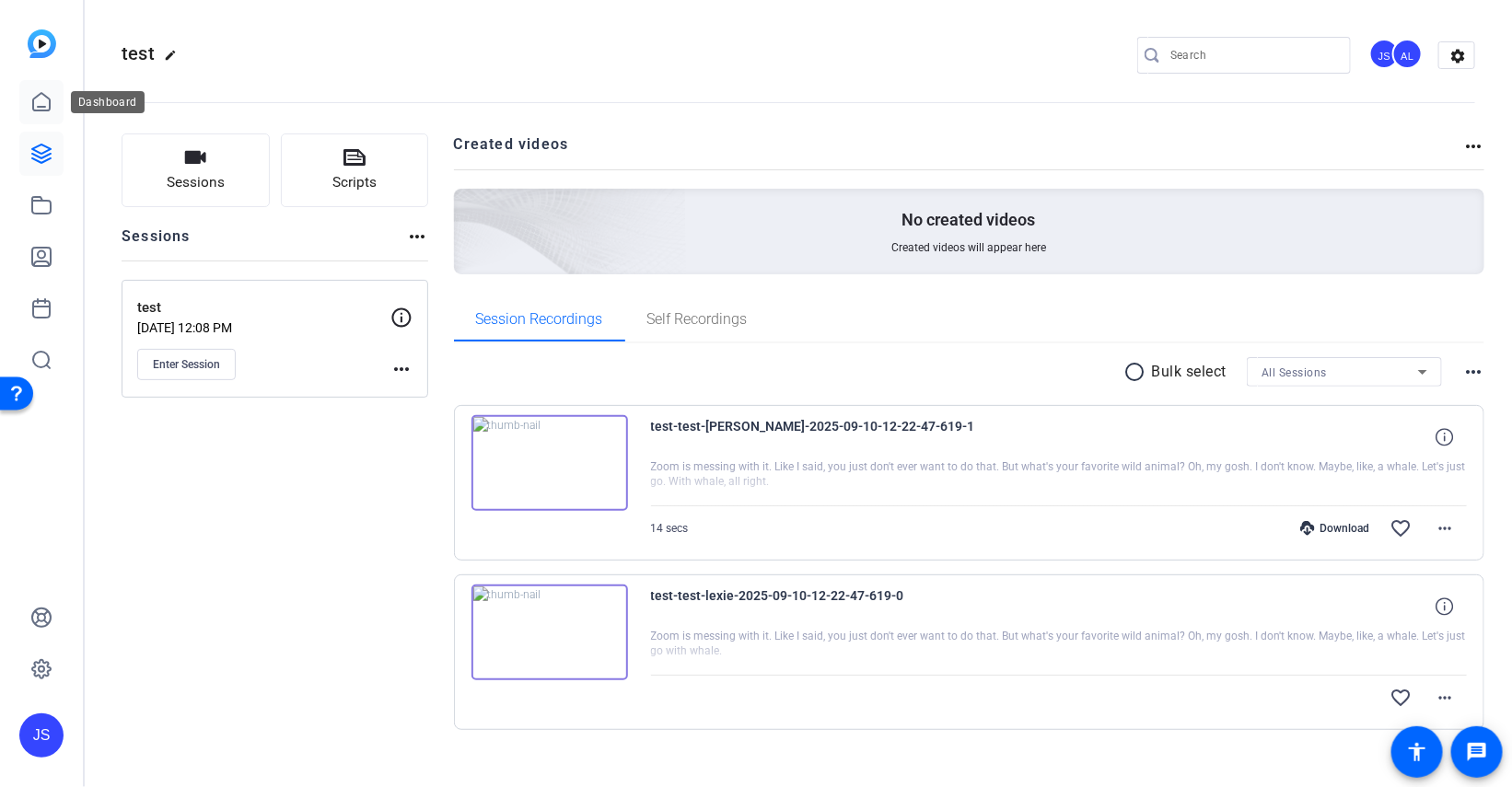
click at [39, 108] on icon at bounding box center [41, 102] width 22 height 22
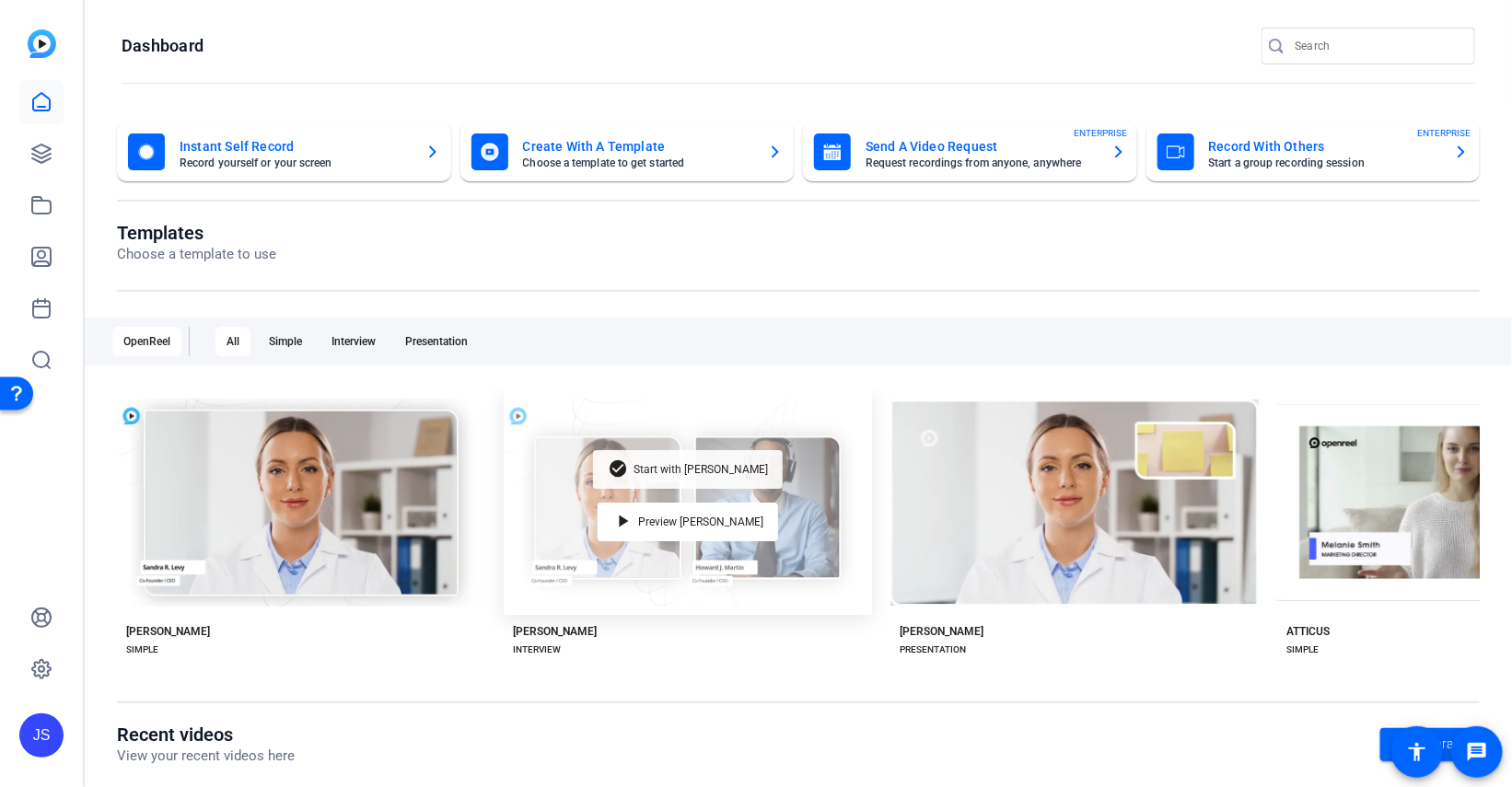
click at [704, 465] on span "Start with Matti" at bounding box center [700, 469] width 135 height 11
